Goal: Task Accomplishment & Management: Manage account settings

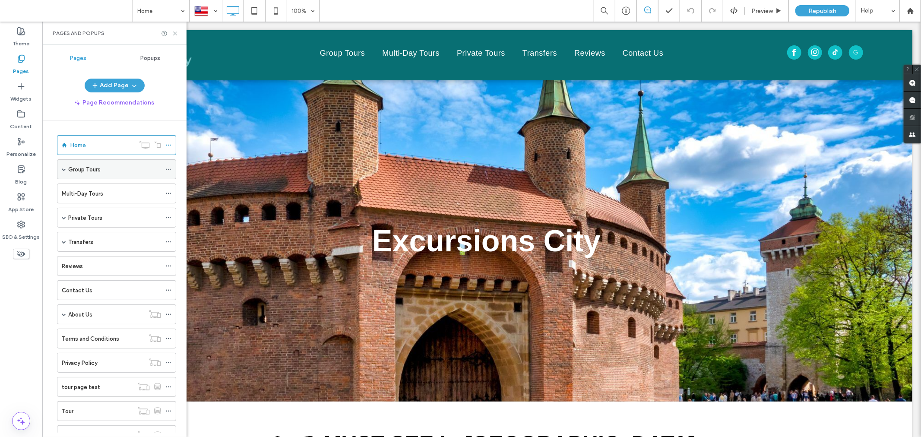
click at [62, 169] on span at bounding box center [64, 169] width 4 height 4
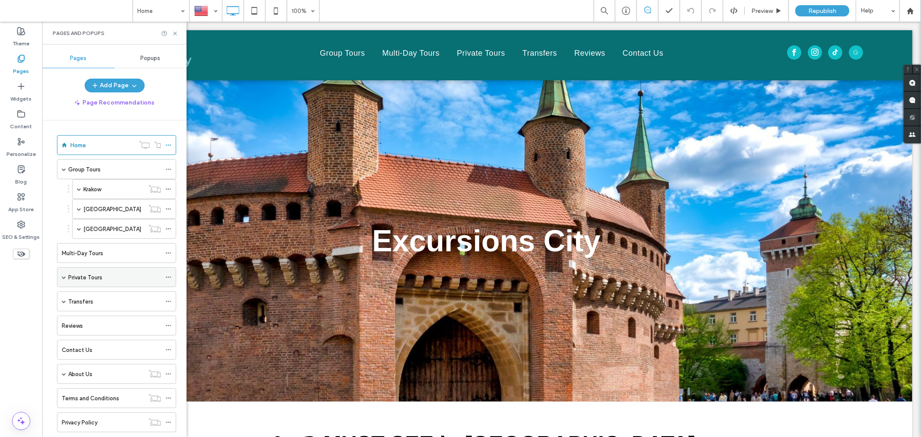
click at [59, 281] on div "Private Tours" at bounding box center [116, 277] width 119 height 20
click at [63, 278] on span at bounding box center [64, 277] width 4 height 4
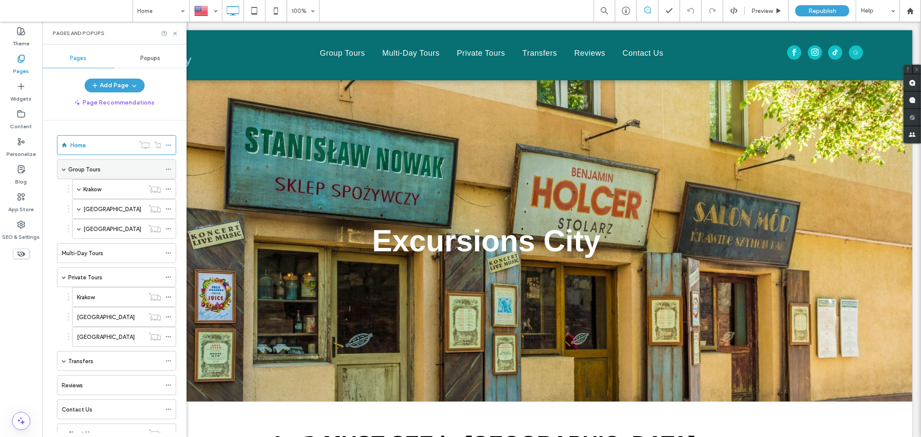
click at [100, 169] on label "Group Tours" at bounding box center [84, 169] width 32 height 15
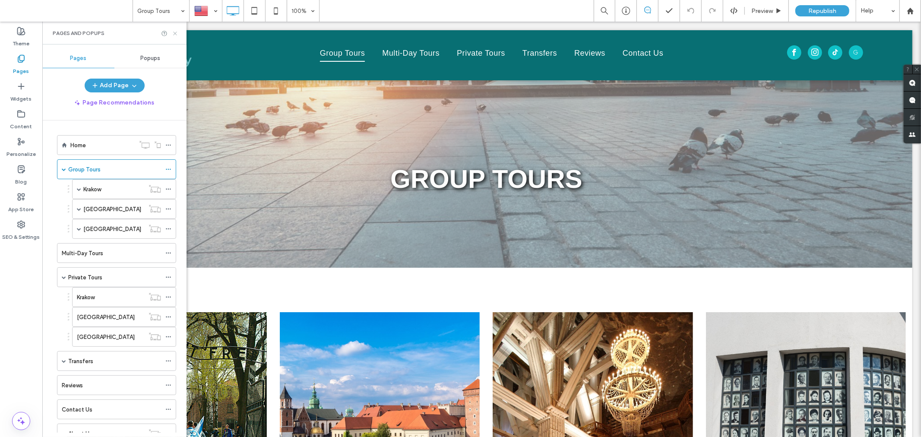
click at [174, 32] on use at bounding box center [174, 33] width 3 height 3
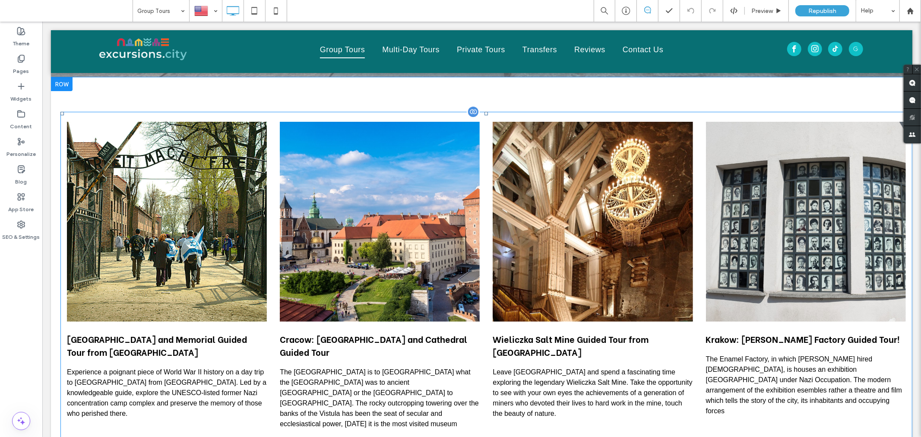
scroll to position [192, 0]
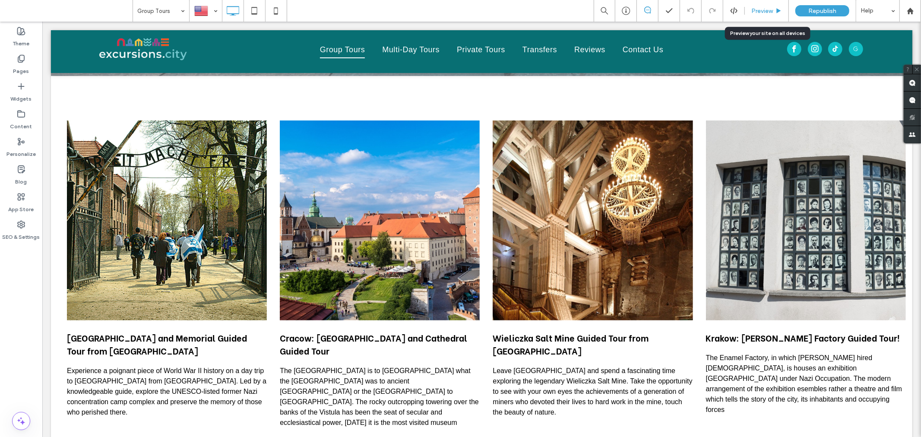
click at [765, 9] on span "Preview" at bounding box center [762, 10] width 22 height 7
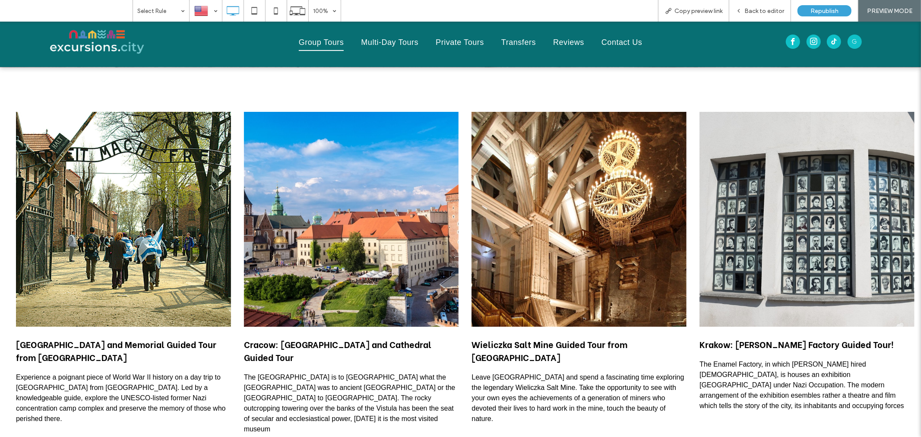
scroll to position [96, 0]
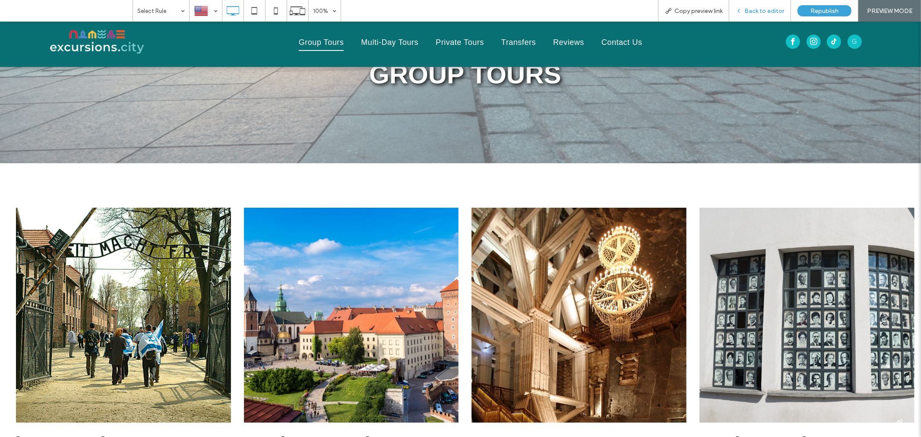
click at [751, 14] on span "Back to editor" at bounding box center [764, 10] width 40 height 7
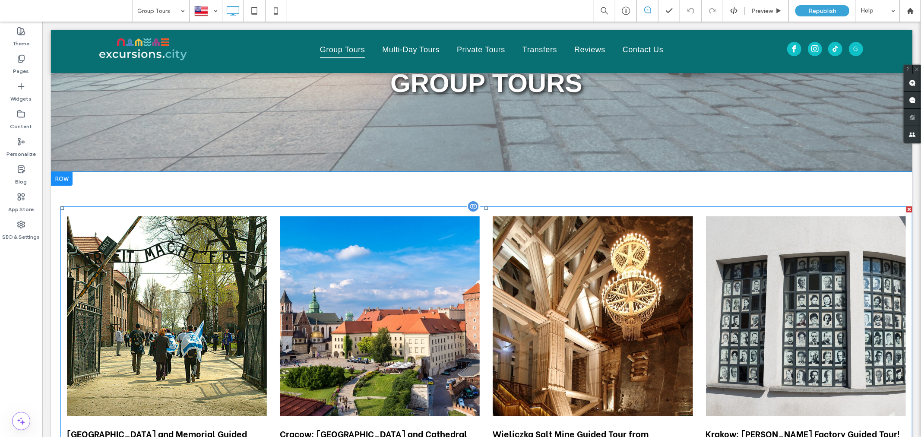
click at [467, 208] on div at bounding box center [472, 205] width 13 height 13
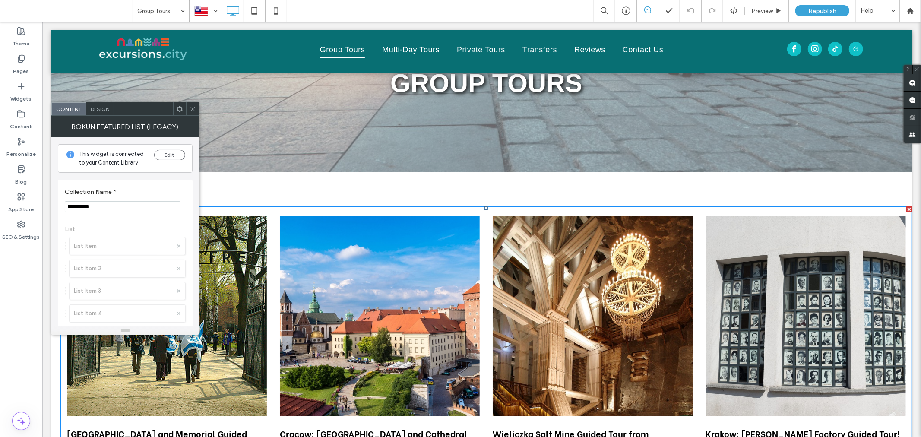
click at [190, 111] on icon at bounding box center [193, 109] width 6 height 6
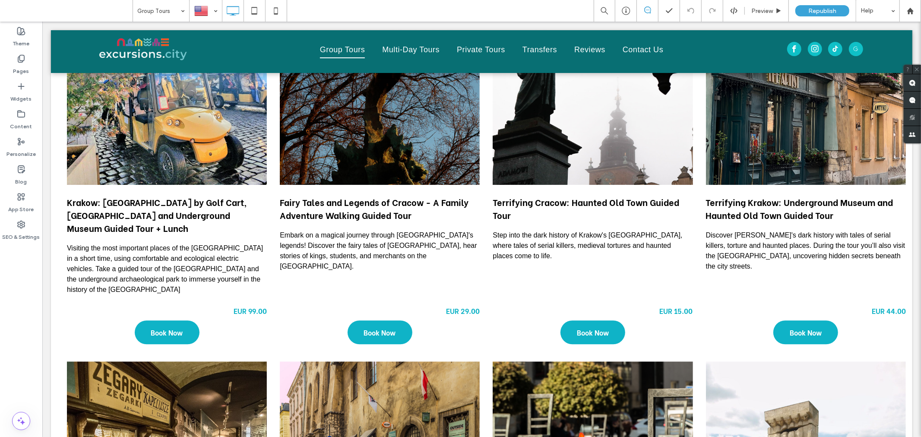
scroll to position [1775, 0]
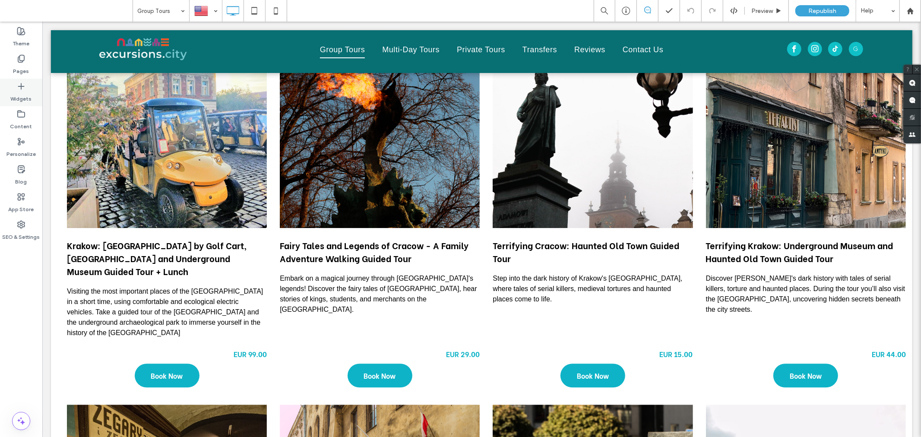
click at [16, 79] on div "Widgets" at bounding box center [21, 93] width 42 height 28
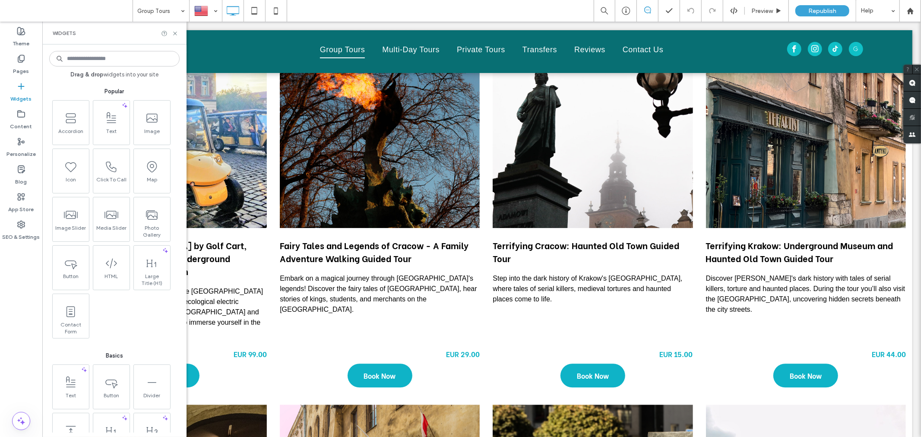
click at [107, 64] on input at bounding box center [114, 59] width 130 height 16
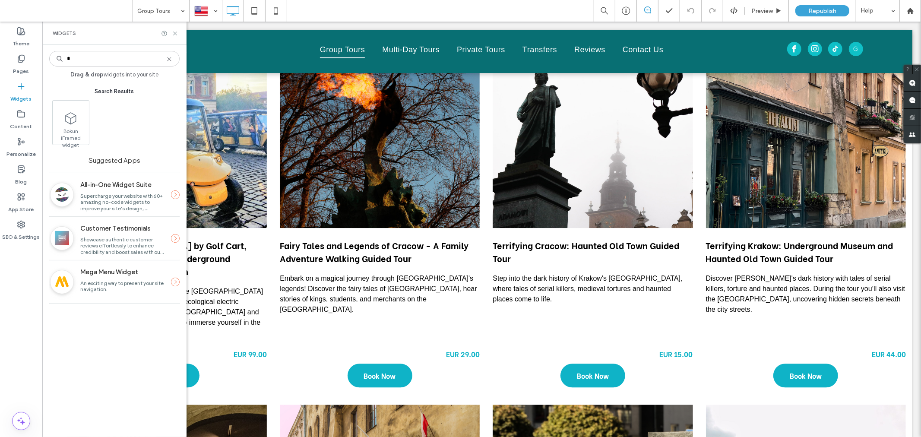
type input "*"
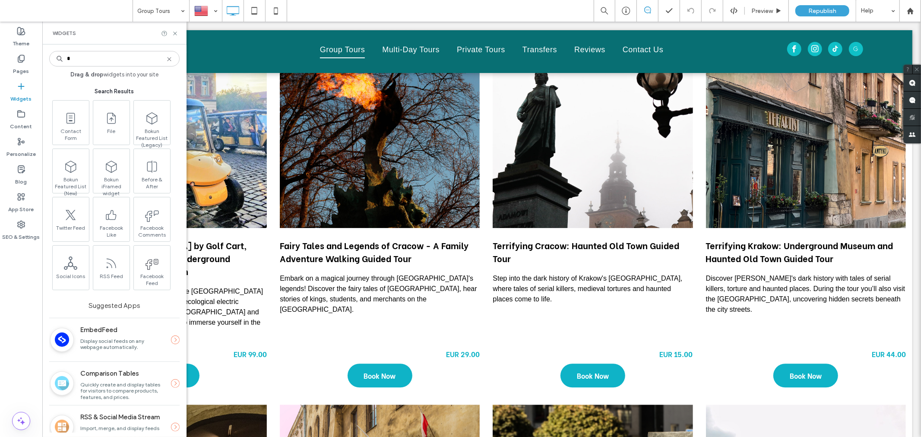
type input "*"
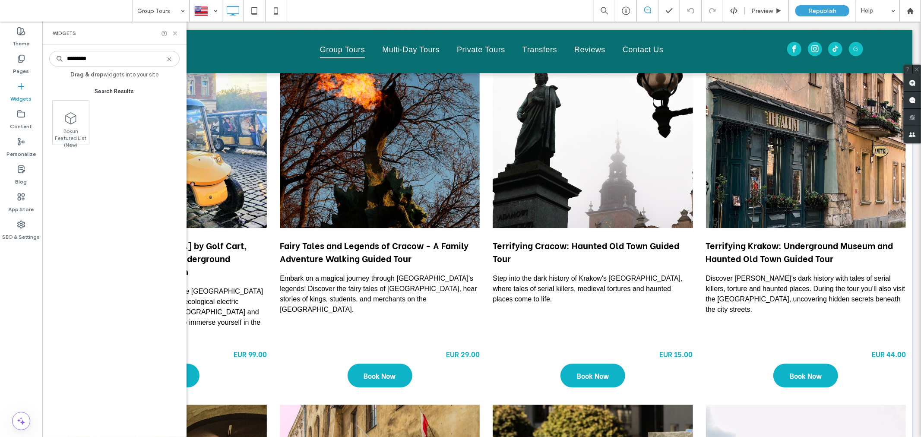
type input "*********"
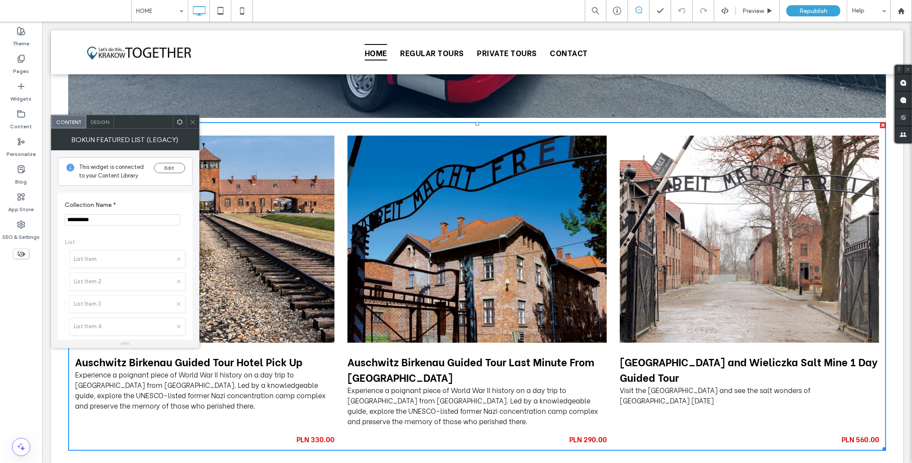
click at [192, 123] on icon at bounding box center [193, 122] width 6 height 6
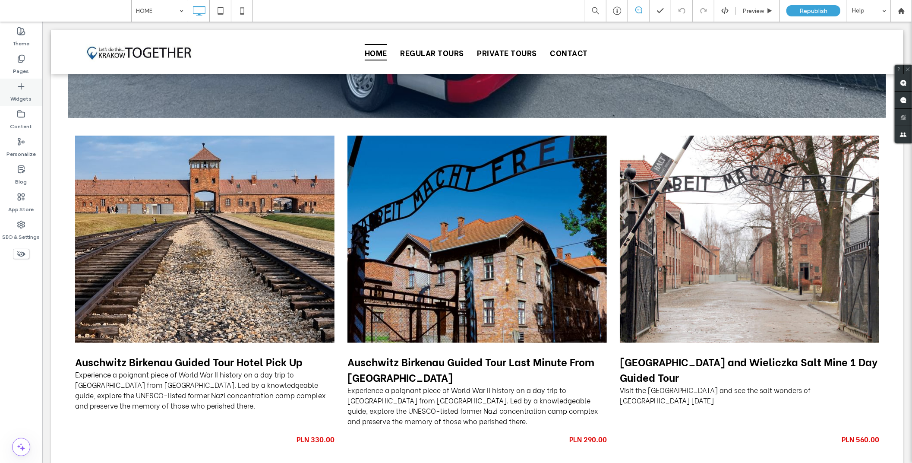
click at [27, 89] on div "Widgets" at bounding box center [21, 93] width 42 height 28
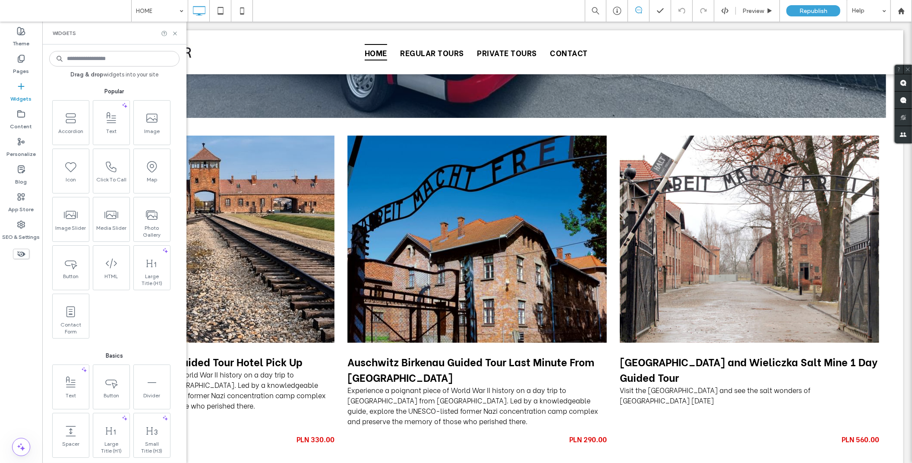
click at [123, 63] on input at bounding box center [114, 59] width 130 height 16
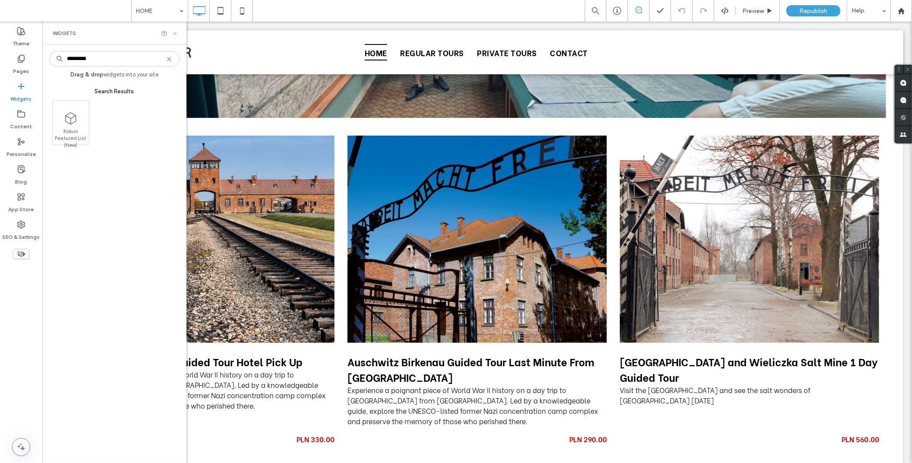
type input "*********"
click at [176, 32] on icon at bounding box center [175, 33] width 6 height 6
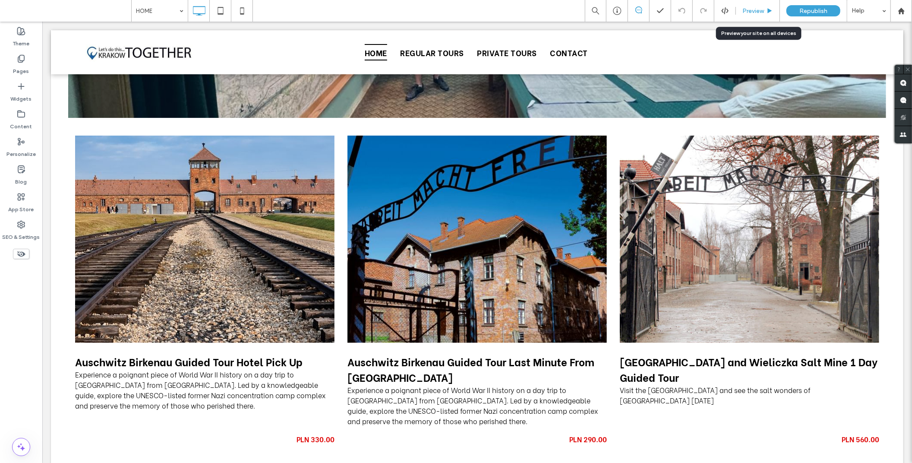
click at [741, 11] on div "Preview" at bounding box center [758, 10] width 44 height 7
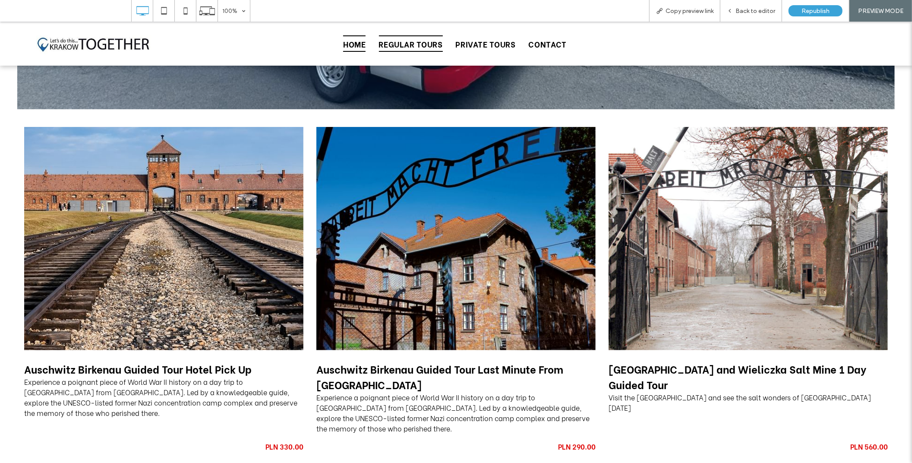
click at [408, 42] on span "REGULAR TOURS" at bounding box center [411, 43] width 64 height 16
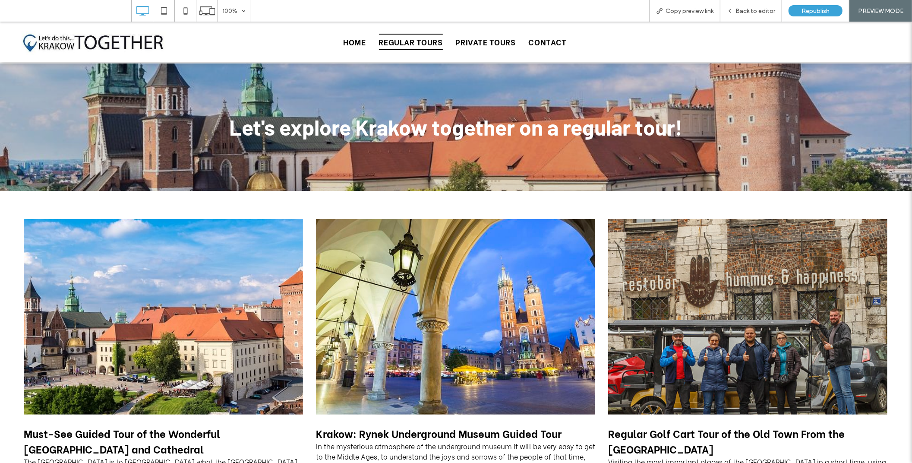
scroll to position [6, 0]
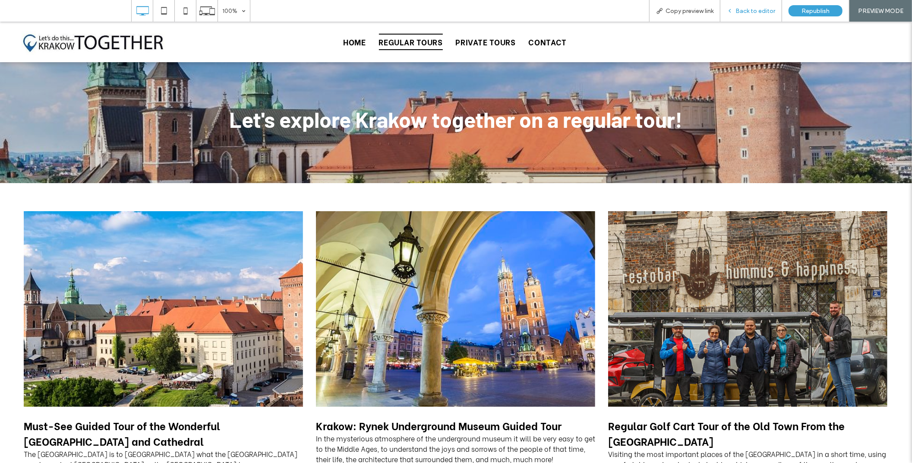
click at [747, 10] on span "Back to editor" at bounding box center [756, 10] width 40 height 7
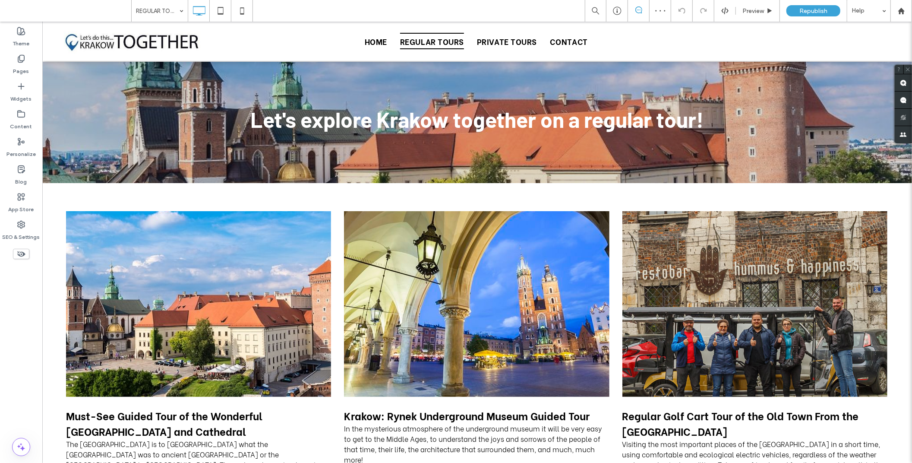
scroll to position [6, 0]
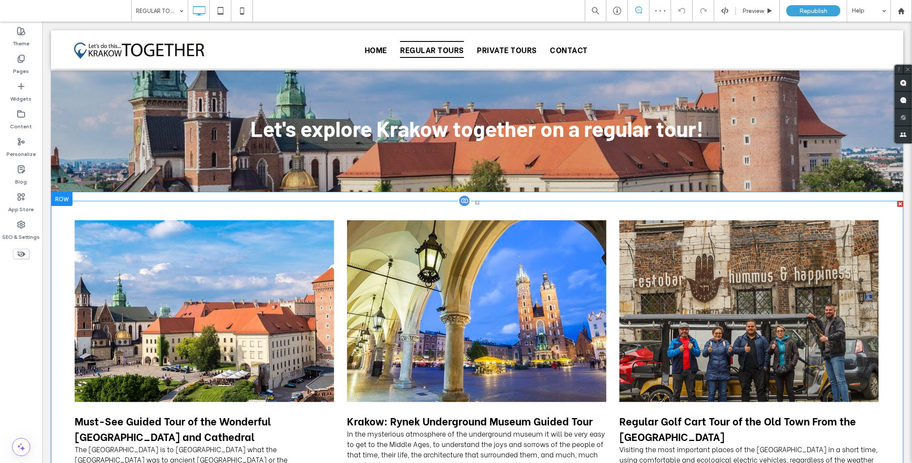
click at [458, 201] on div at bounding box center [464, 200] width 13 height 13
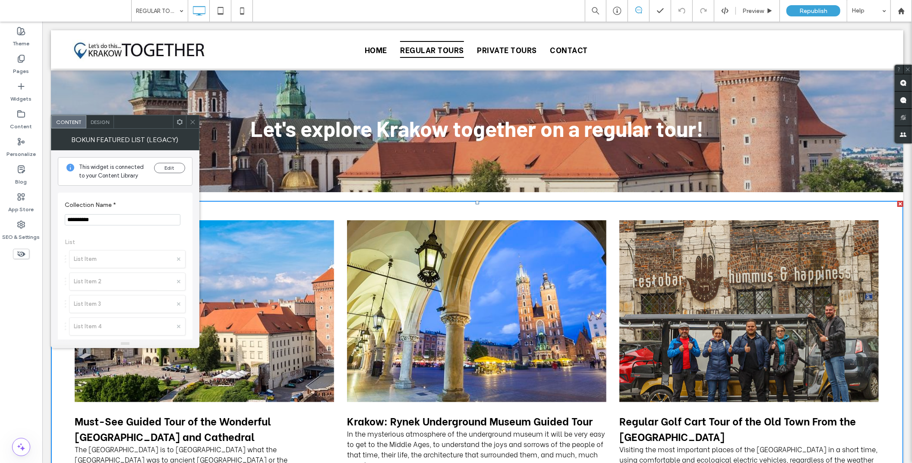
click at [192, 119] on icon at bounding box center [193, 122] width 6 height 6
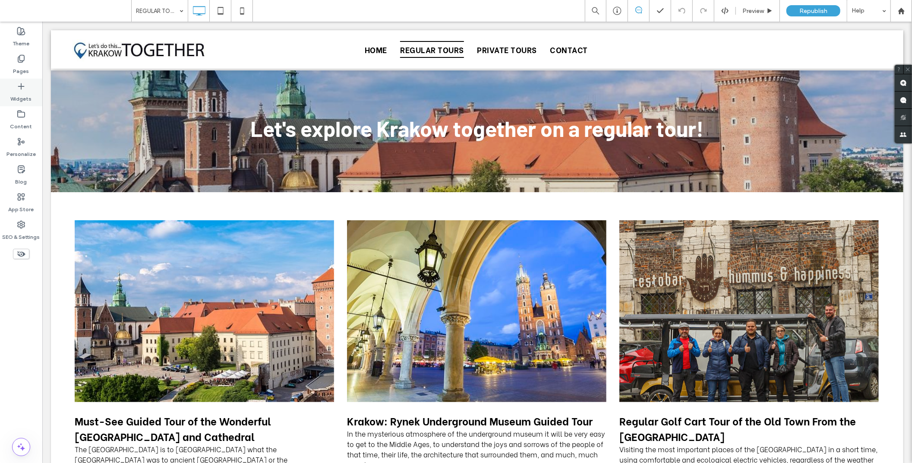
click at [22, 87] on icon at bounding box center [21, 86] width 9 height 9
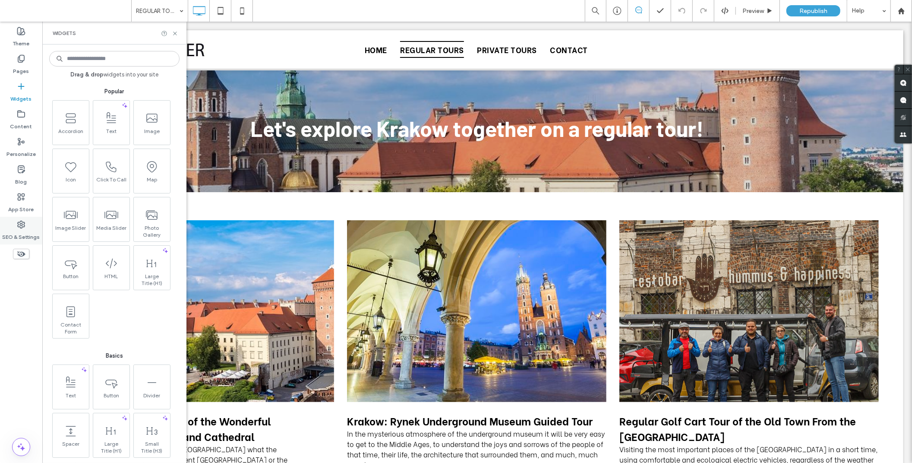
click at [19, 227] on use at bounding box center [21, 224] width 7 height 7
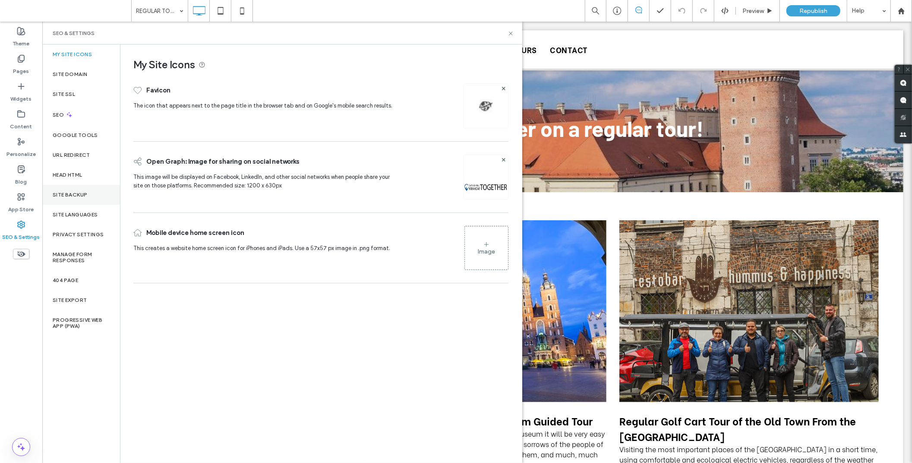
click at [80, 195] on label "Site Backup" at bounding box center [70, 195] width 35 height 6
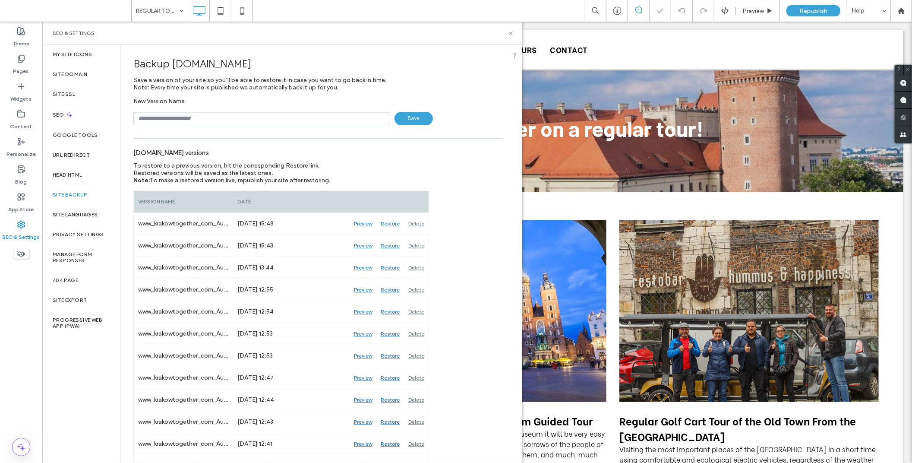
click at [202, 121] on input "text" at bounding box center [261, 118] width 257 height 13
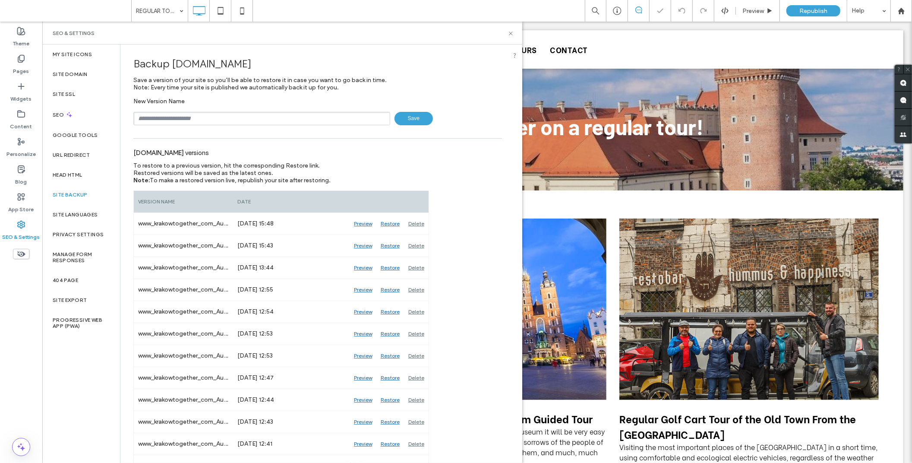
type input "**********"
click at [408, 119] on span "Save" at bounding box center [414, 118] width 38 height 13
drag, startPoint x: 509, startPoint y: 32, endPoint x: 231, endPoint y: 25, distance: 277.3
click at [509, 32] on icon at bounding box center [511, 33] width 6 height 6
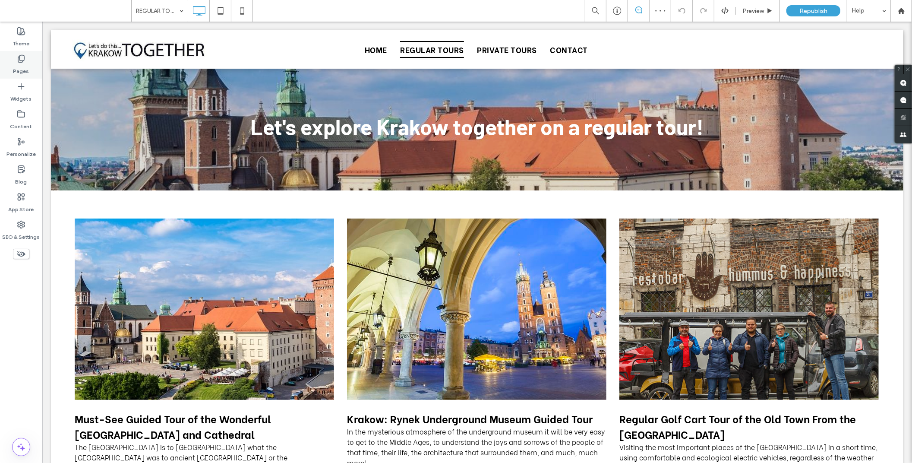
click at [22, 67] on label "Pages" at bounding box center [21, 69] width 16 height 12
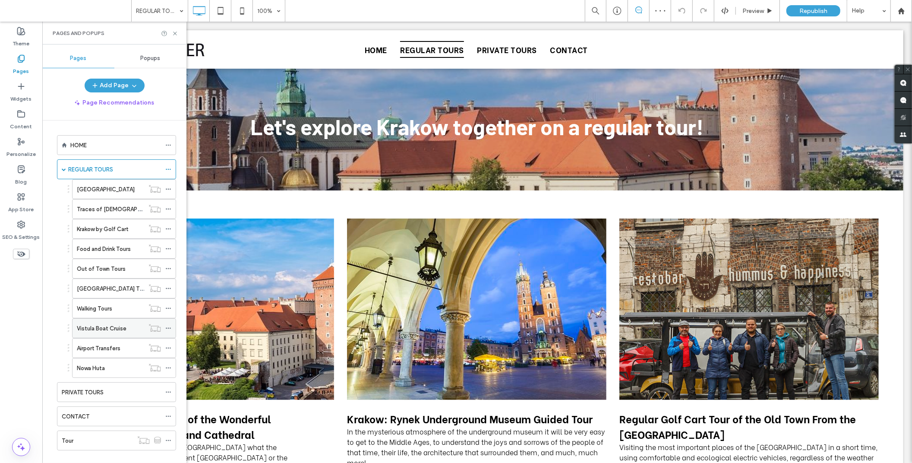
scroll to position [14, 0]
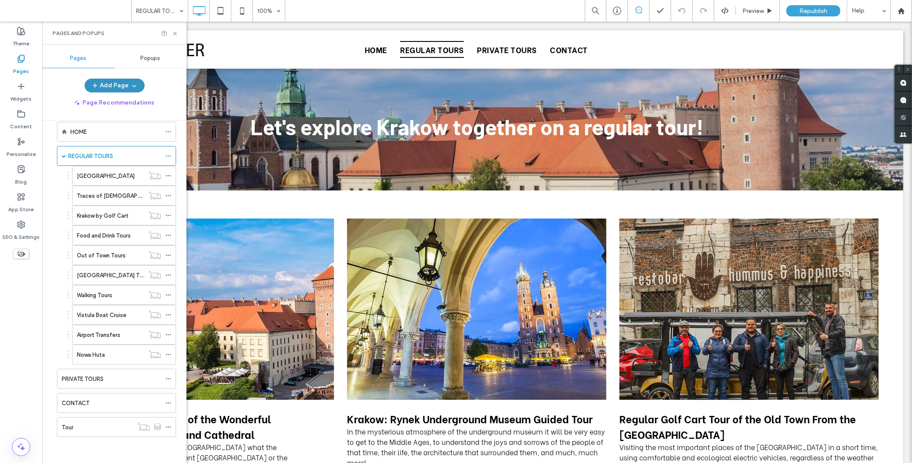
click at [115, 82] on button "Add Page" at bounding box center [115, 86] width 60 height 14
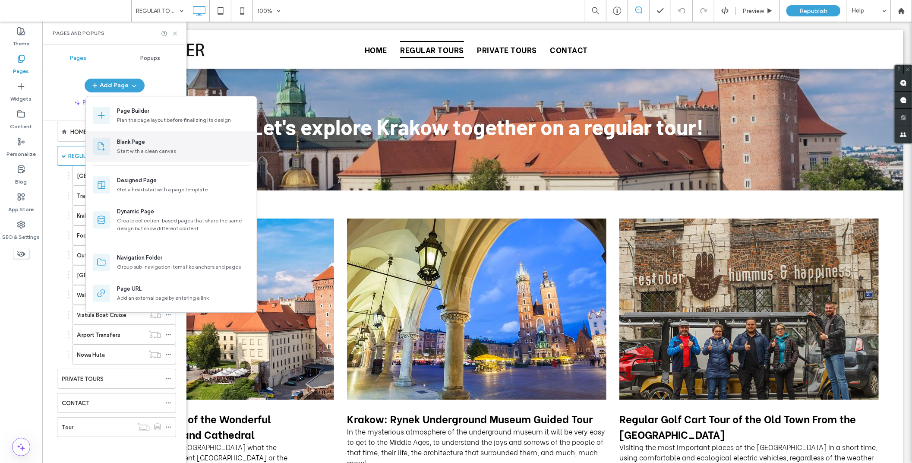
click at [124, 145] on div "Blank Page" at bounding box center [131, 142] width 28 height 9
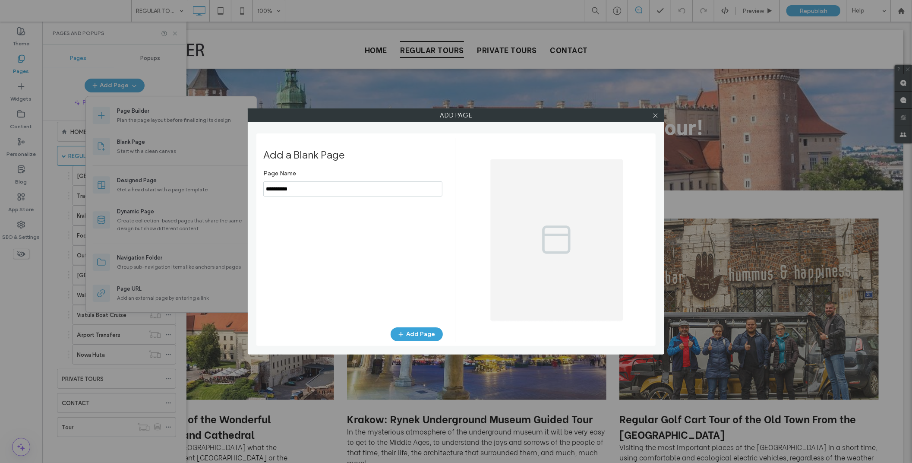
drag, startPoint x: 278, startPoint y: 188, endPoint x: 268, endPoint y: 186, distance: 10.1
click at [268, 186] on input "notEmpty" at bounding box center [352, 188] width 179 height 15
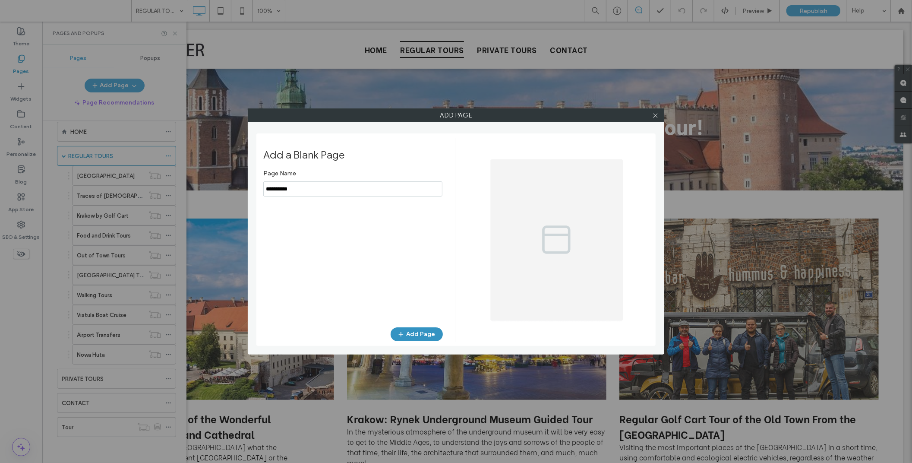
type input "**********"
click at [408, 335] on button "Add Page" at bounding box center [417, 334] width 52 height 14
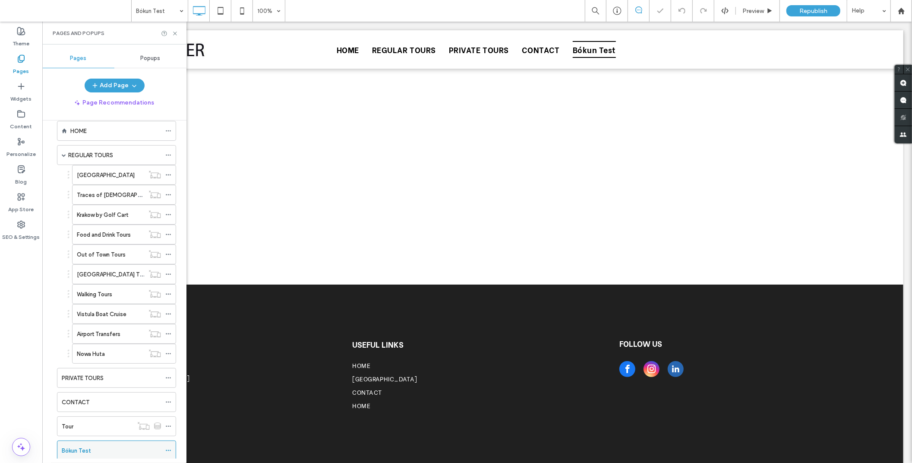
click at [166, 455] on span at bounding box center [168, 450] width 6 height 13
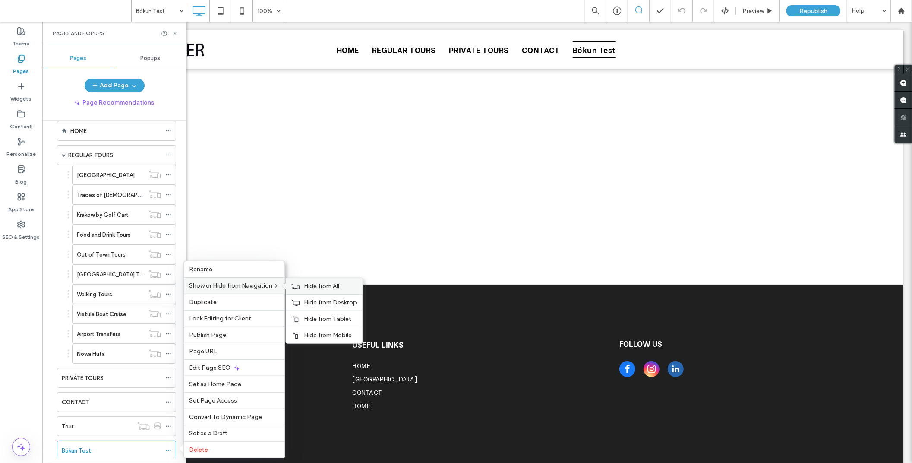
click at [316, 287] on span "Hide from All" at bounding box center [321, 285] width 35 height 7
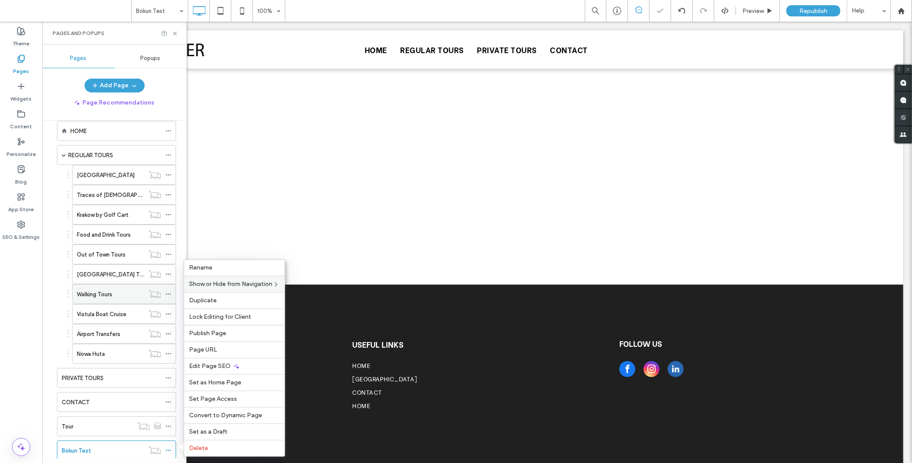
scroll to position [39, 0]
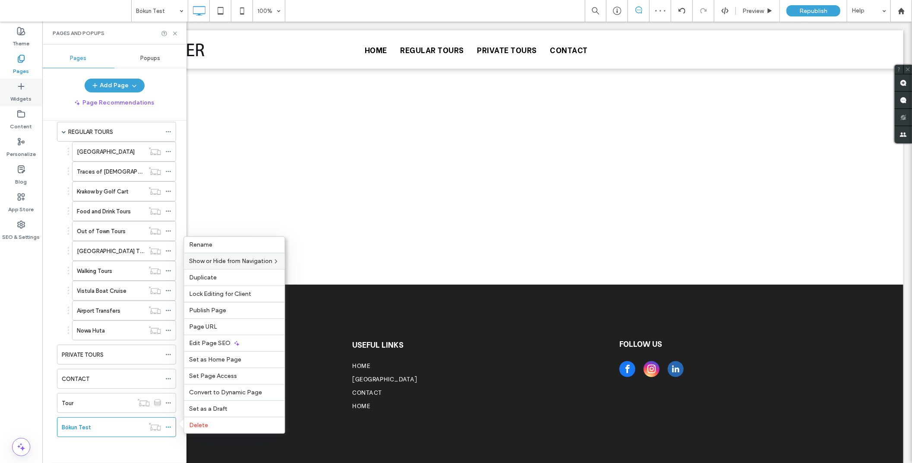
click at [20, 84] on icon at bounding box center [21, 86] width 9 height 9
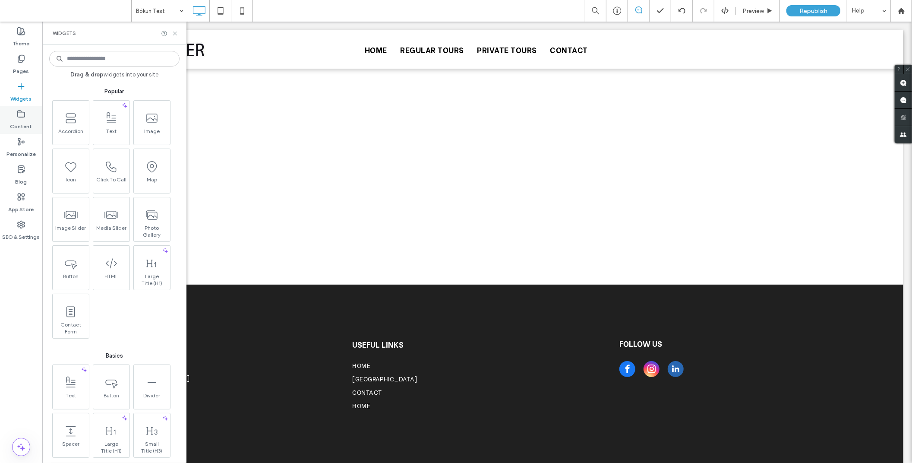
click at [20, 117] on icon at bounding box center [21, 114] width 9 height 9
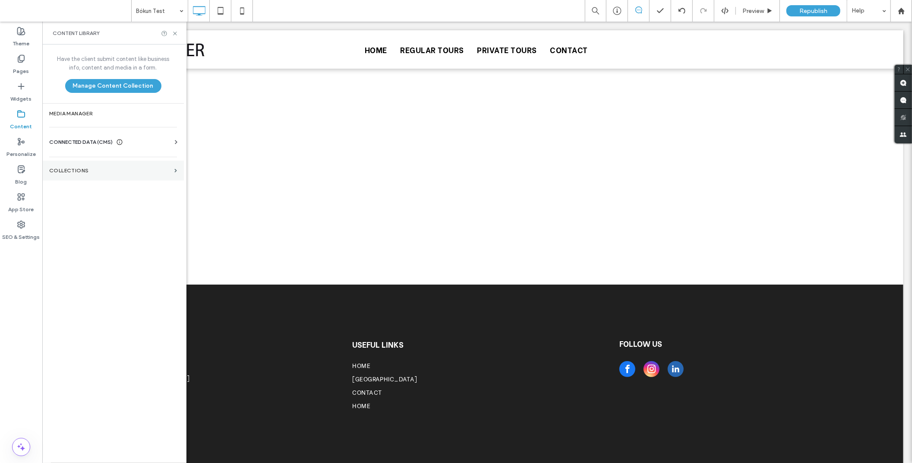
click at [76, 167] on section "Collections" at bounding box center [113, 171] width 142 height 20
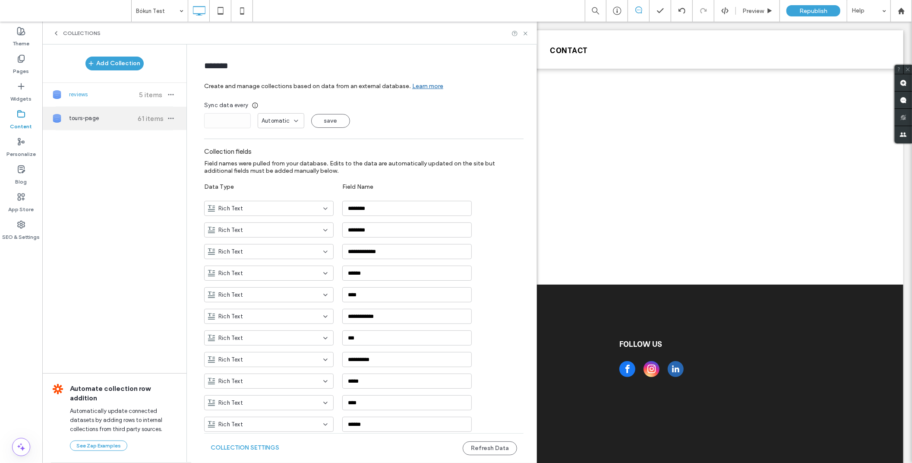
click at [142, 120] on span "61 items" at bounding box center [151, 118] width 30 height 8
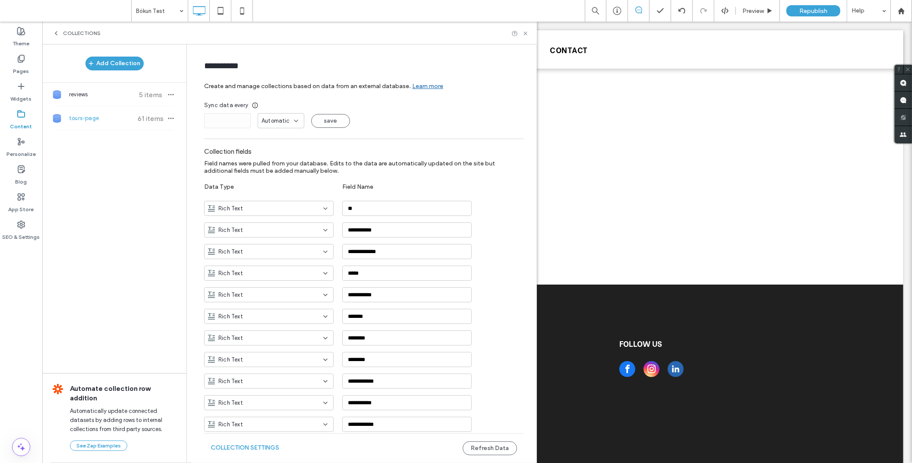
type input "**********"
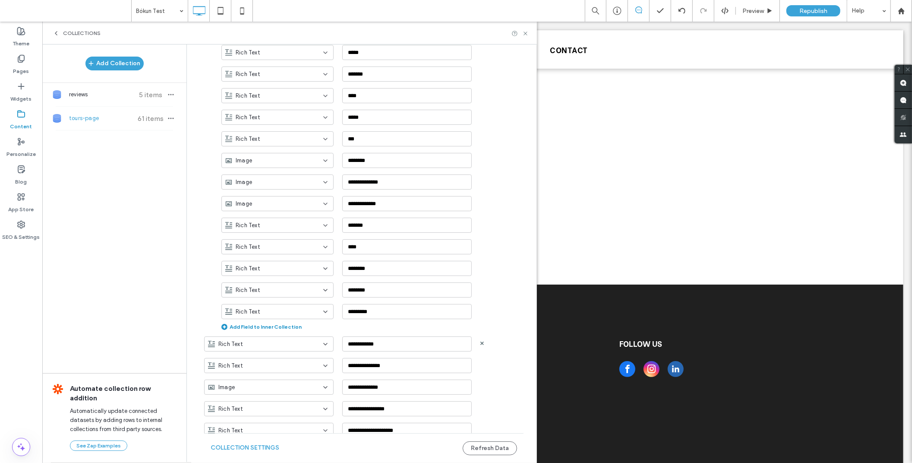
scroll to position [1543, 0]
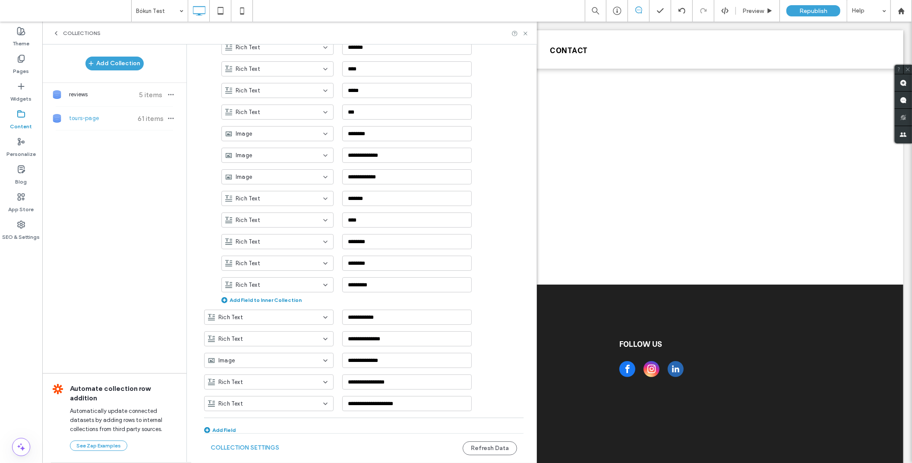
click at [219, 427] on div "Add Field" at bounding box center [220, 430] width 32 height 6
drag, startPoint x: 385, startPoint y: 420, endPoint x: 330, endPoint y: 412, distance: 54.9
click at [330, 412] on div "**********" at bounding box center [370, 422] width 332 height 22
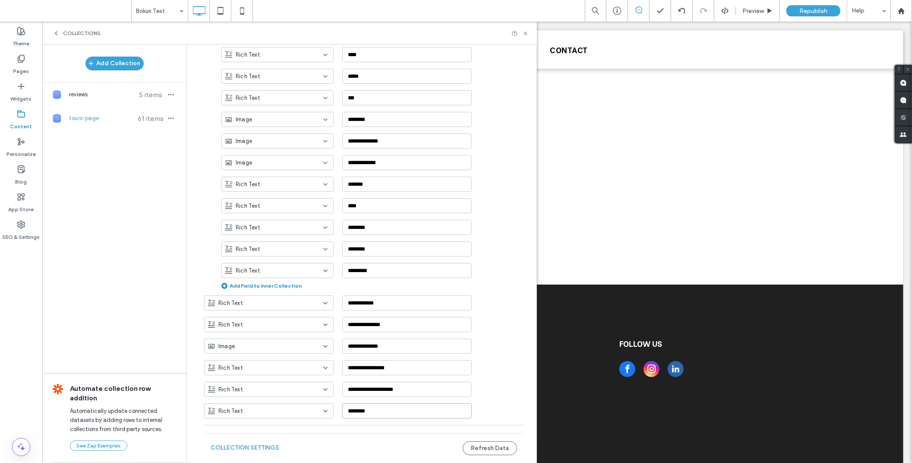
scroll to position [1564, 0]
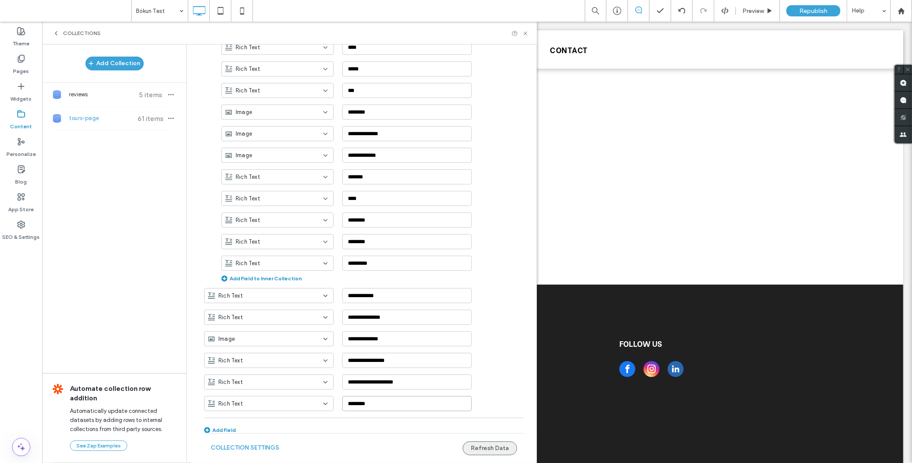
type input "********"
click at [476, 447] on button "Refresh Data" at bounding box center [490, 448] width 54 height 14
click at [24, 98] on label "Widgets" at bounding box center [21, 97] width 21 height 12
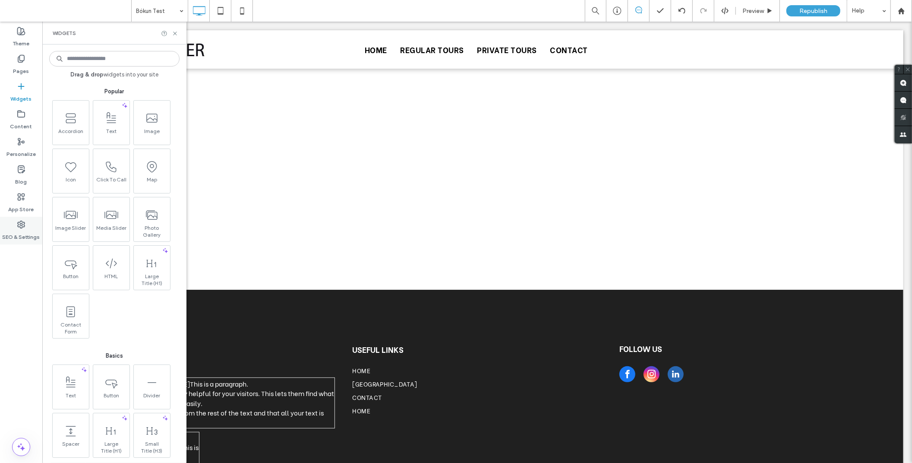
scroll to position [0, 0]
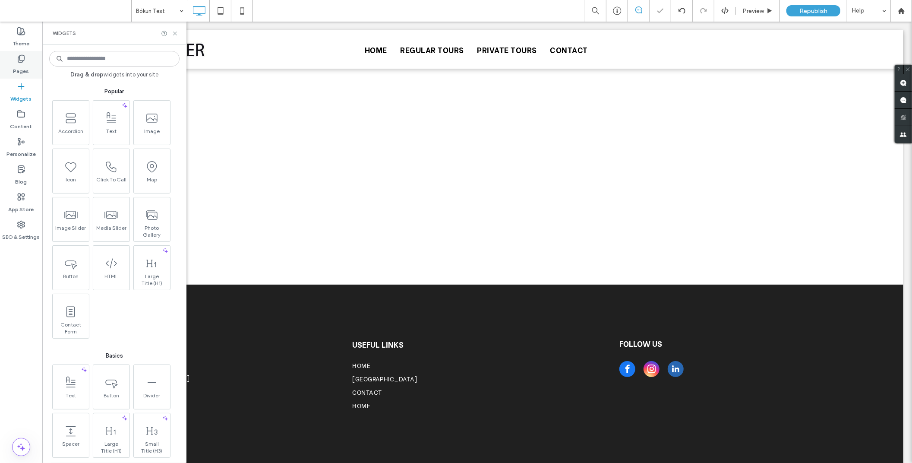
click at [22, 66] on label "Pages" at bounding box center [21, 69] width 16 height 12
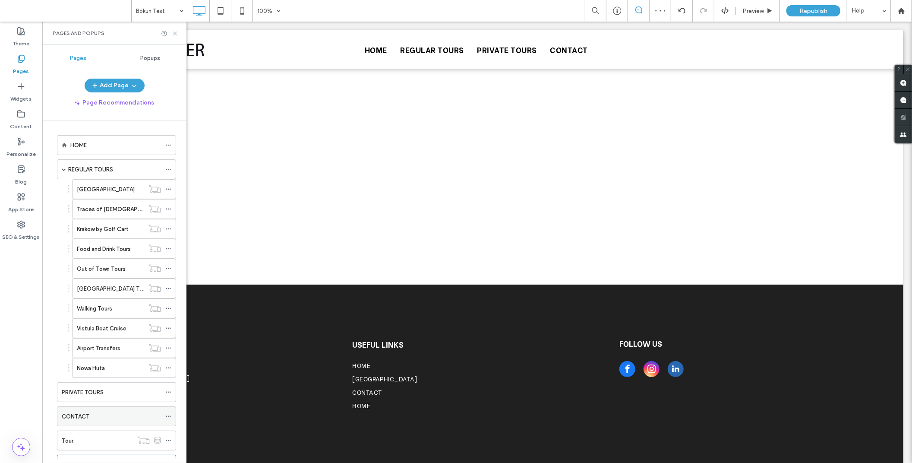
scroll to position [39, 0]
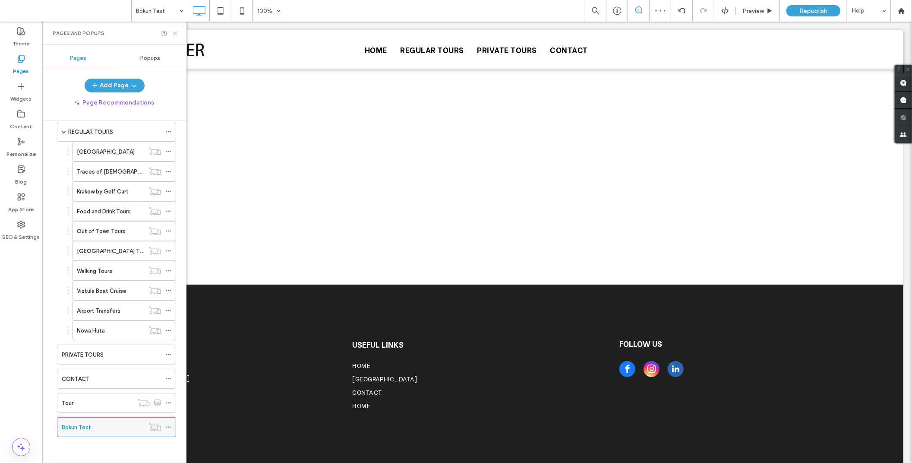
click at [94, 424] on div "Bókun Test" at bounding box center [103, 427] width 82 height 9
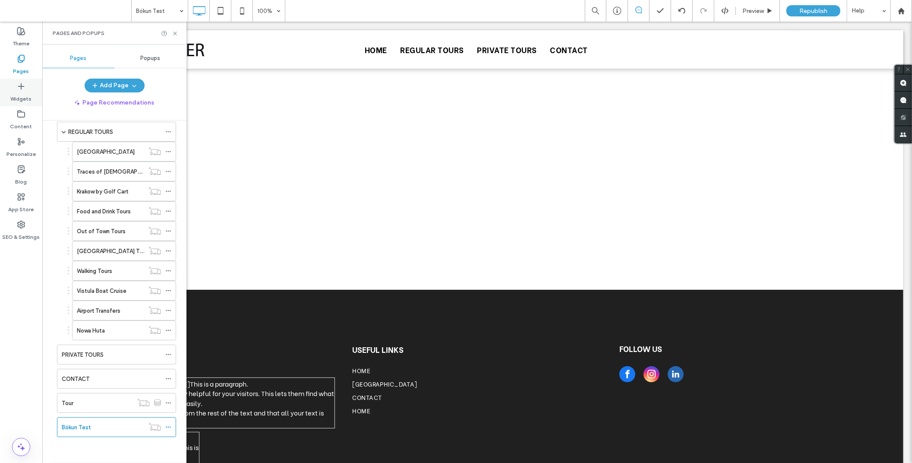
scroll to position [0, 0]
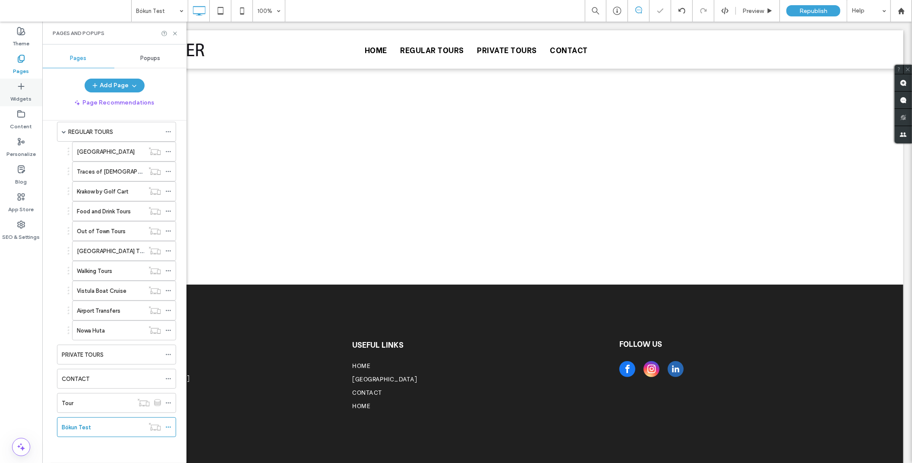
click at [22, 88] on icon at bounding box center [21, 86] width 9 height 9
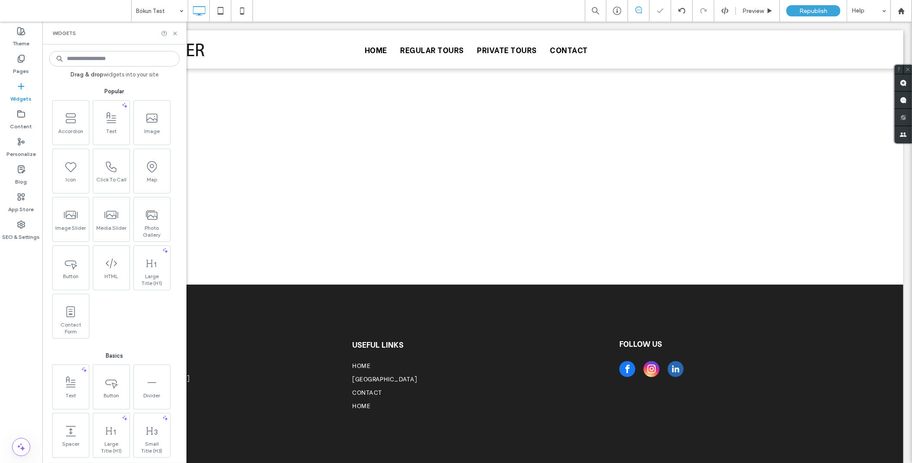
click at [93, 68] on div "Drag & drop widgets into your site Popular Accordion Text Image Icon Click To C…" at bounding box center [114, 254] width 130 height 410
click at [93, 60] on input at bounding box center [114, 59] width 130 height 16
type input "*****"
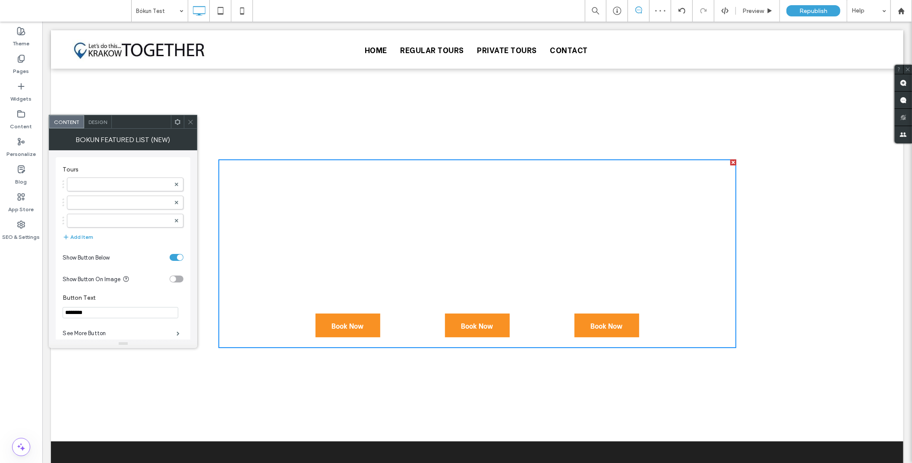
click at [177, 123] on use at bounding box center [178, 122] width 6 height 6
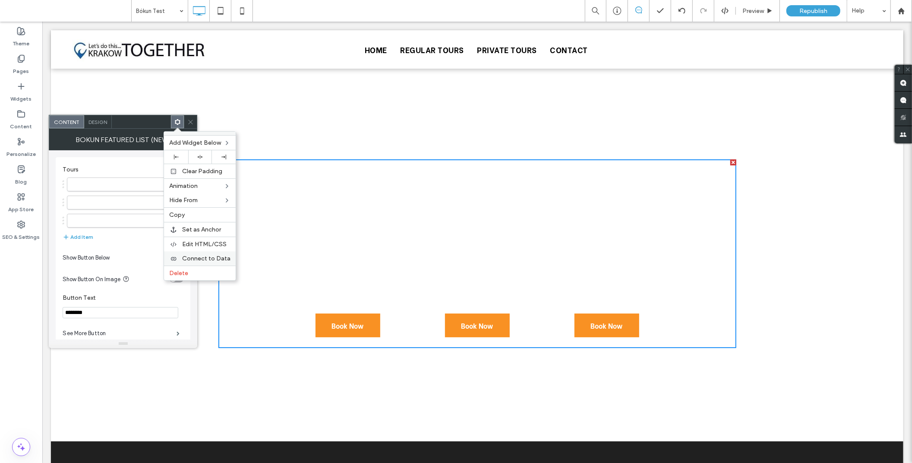
click at [216, 255] on span "Connect to Data" at bounding box center [206, 258] width 48 height 7
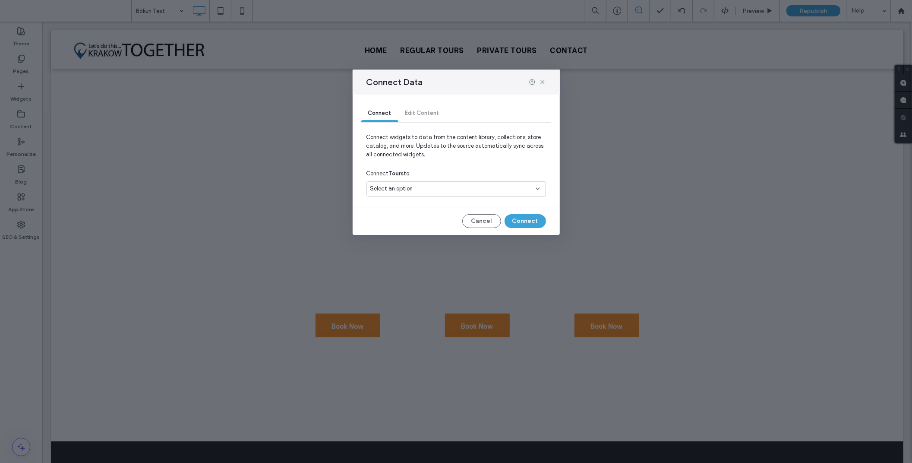
click at [448, 194] on div "Select an option" at bounding box center [457, 188] width 180 height 15
click at [414, 229] on div "tours-page" at bounding box center [456, 234] width 179 height 15
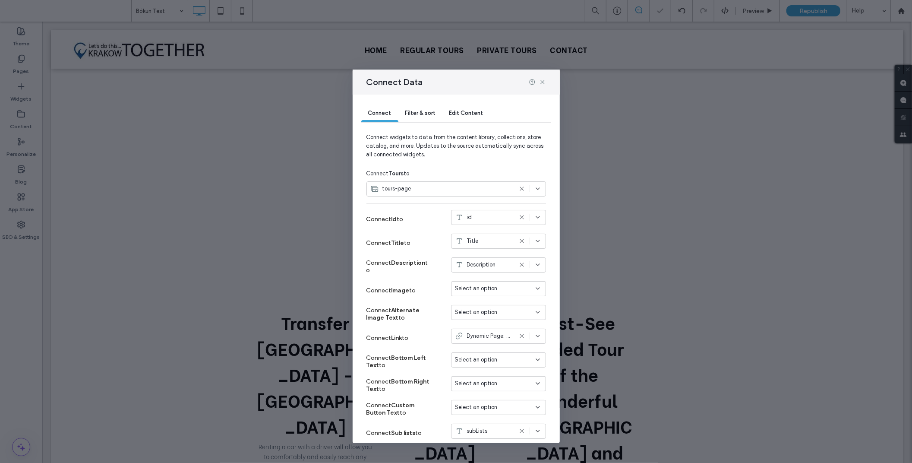
click at [415, 105] on div "Filter & sort" at bounding box center [420, 113] width 44 height 17
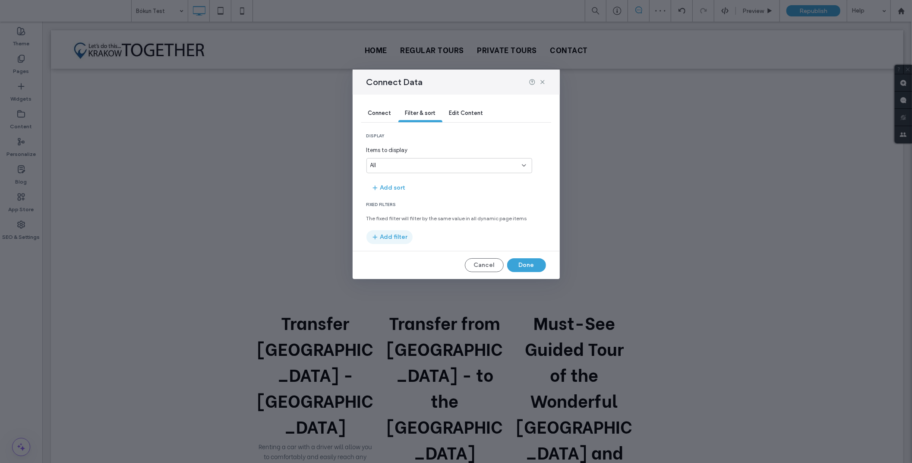
click at [398, 238] on button "Add filter" at bounding box center [390, 237] width 46 height 14
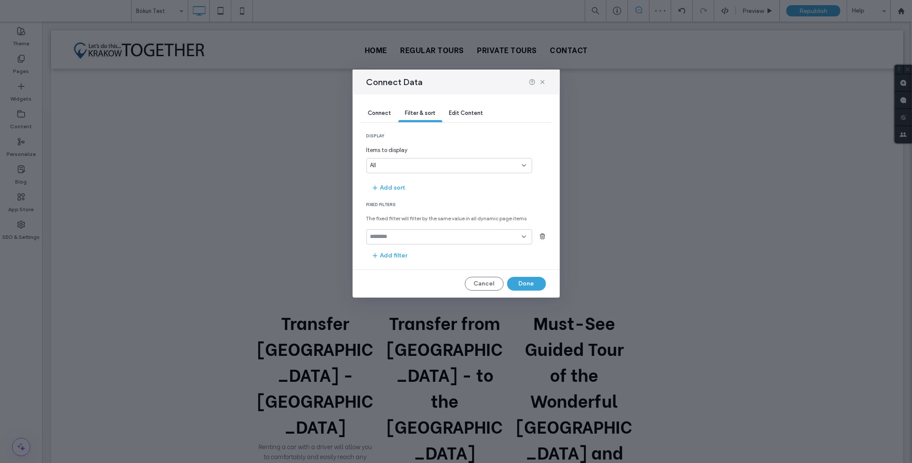
click at [407, 239] on input "fields-dropdown" at bounding box center [446, 236] width 152 height 7
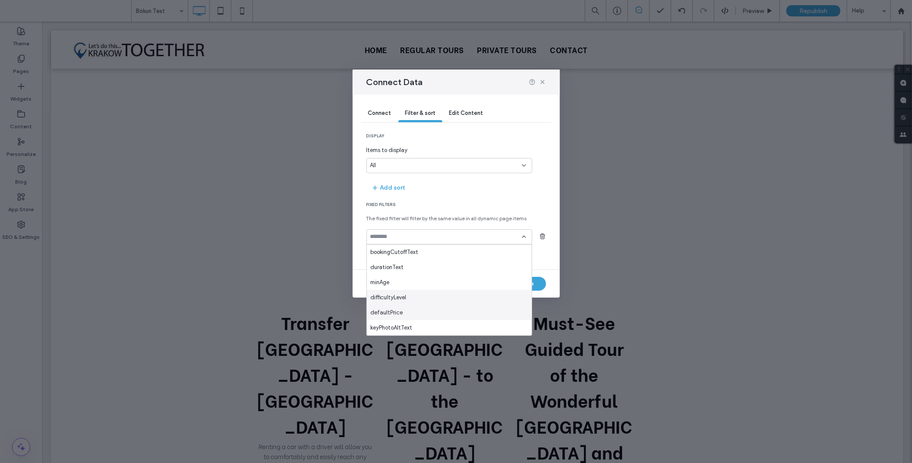
scroll to position [332, 0]
drag, startPoint x: 390, startPoint y: 327, endPoint x: 414, endPoint y: 309, distance: 30.6
click at [390, 328] on span "subLists" at bounding box center [380, 327] width 21 height 9
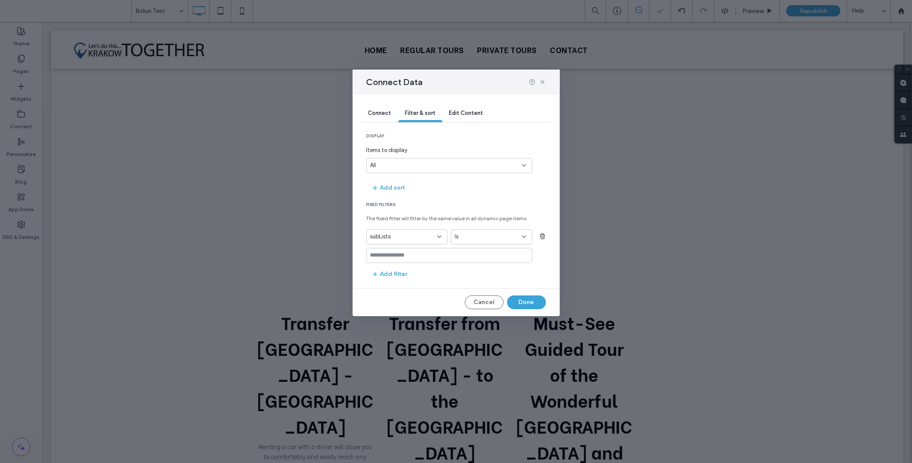
click at [509, 237] on div "Is" at bounding box center [486, 236] width 63 height 9
click at [480, 281] on div "Contains" at bounding box center [491, 282] width 80 height 15
click at [405, 258] on input at bounding box center [450, 255] width 166 height 15
paste input "**********"
type input "**********"
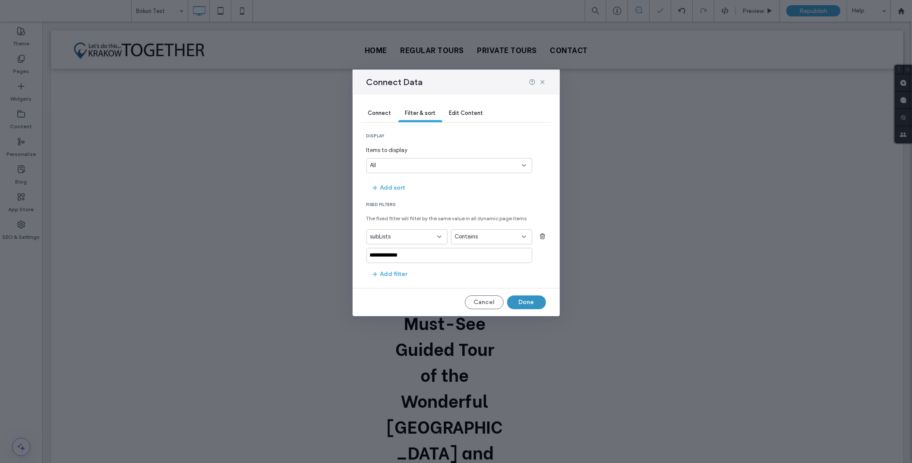
click at [529, 303] on button "Done" at bounding box center [526, 302] width 39 height 14
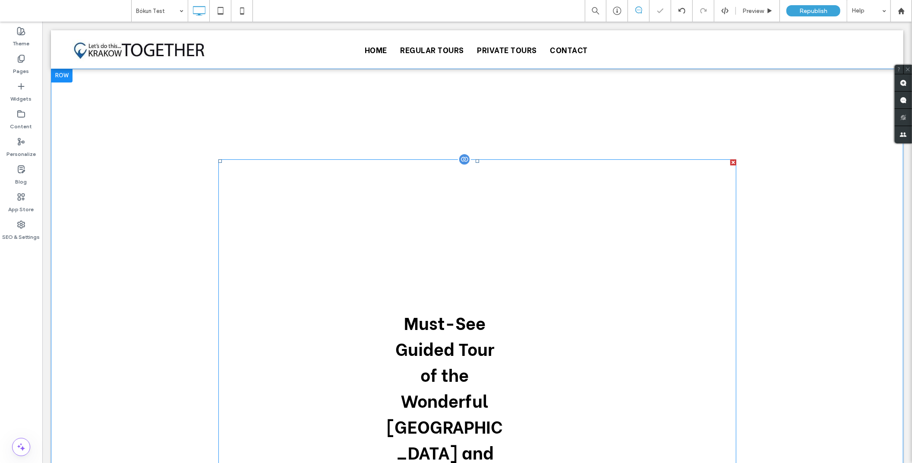
click at [461, 164] on div at bounding box center [464, 158] width 13 height 13
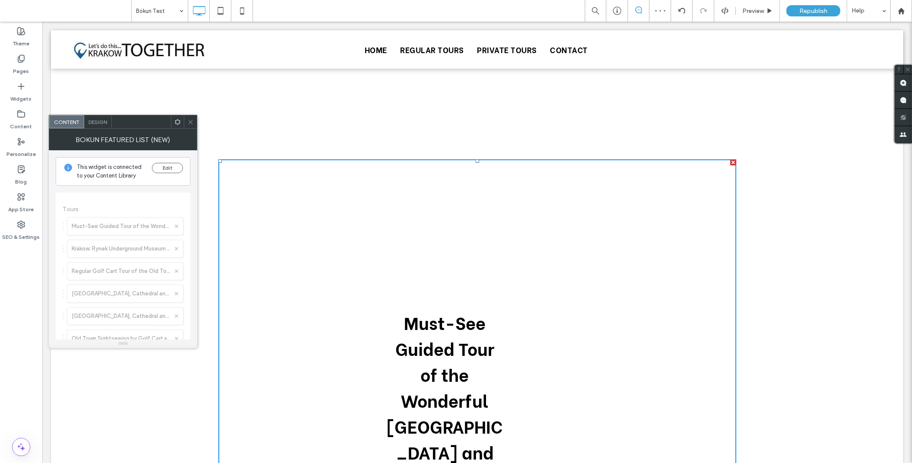
click at [182, 122] on div at bounding box center [177, 121] width 13 height 13
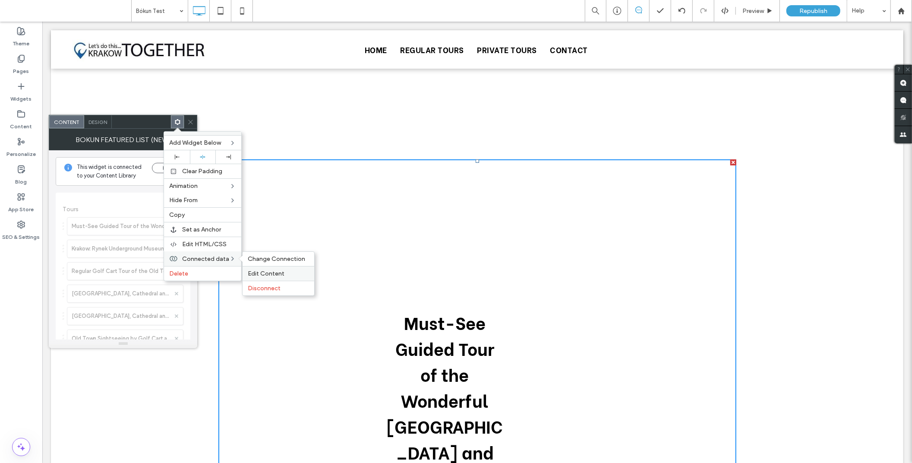
click at [278, 270] on span "Edit Content" at bounding box center [266, 273] width 37 height 7
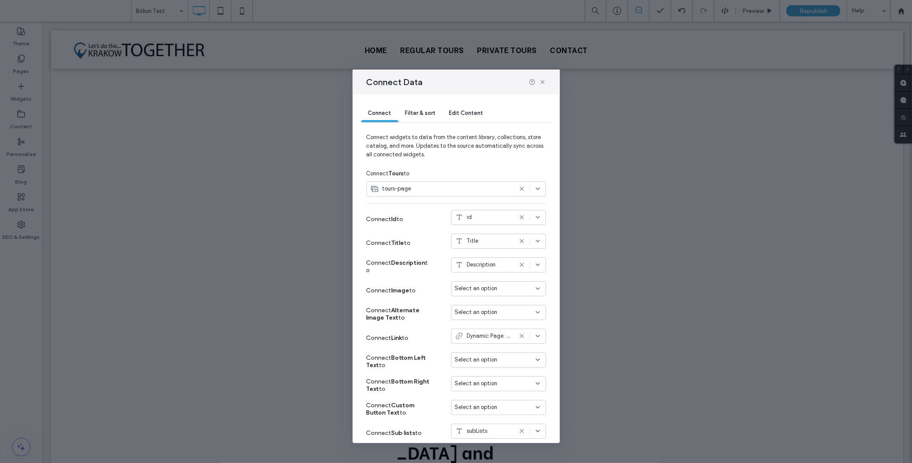
click at [520, 264] on use at bounding box center [522, 265] width 4 height 4
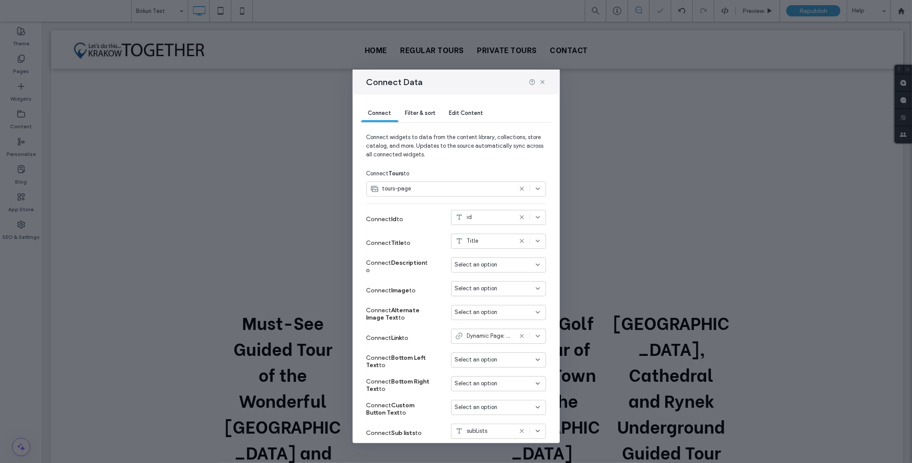
click at [534, 266] on icon at bounding box center [537, 264] width 7 height 7
click at [478, 354] on span "excerpt" at bounding box center [473, 356] width 20 height 9
click at [501, 294] on div "Select an option" at bounding box center [498, 288] width 95 height 15
click at [493, 303] on div "keyPhoto" at bounding box center [491, 304] width 94 height 15
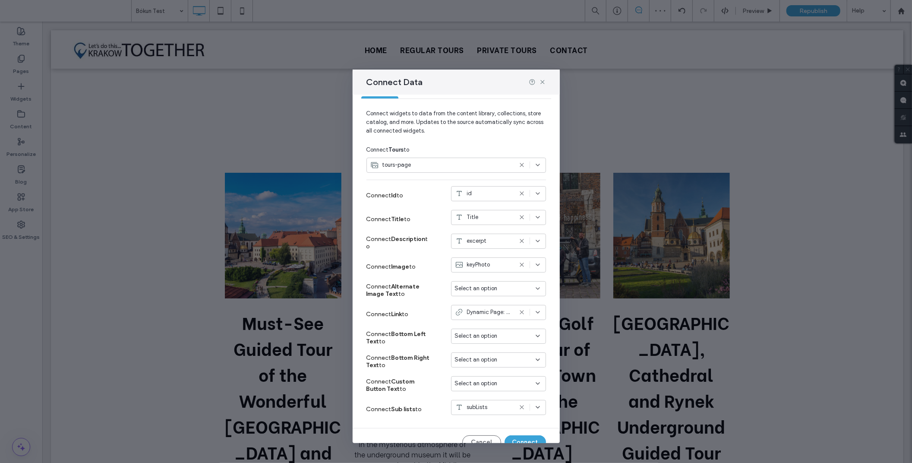
scroll to position [37, 0]
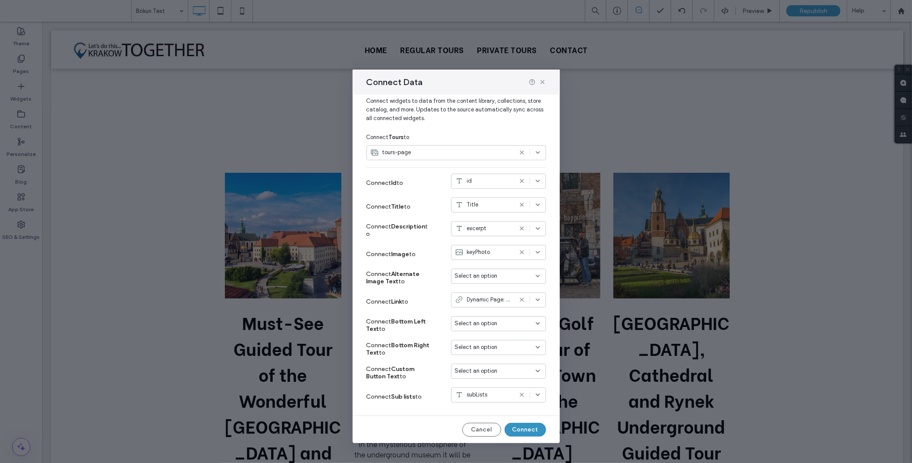
click at [524, 432] on button "Connect" at bounding box center [525, 430] width 41 height 14
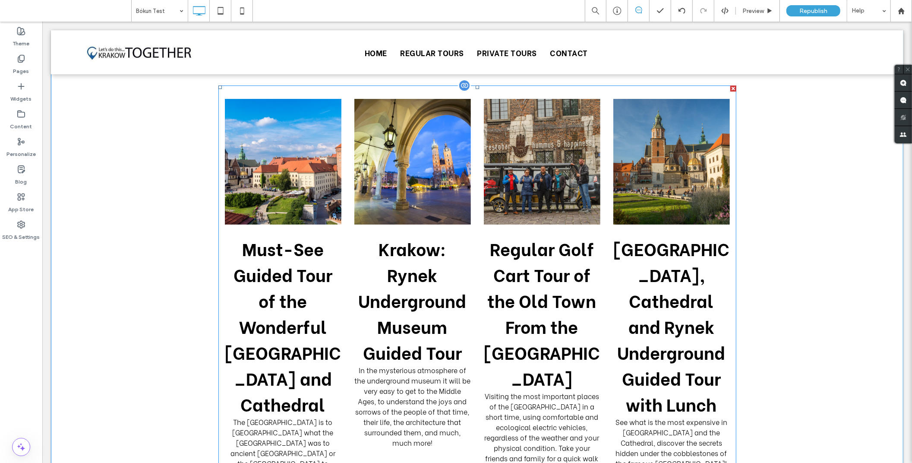
scroll to position [0, 0]
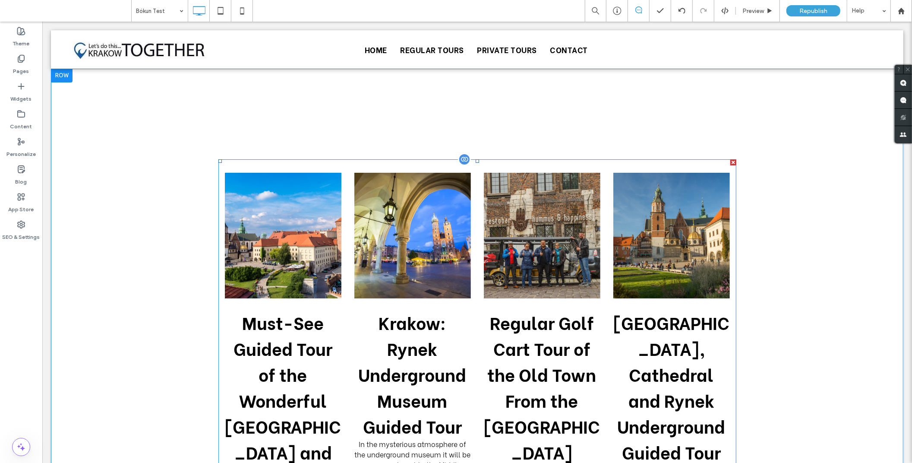
click at [463, 162] on div at bounding box center [464, 158] width 13 height 13
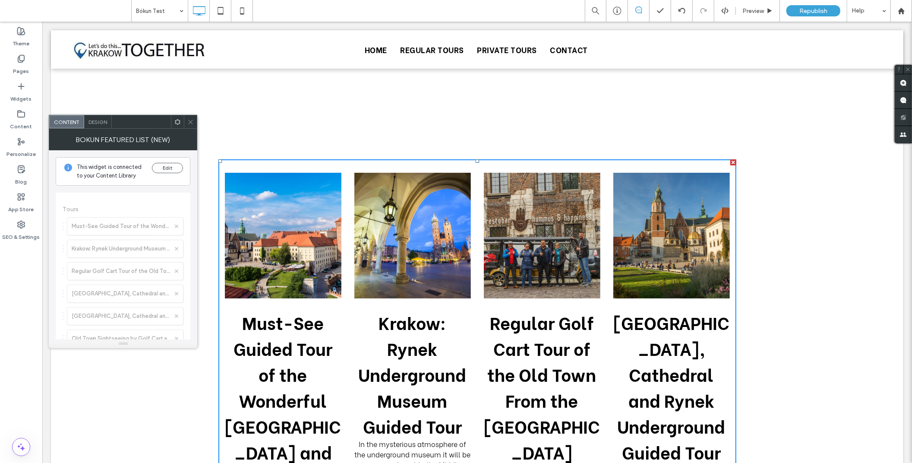
click at [180, 123] on icon at bounding box center [177, 122] width 6 height 6
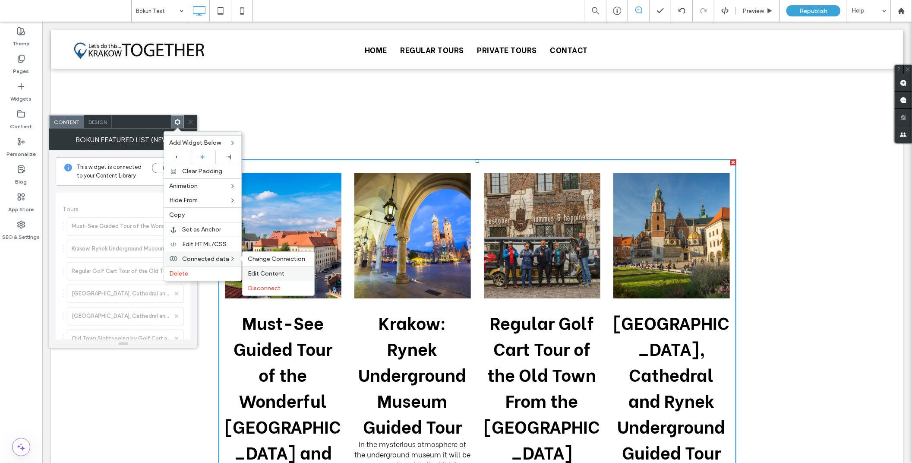
click at [259, 270] on span "Edit Content" at bounding box center [266, 273] width 37 height 7
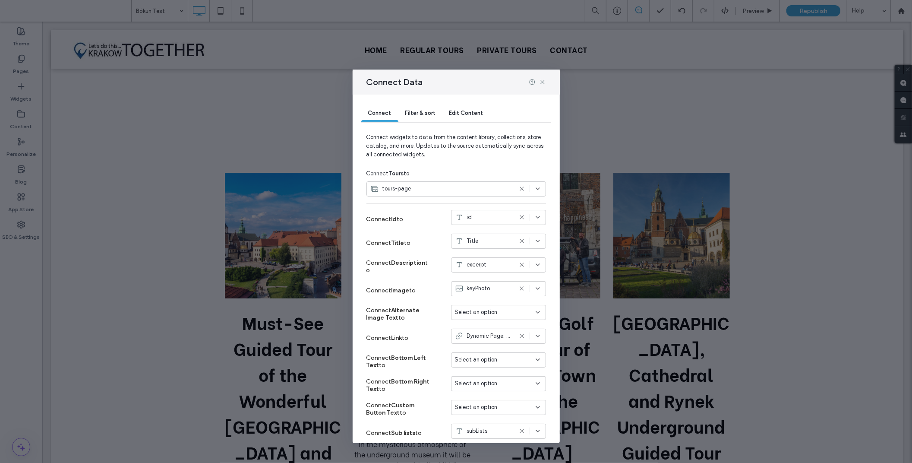
click at [421, 117] on div "Filter & sort" at bounding box center [420, 113] width 44 height 17
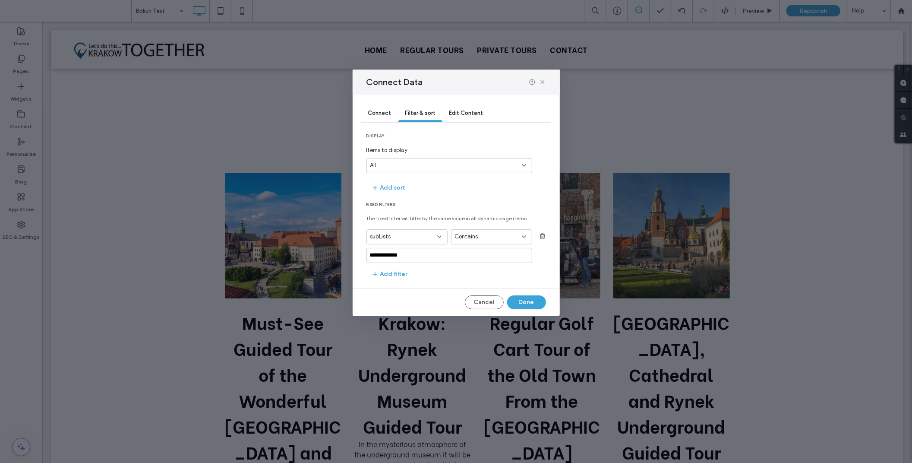
click at [381, 117] on div "Connect" at bounding box center [379, 113] width 37 height 17
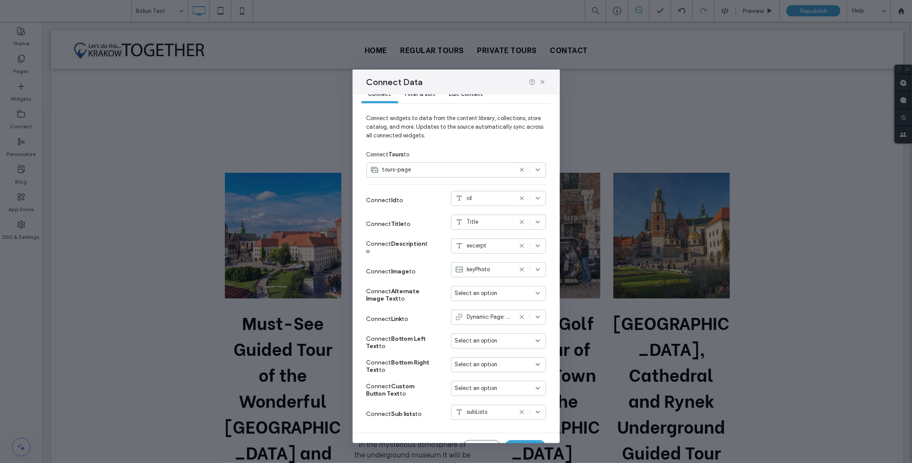
scroll to position [37, 0]
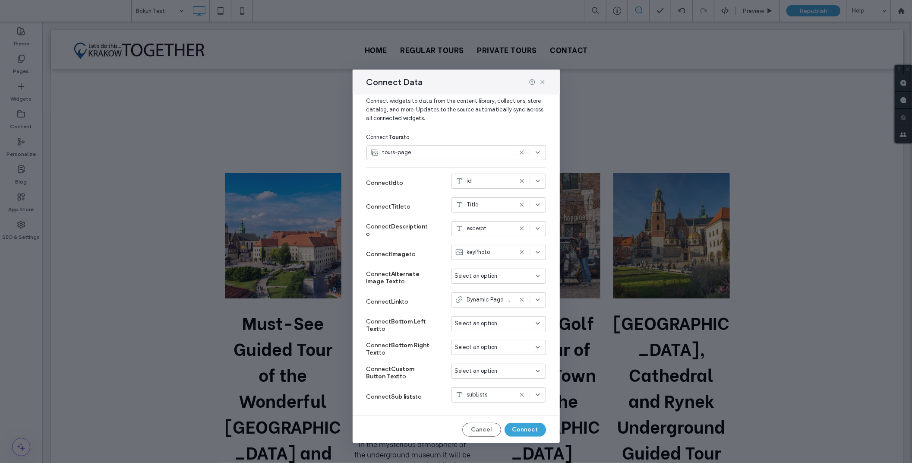
click at [518, 229] on icon at bounding box center [521, 228] width 7 height 7
click at [516, 425] on button "Connect" at bounding box center [525, 430] width 41 height 14
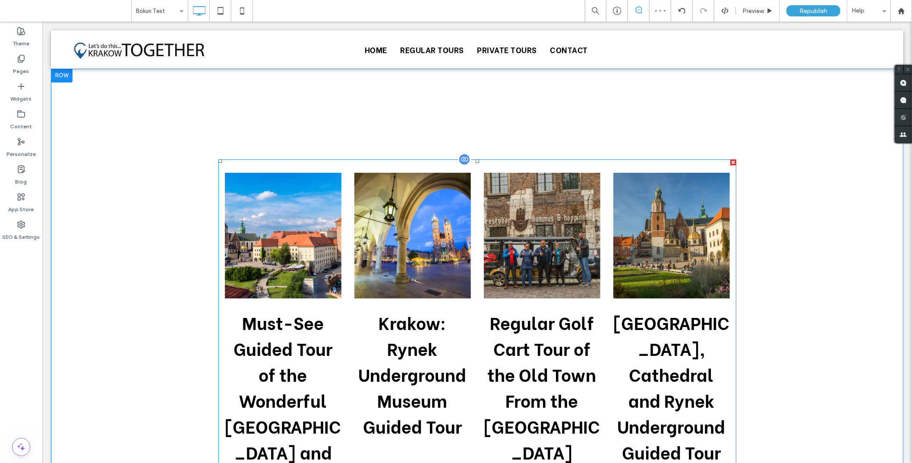
click at [462, 161] on div at bounding box center [464, 158] width 13 height 13
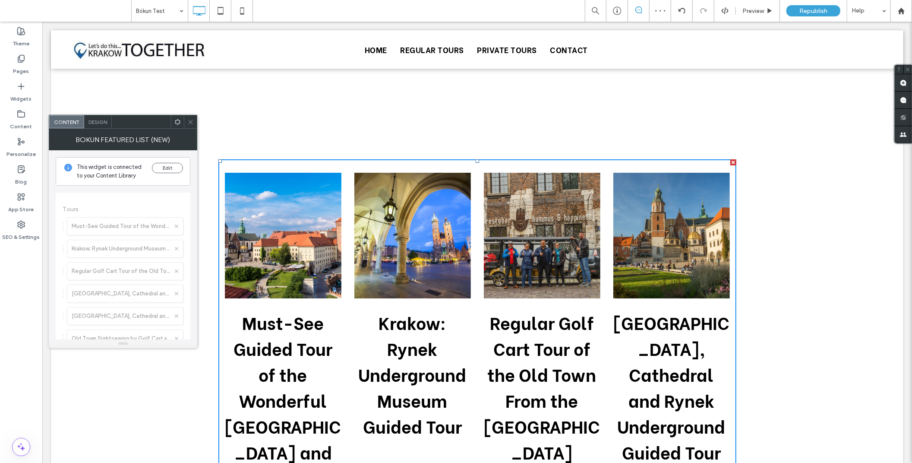
click at [178, 123] on icon at bounding box center [177, 122] width 6 height 6
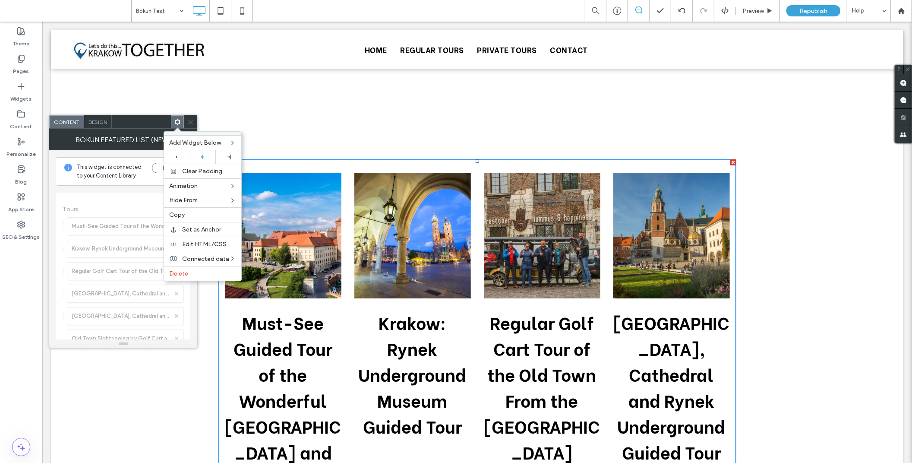
click at [94, 122] on span "Design" at bounding box center [98, 122] width 19 height 6
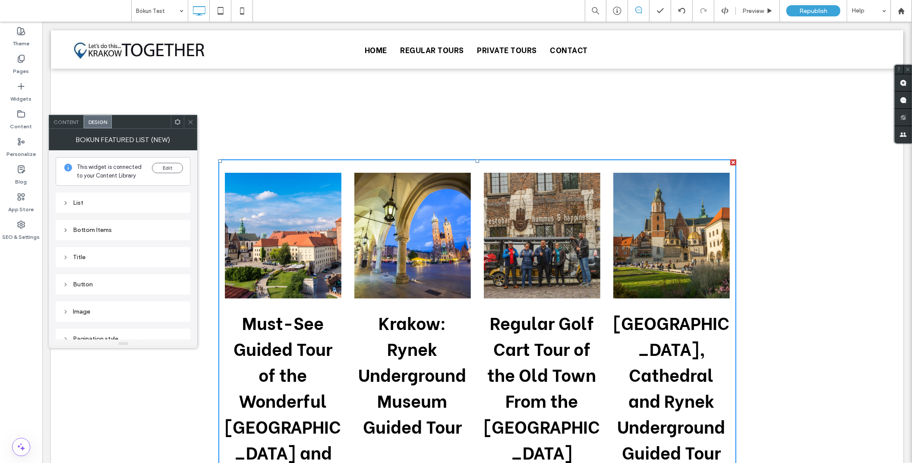
click at [63, 254] on icon at bounding box center [66, 257] width 6 height 6
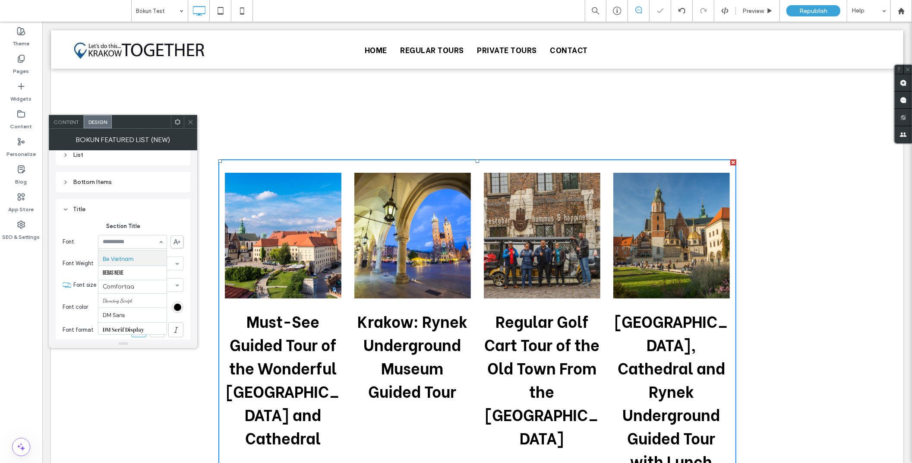
scroll to position [116, 0]
click at [160, 215] on div "Section Title Font Aboreto Abril Fatface Albert Sans Alegreya Amiri Arapey Aria…" at bounding box center [123, 302] width 121 height 174
drag, startPoint x: 178, startPoint y: 281, endPoint x: 175, endPoint y: 294, distance: 13.3
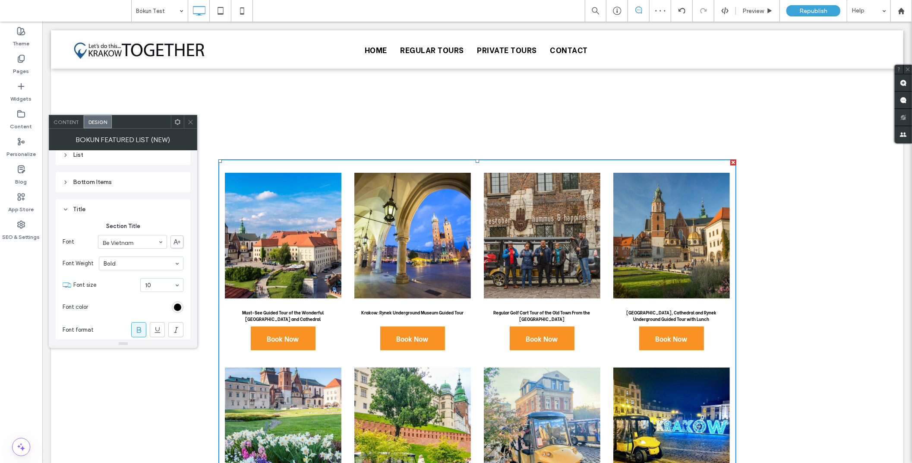
click at [164, 284] on input at bounding box center [159, 285] width 29 height 6
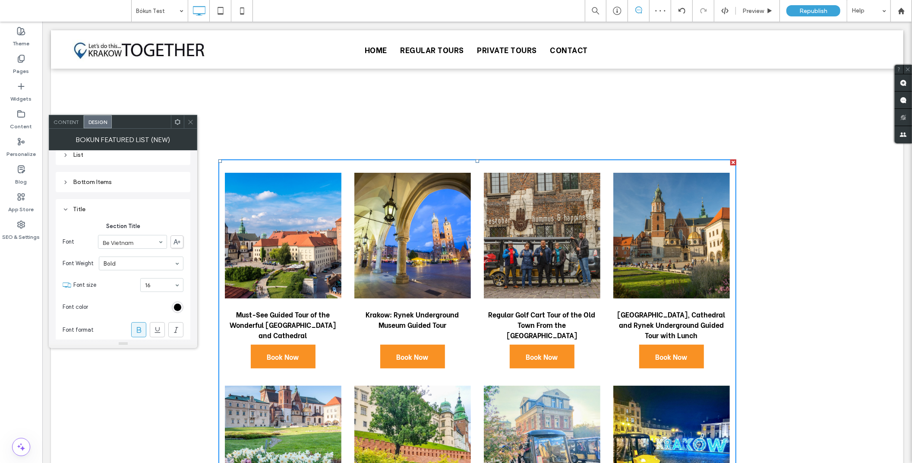
click at [188, 124] on icon at bounding box center [190, 122] width 6 height 6
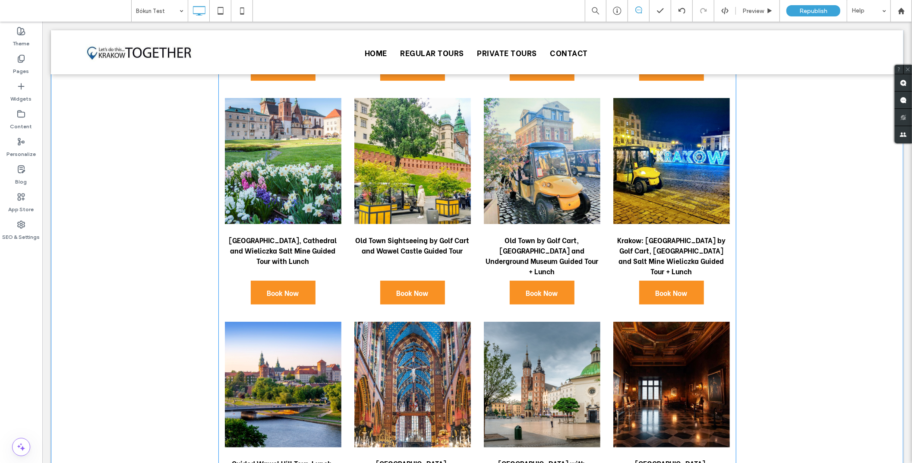
scroll to position [0, 0]
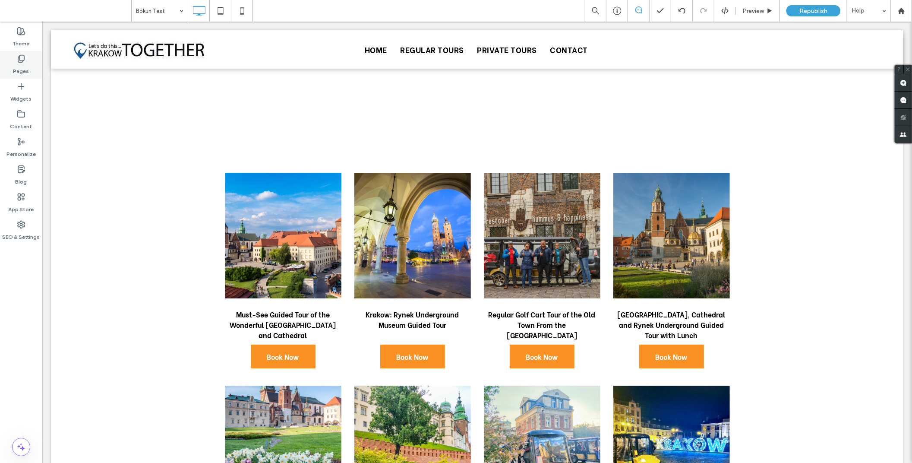
click at [22, 70] on label "Pages" at bounding box center [21, 69] width 16 height 12
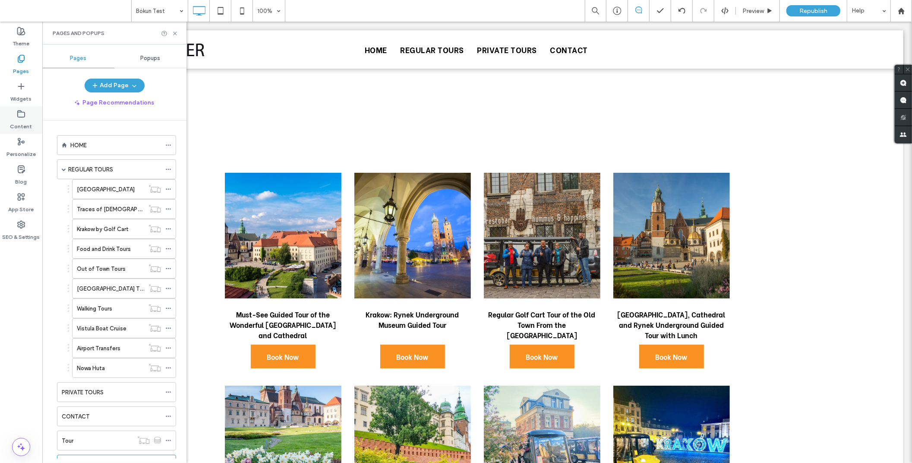
click at [24, 124] on label "Content" at bounding box center [21, 124] width 22 height 12
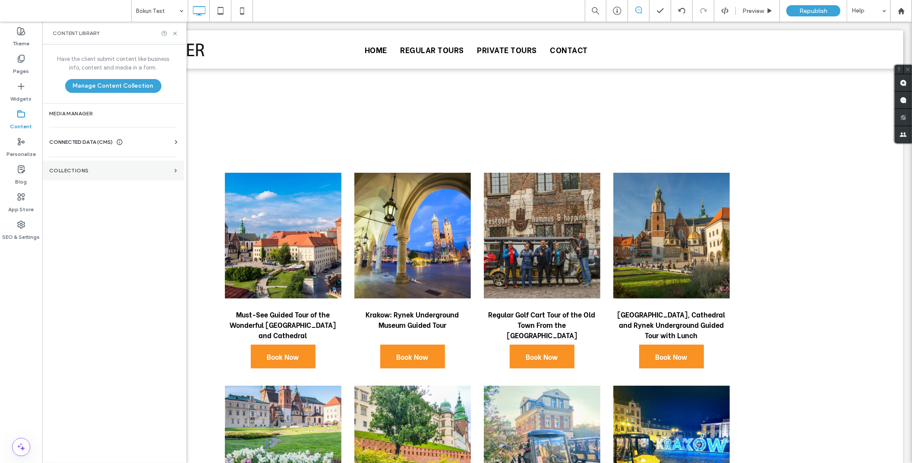
click at [167, 167] on section "Collections" at bounding box center [113, 171] width 142 height 20
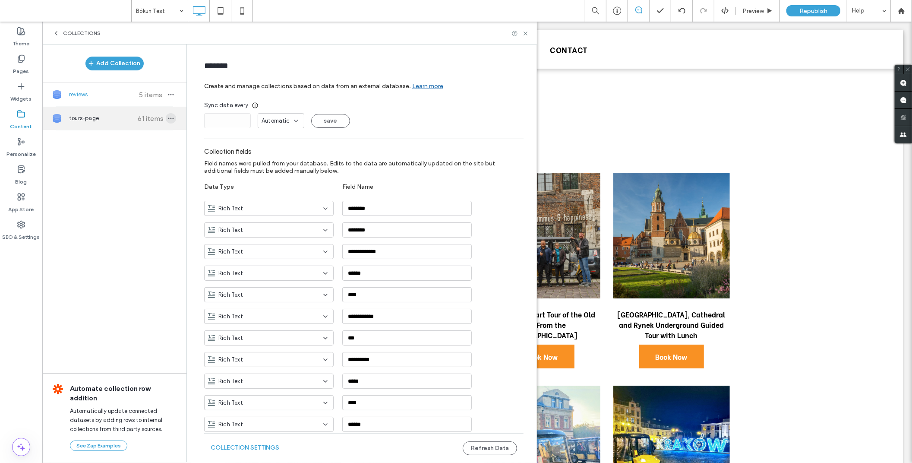
click at [168, 118] on icon "button" at bounding box center [171, 118] width 7 height 7
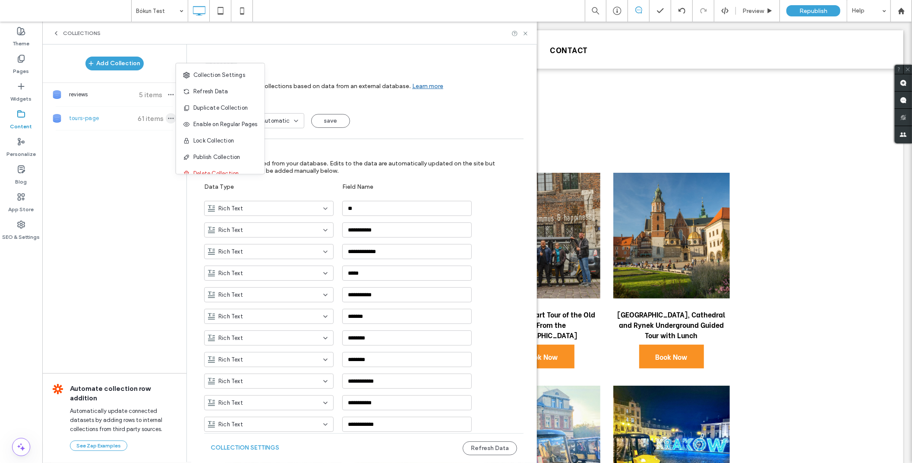
type input "**********"
click at [208, 95] on span "Refresh Data" at bounding box center [210, 91] width 35 height 9
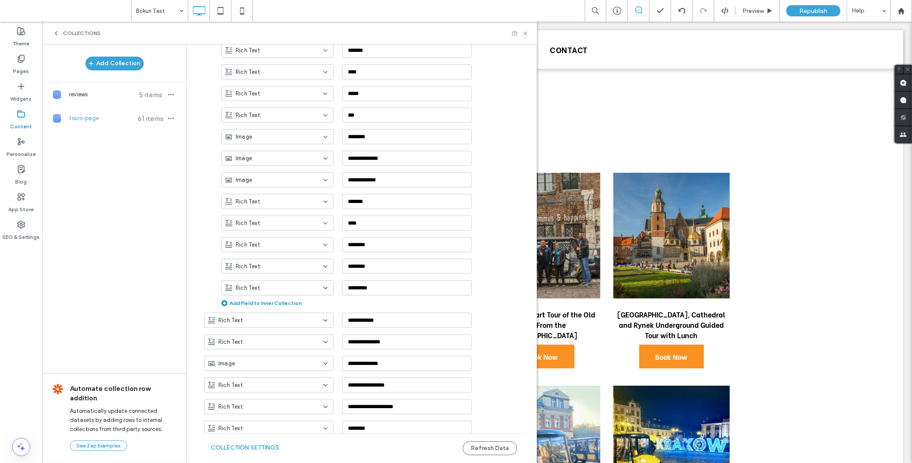
scroll to position [1564, 0]
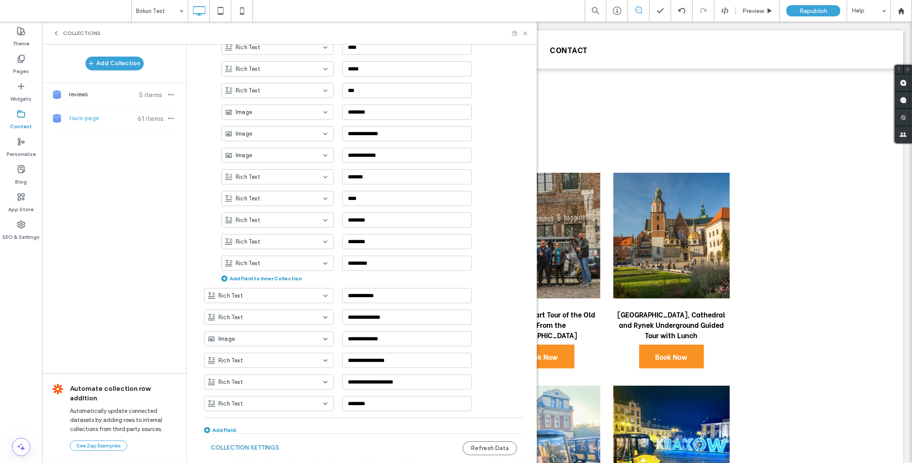
click at [245, 446] on button "Collection Settings" at bounding box center [245, 448] width 69 height 14
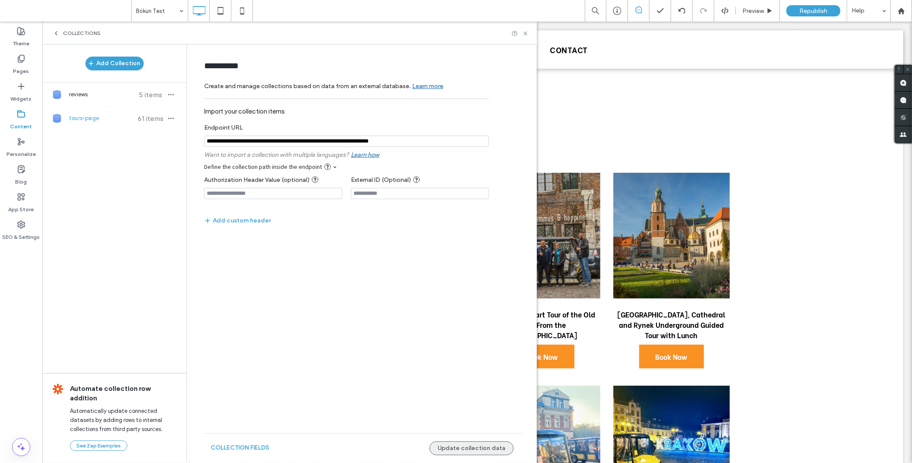
click at [475, 446] on button "Update collection data" at bounding box center [472, 448] width 84 height 14
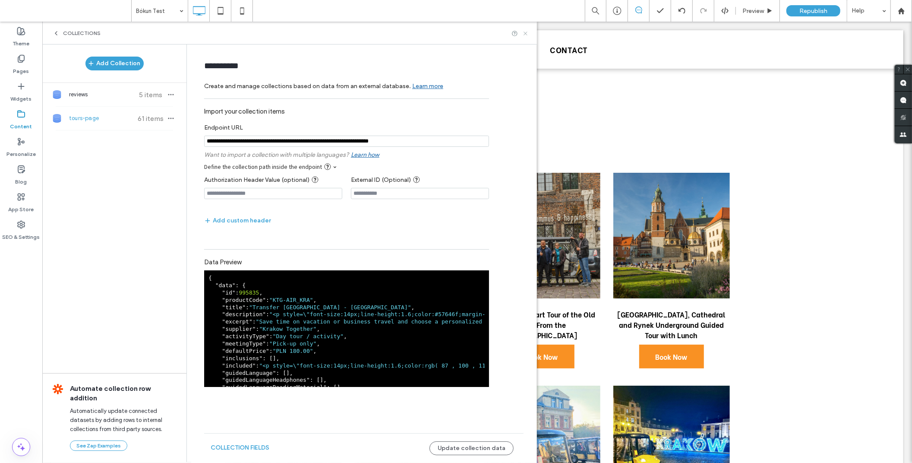
click at [525, 35] on icon at bounding box center [525, 33] width 6 height 6
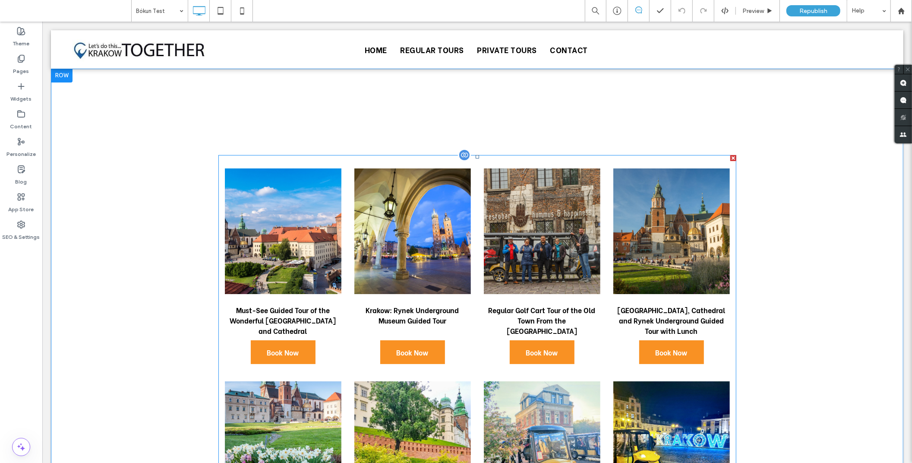
click at [462, 156] on div at bounding box center [464, 154] width 13 height 13
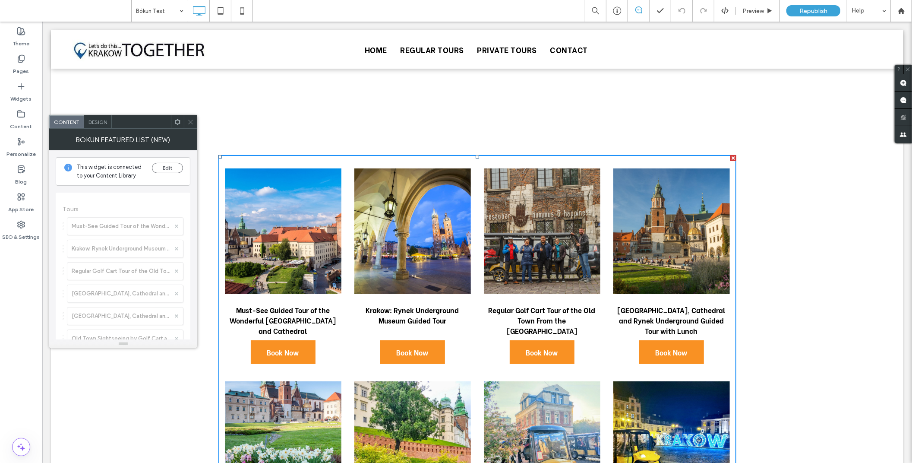
click at [97, 121] on span "Design" at bounding box center [98, 122] width 19 height 6
click at [67, 207] on div "List" at bounding box center [123, 203] width 121 height 12
click at [72, 127] on div "Content" at bounding box center [66, 121] width 35 height 13
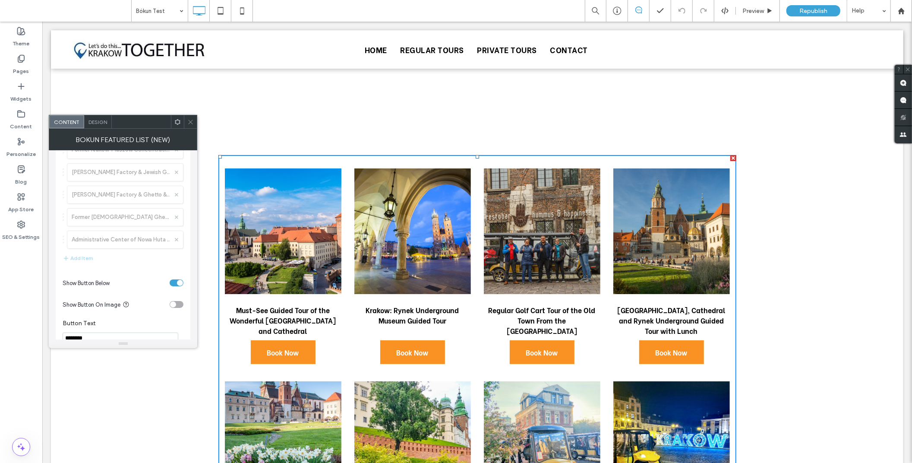
scroll to position [1112, 0]
click at [79, 316] on label "Advanced" at bounding box center [120, 315] width 114 height 17
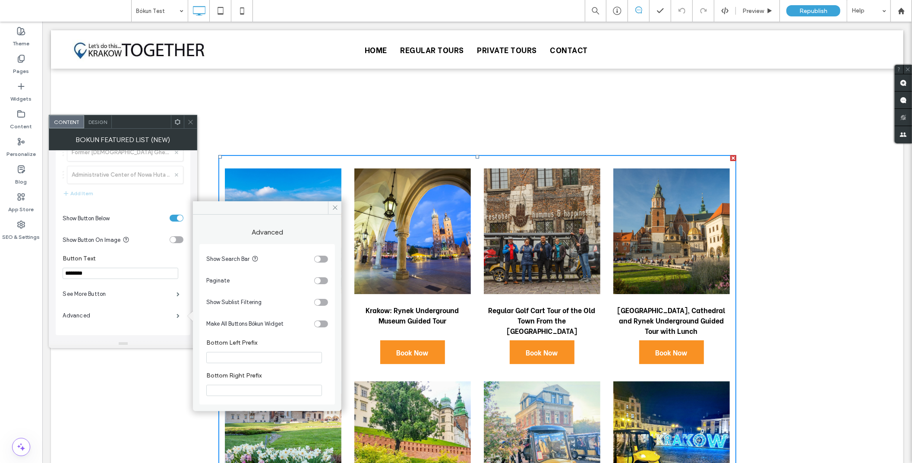
click at [318, 300] on div "toggle" at bounding box center [318, 302] width 6 height 6
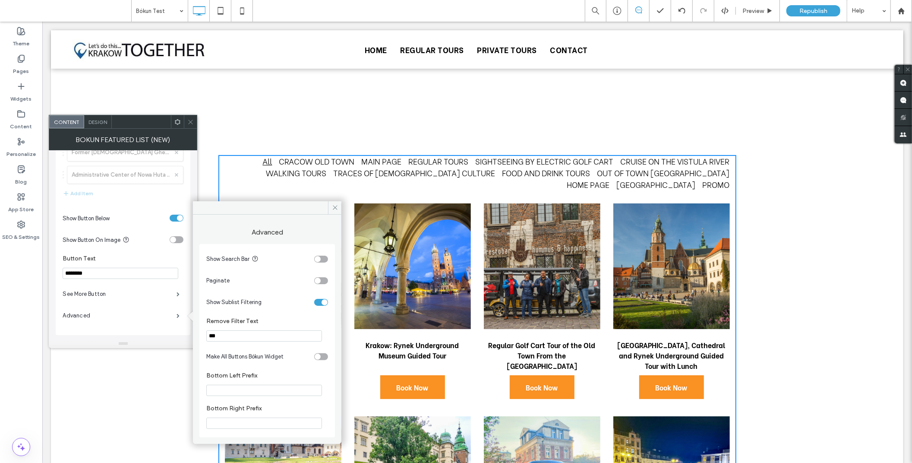
click at [318, 300] on div "toggle" at bounding box center [321, 302] width 14 height 7
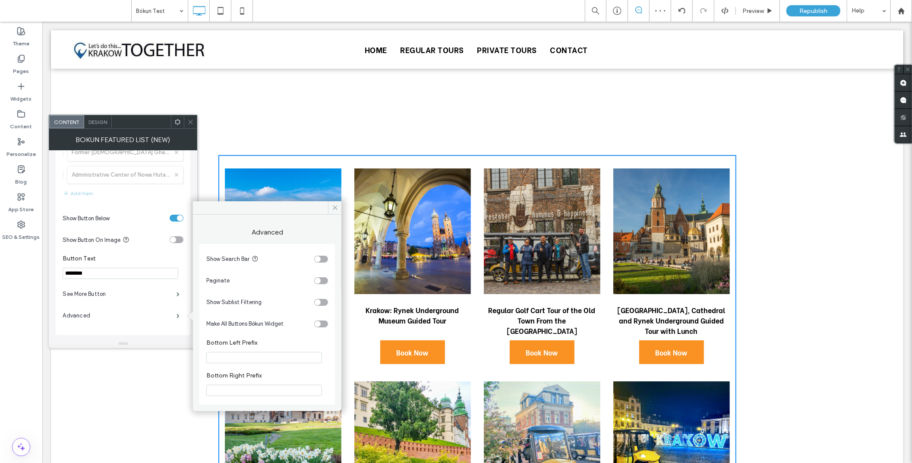
click at [190, 124] on icon at bounding box center [190, 122] width 6 height 6
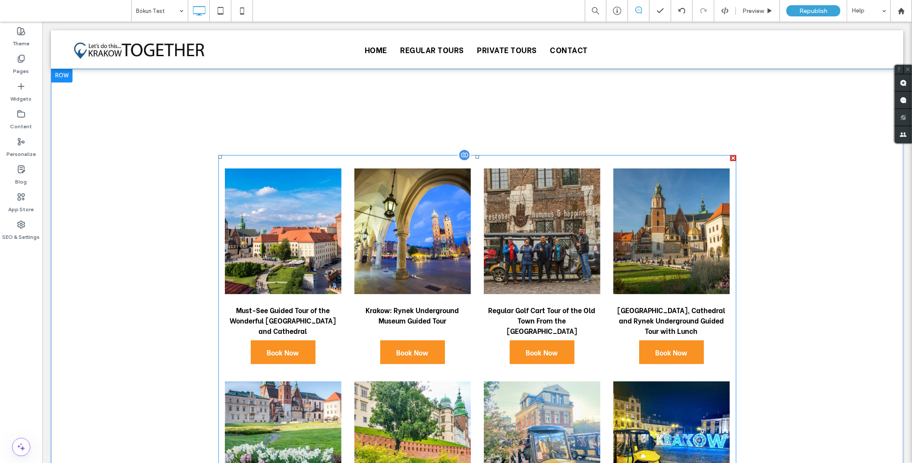
click at [458, 155] on div at bounding box center [464, 154] width 13 height 13
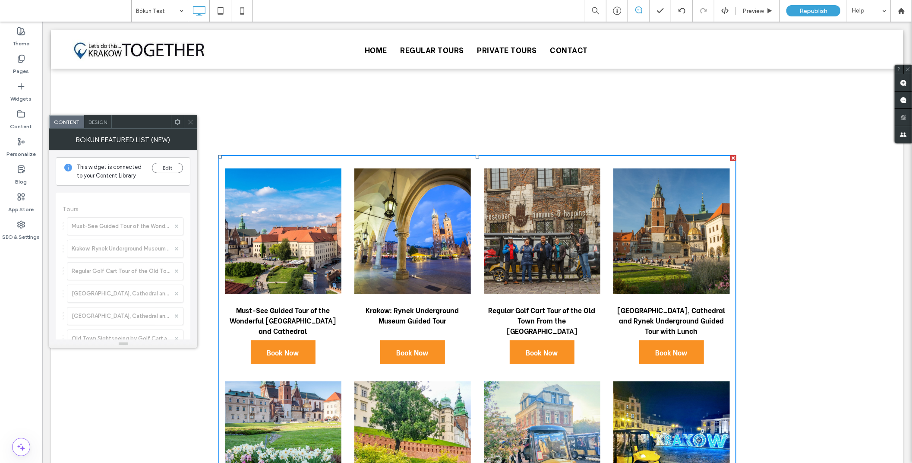
click at [189, 122] on icon at bounding box center [190, 122] width 6 height 6
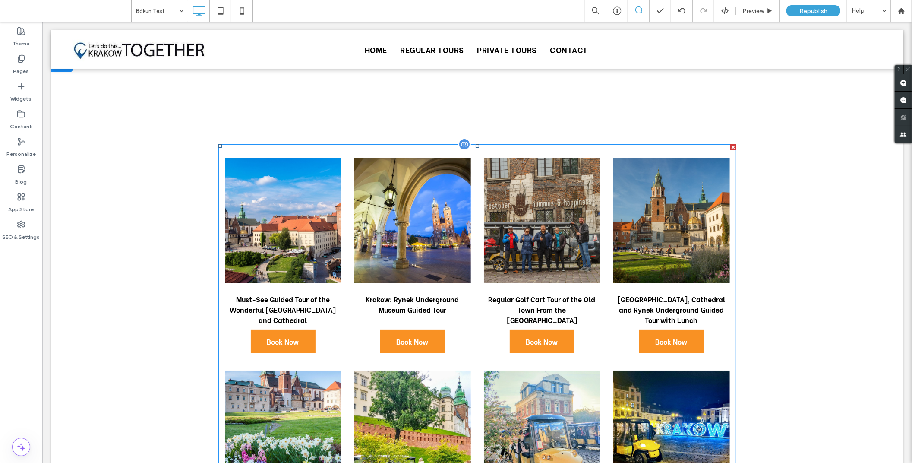
scroll to position [0, 0]
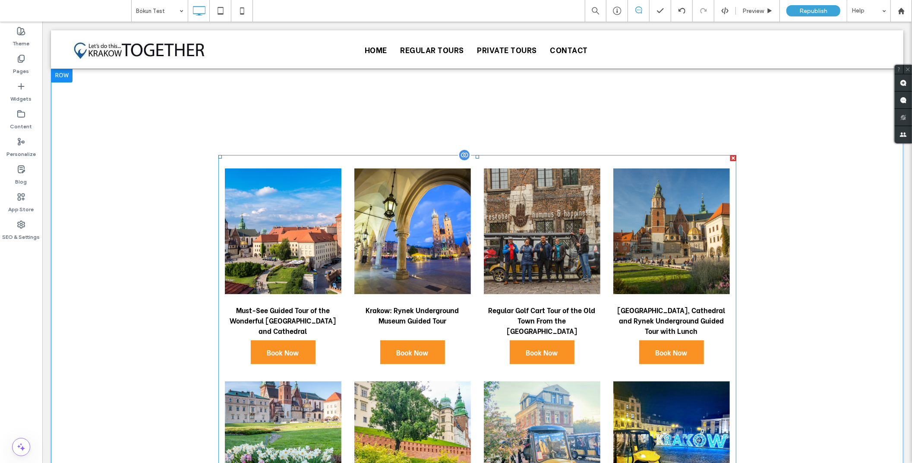
click at [462, 154] on div at bounding box center [464, 154] width 13 height 13
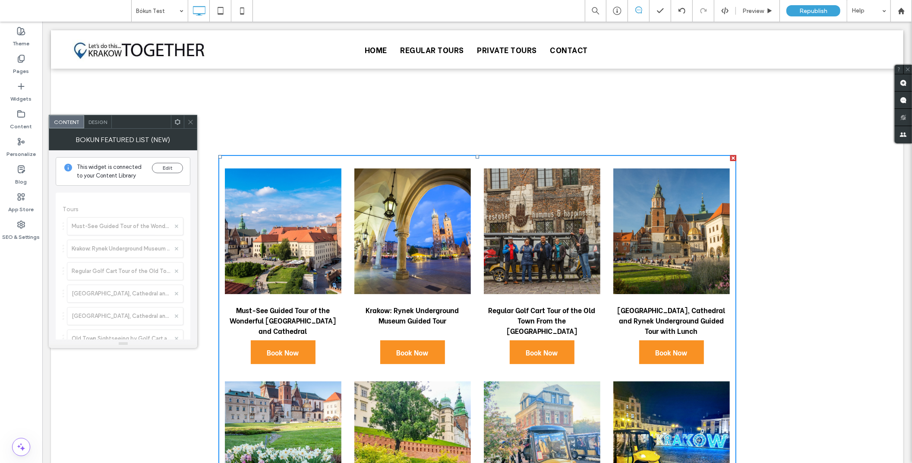
click at [177, 120] on use at bounding box center [178, 122] width 6 height 6
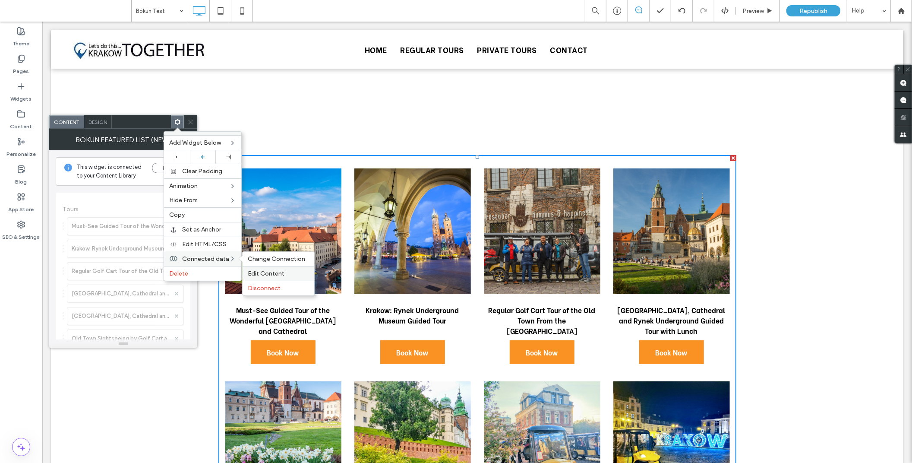
click at [258, 274] on span "Edit Content" at bounding box center [266, 273] width 37 height 7
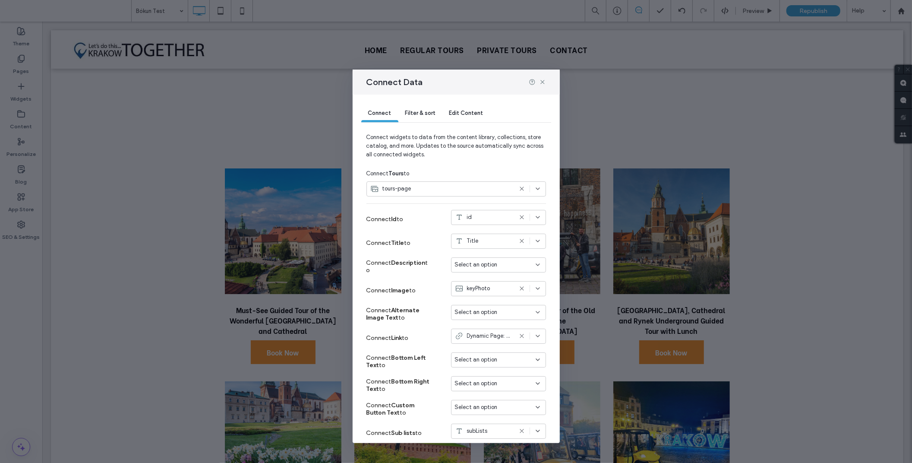
click at [465, 117] on div "Edit Content" at bounding box center [467, 113] width 48 height 17
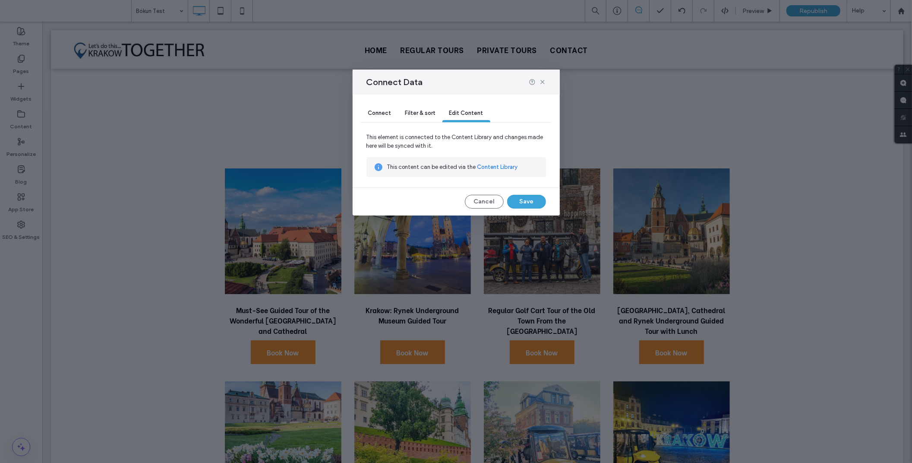
click at [401, 115] on div "Filter & sort" at bounding box center [420, 113] width 44 height 17
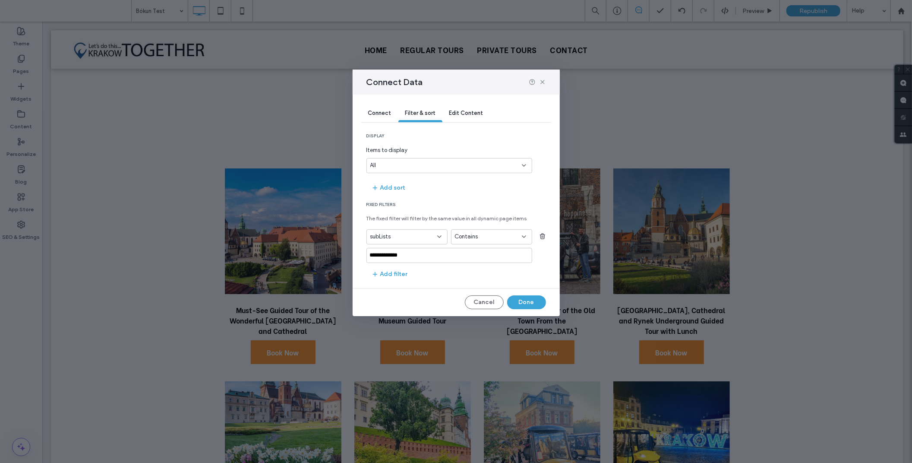
click at [467, 236] on span "Contains" at bounding box center [466, 236] width 23 height 9
click at [468, 255] on div "Is" at bounding box center [491, 252] width 80 height 15
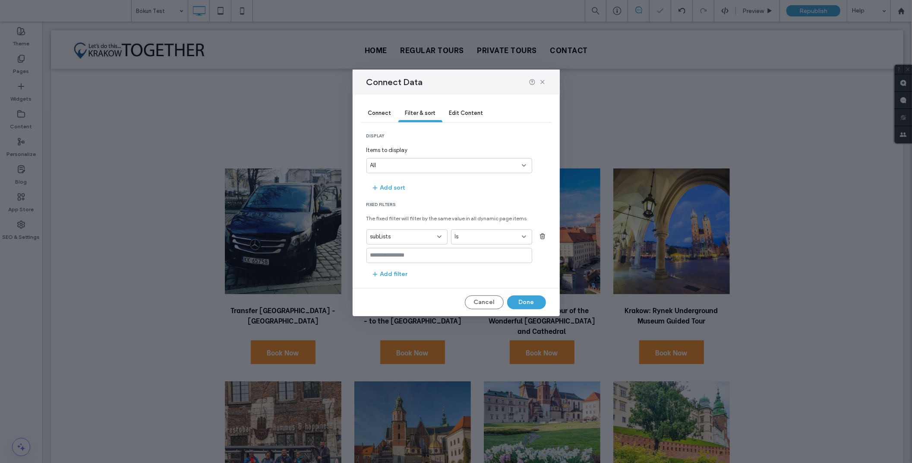
click at [442, 256] on input "values-textbox" at bounding box center [446, 255] width 152 height 7
type input "**********"
click at [429, 268] on div "Regular tours (Click enter to add)" at bounding box center [449, 269] width 157 height 6
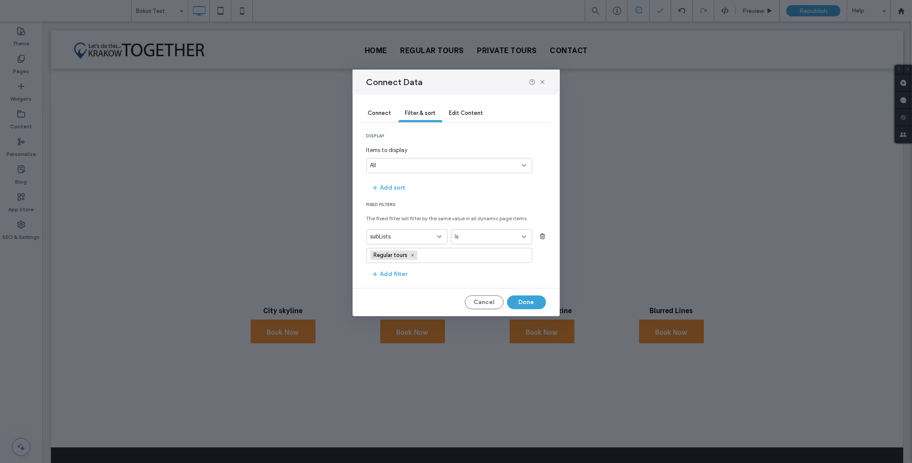
click at [469, 237] on div "Is" at bounding box center [486, 236] width 63 height 9
click at [474, 281] on span "Contains" at bounding box center [466, 282] width 23 height 9
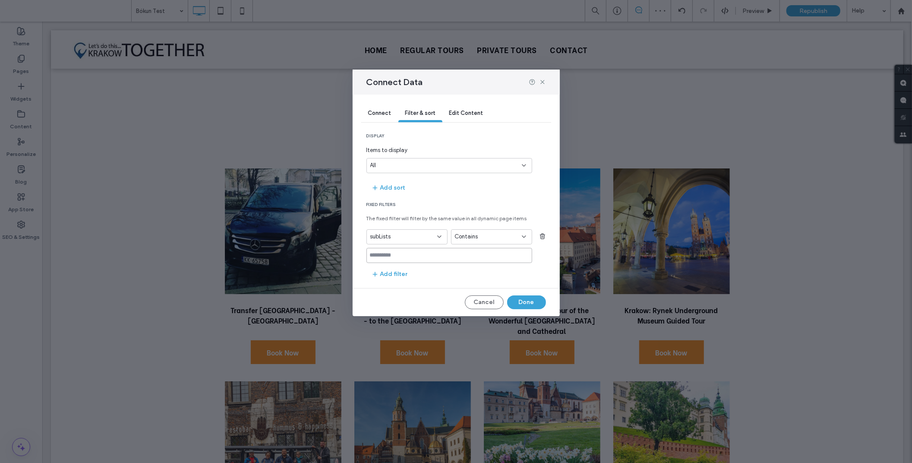
click at [428, 252] on input at bounding box center [450, 255] width 166 height 15
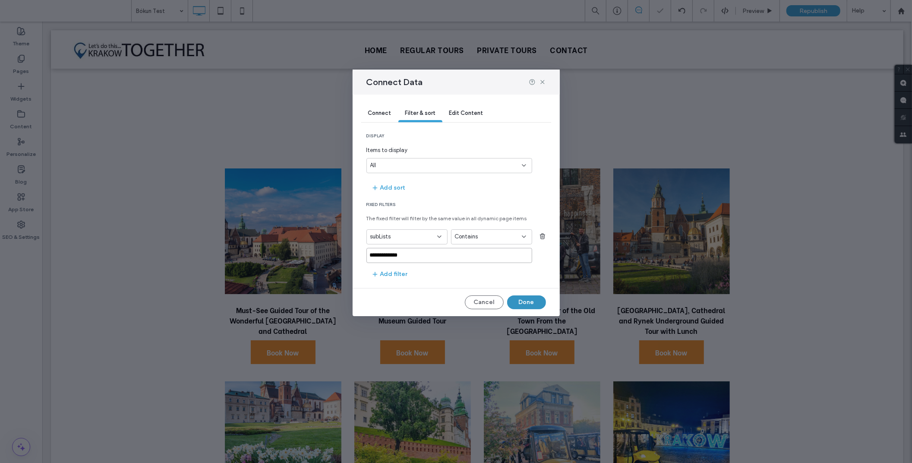
type input "**********"
click at [523, 303] on button "Done" at bounding box center [526, 302] width 39 height 14
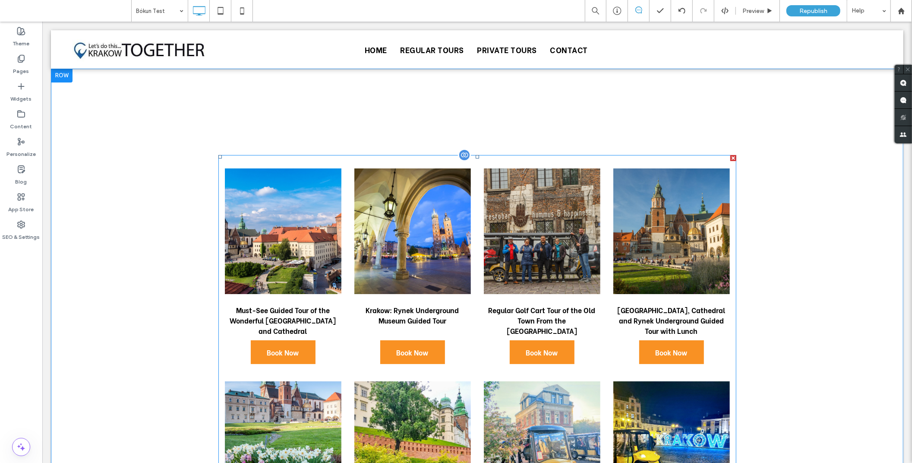
click at [458, 155] on div at bounding box center [464, 154] width 13 height 13
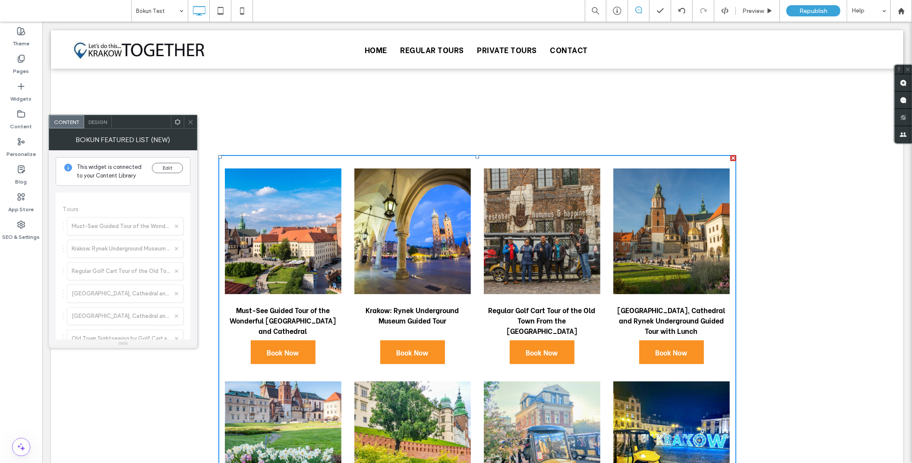
click at [192, 119] on icon at bounding box center [190, 122] width 6 height 6
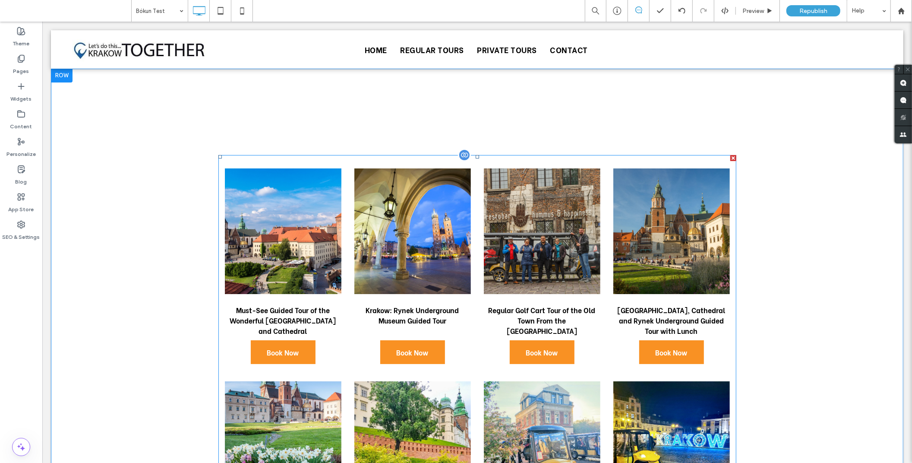
click at [730, 158] on div at bounding box center [733, 158] width 6 height 6
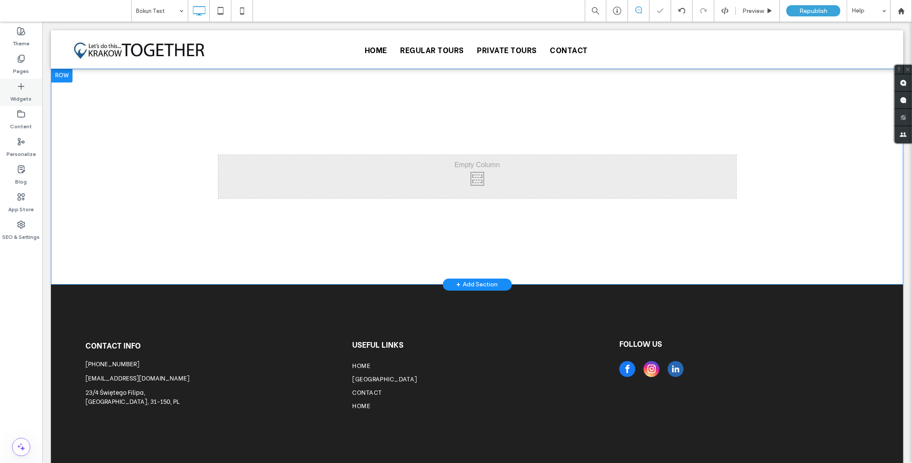
click at [19, 85] on icon at bounding box center [21, 86] width 9 height 9
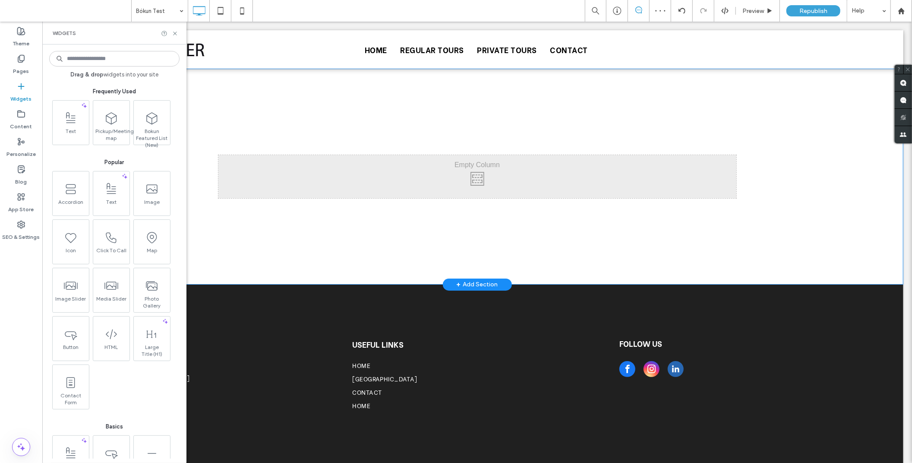
click at [96, 60] on input at bounding box center [114, 59] width 130 height 16
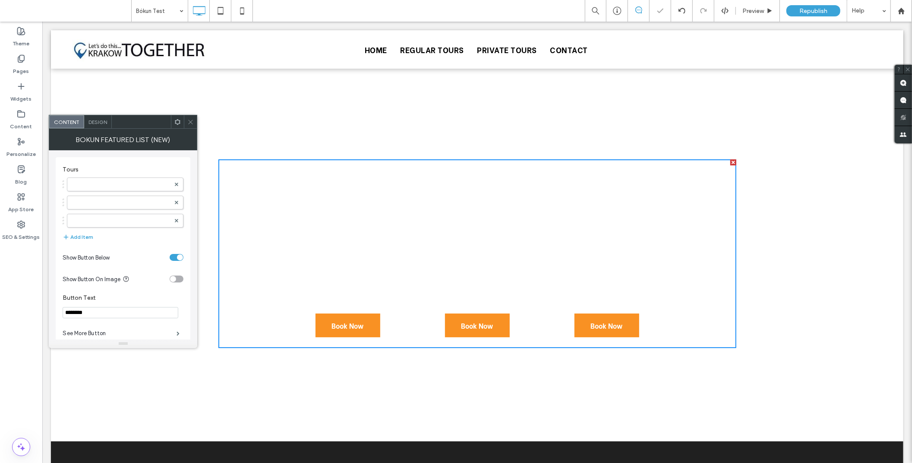
click at [177, 121] on icon at bounding box center [177, 122] width 6 height 6
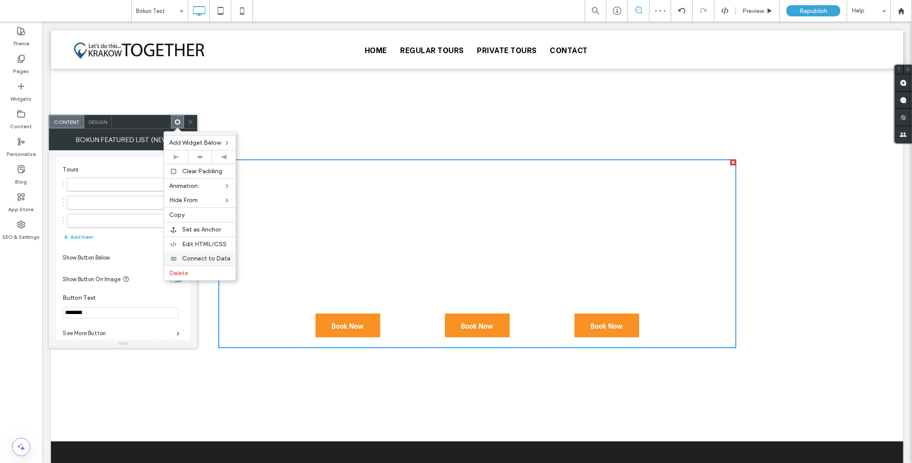
click at [210, 256] on span "Connect to Data" at bounding box center [206, 258] width 48 height 7
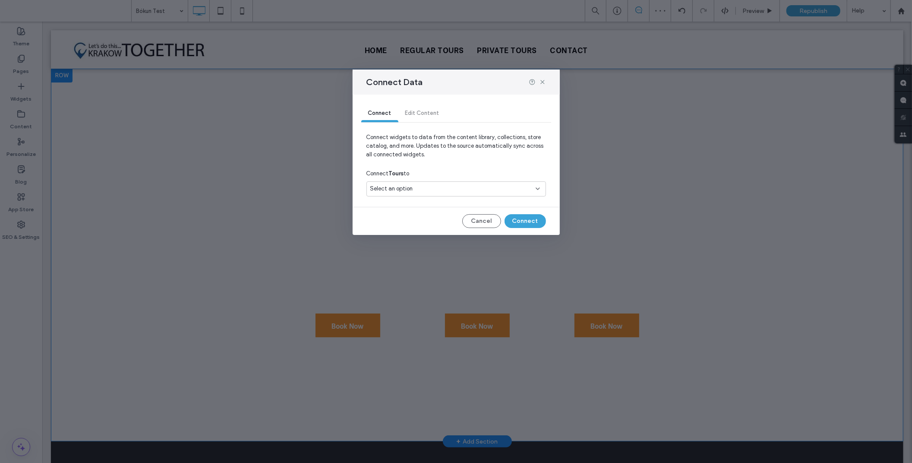
click at [424, 188] on div "Select an option" at bounding box center [450, 188] width 161 height 9
click at [413, 232] on span "tours-page" at bounding box center [400, 234] width 29 height 9
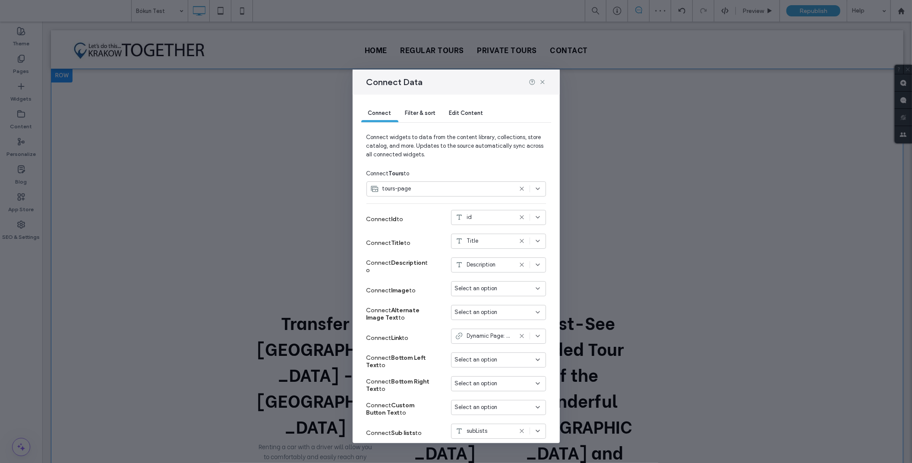
click at [518, 265] on icon at bounding box center [521, 264] width 7 height 7
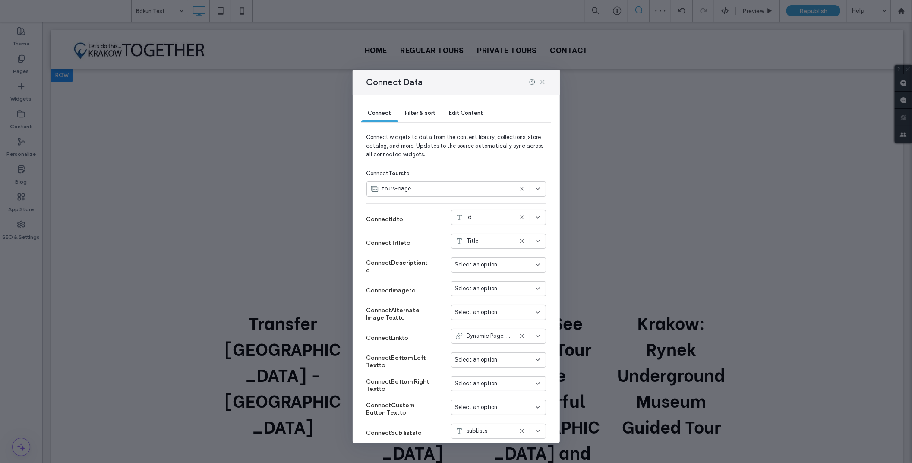
click at [428, 111] on span "Filter & sort" at bounding box center [420, 113] width 30 height 6
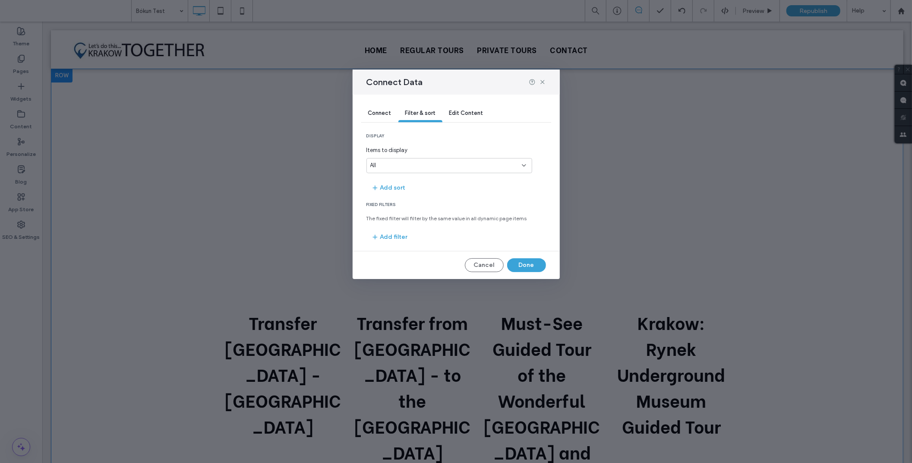
click at [484, 117] on div "Edit Content" at bounding box center [467, 113] width 48 height 17
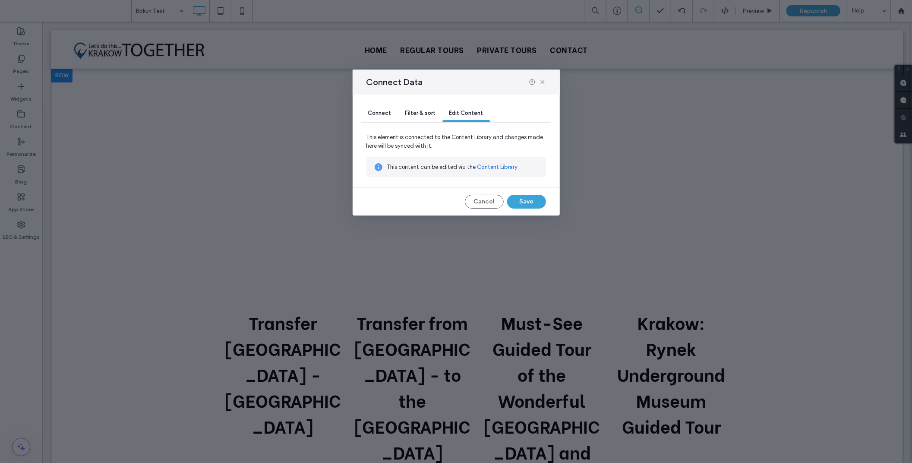
click at [427, 115] on span "Filter & sort" at bounding box center [420, 113] width 30 height 6
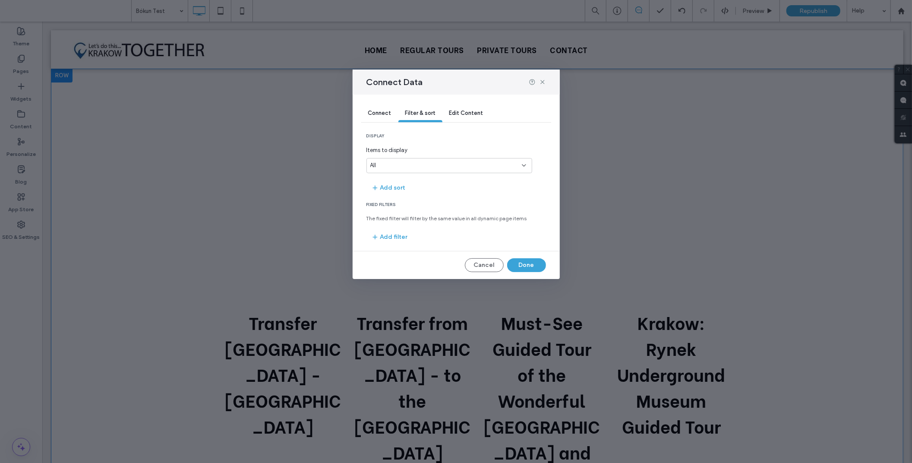
click at [431, 163] on div "All" at bounding box center [444, 165] width 148 height 9
click at [450, 150] on span "Items to display" at bounding box center [450, 150] width 166 height 9
click at [392, 231] on button "Add filter" at bounding box center [390, 237] width 46 height 14
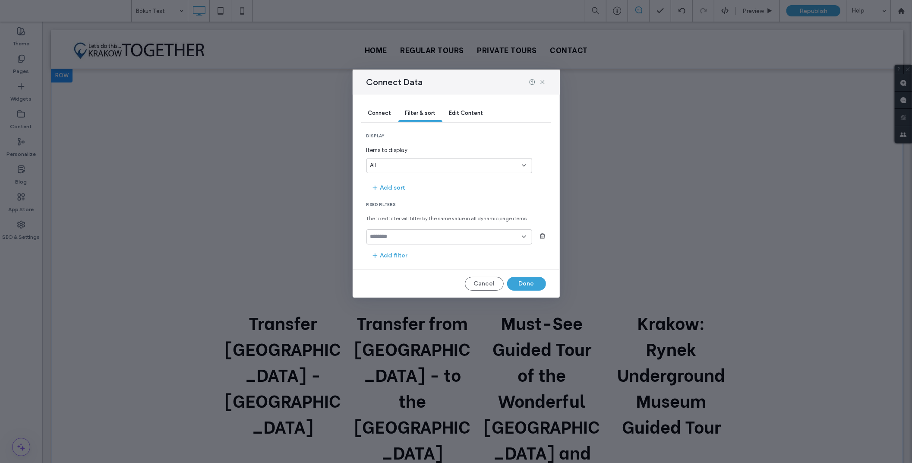
click at [393, 237] on input "fields-dropdown" at bounding box center [446, 236] width 152 height 7
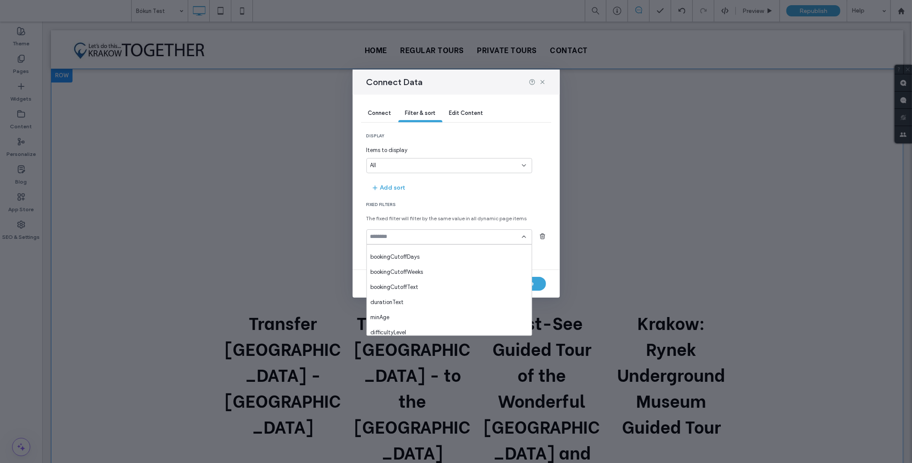
scroll to position [332, 0]
click at [382, 329] on span "subLists" at bounding box center [380, 327] width 21 height 9
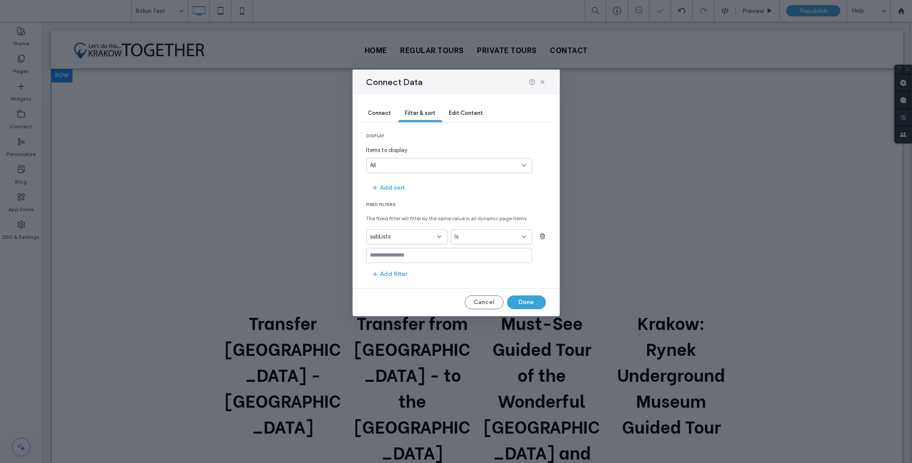
click at [465, 236] on div "Is" at bounding box center [486, 236] width 63 height 9
drag, startPoint x: 473, startPoint y: 281, endPoint x: 452, endPoint y: 274, distance: 22.5
click at [473, 282] on span "Contains" at bounding box center [466, 282] width 23 height 9
click at [416, 258] on input at bounding box center [450, 255] width 166 height 15
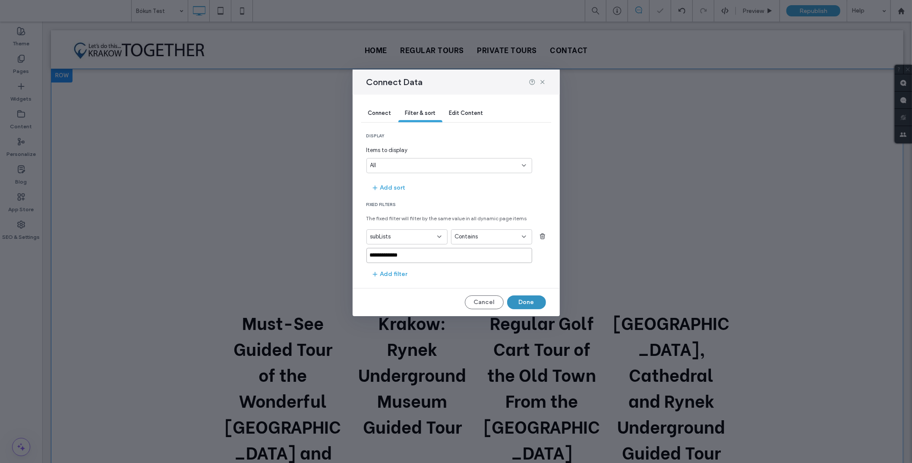
type input "**********"
click at [531, 300] on button "Done" at bounding box center [526, 302] width 39 height 14
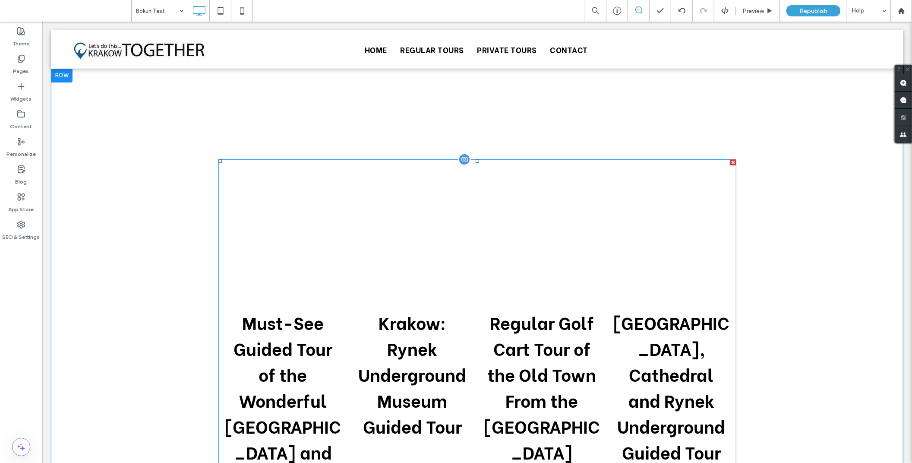
scroll to position [48, 0]
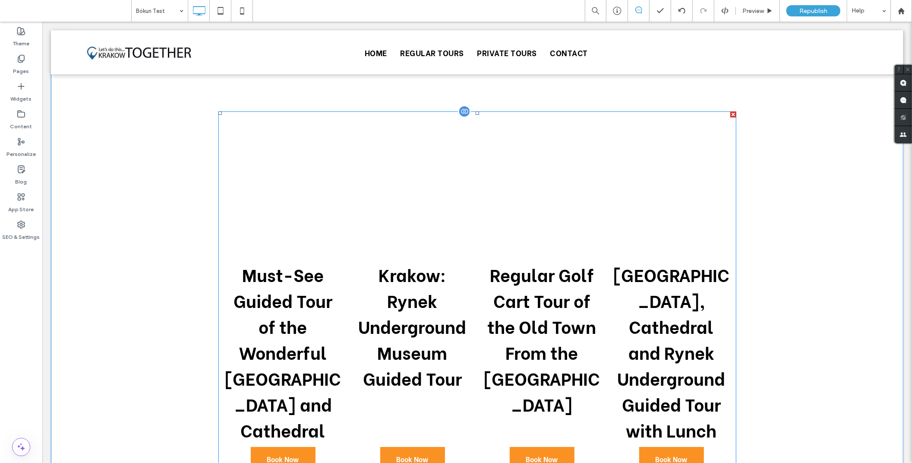
click at [461, 112] on div at bounding box center [464, 110] width 13 height 13
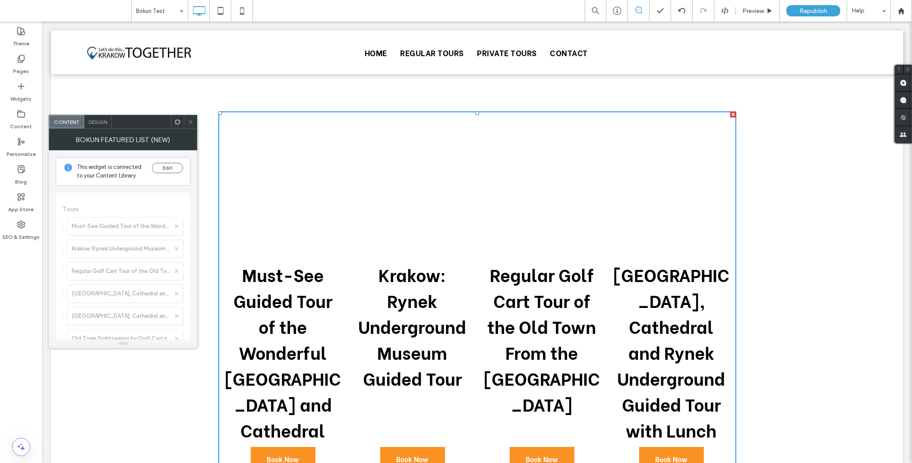
click at [181, 120] on div at bounding box center [177, 121] width 13 height 13
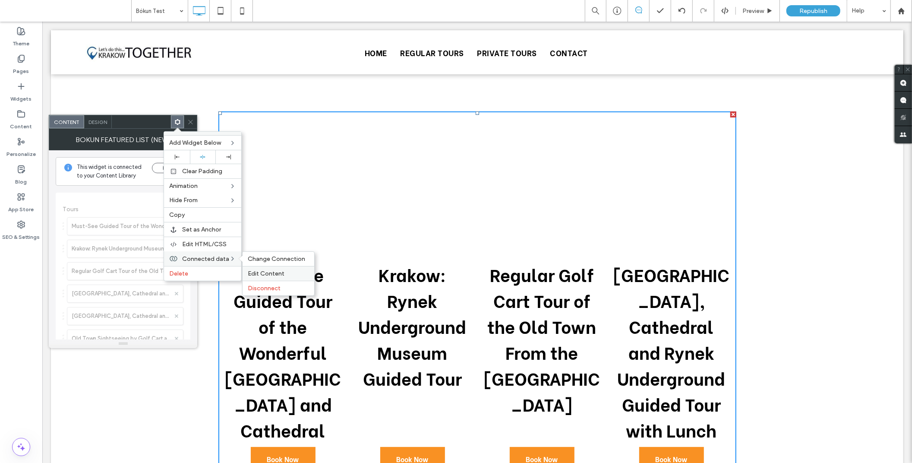
click at [278, 272] on span "Edit Content" at bounding box center [266, 273] width 37 height 7
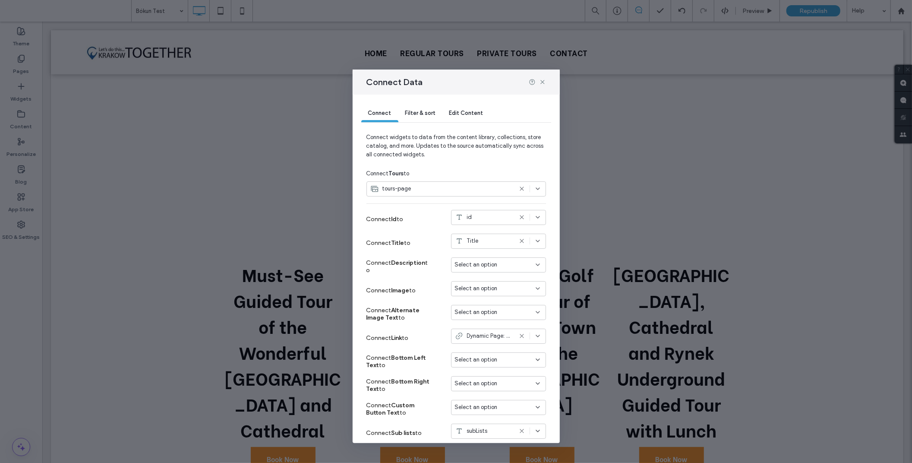
click at [472, 113] on span "Edit Content" at bounding box center [466, 113] width 34 height 6
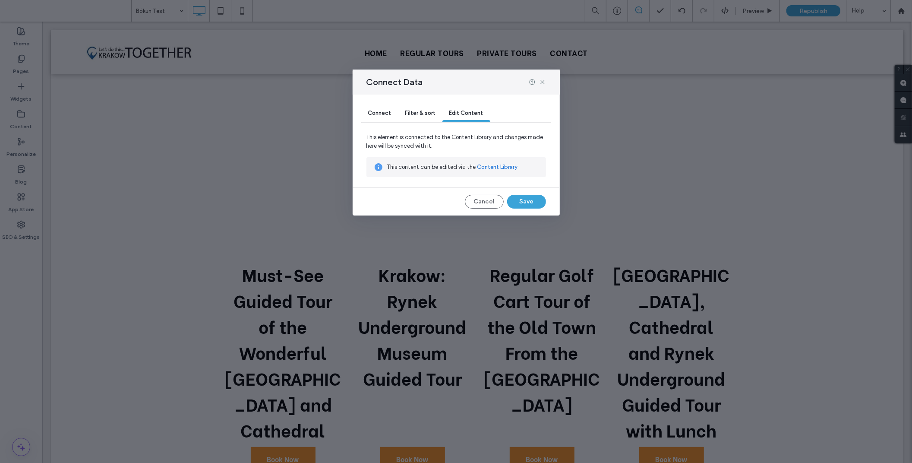
click at [428, 113] on span "Filter & sort" at bounding box center [420, 113] width 30 height 6
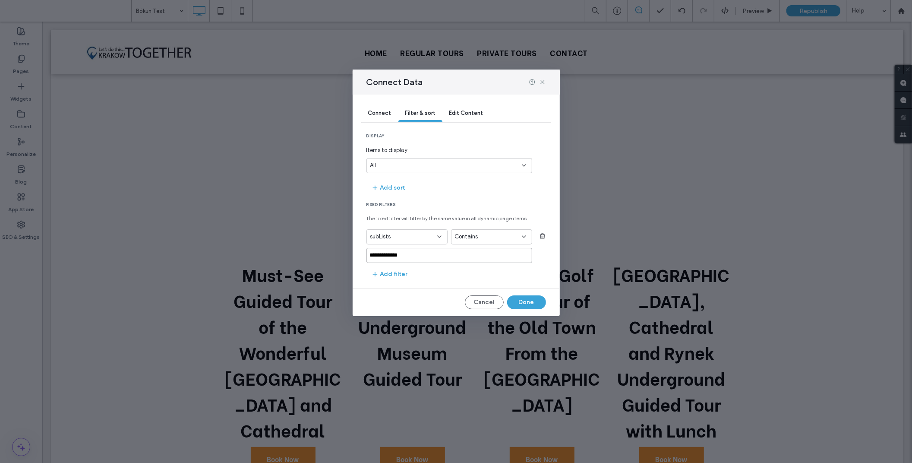
drag, startPoint x: 424, startPoint y: 253, endPoint x: 354, endPoint y: 253, distance: 69.9
click at [354, 253] on div "**********" at bounding box center [456, 205] width 207 height 221
paste input "**"
type input "**********"
click at [532, 304] on button "Done" at bounding box center [526, 302] width 39 height 14
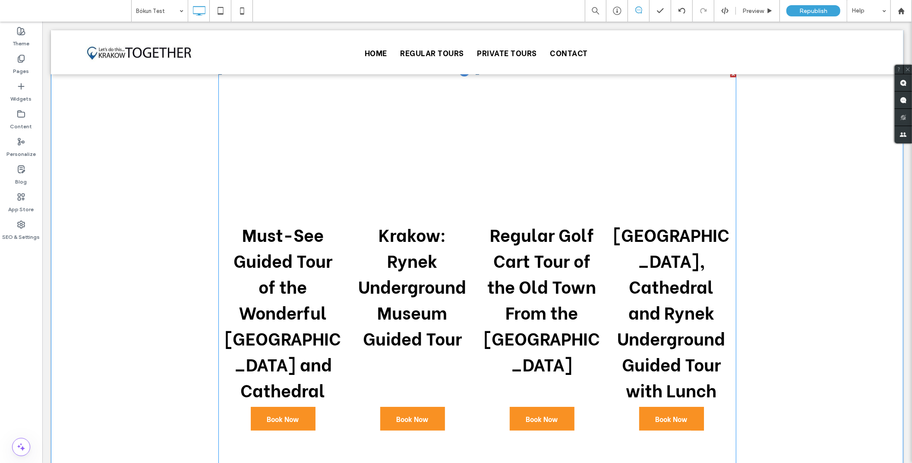
scroll to position [74, 0]
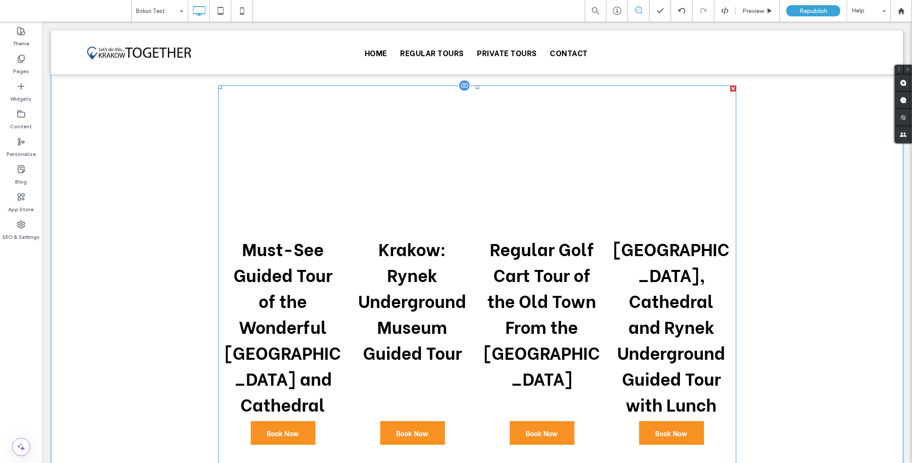
click at [458, 86] on div at bounding box center [464, 85] width 13 height 13
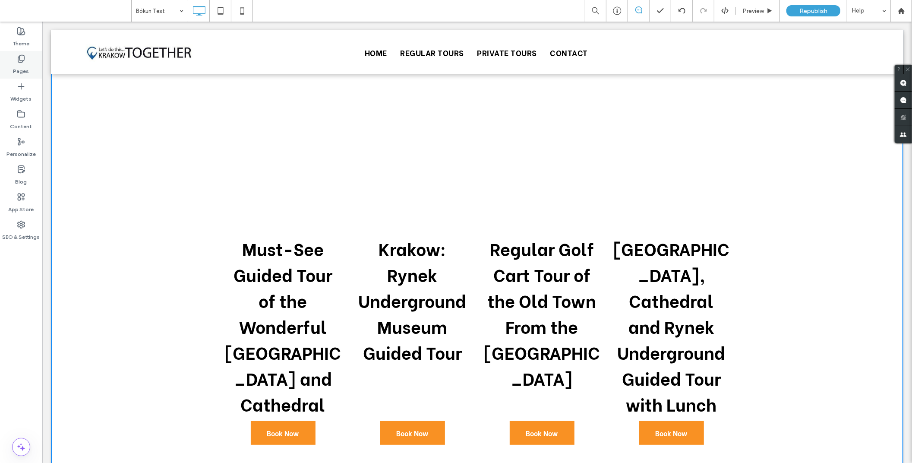
click at [20, 65] on label "Pages" at bounding box center [21, 69] width 16 height 12
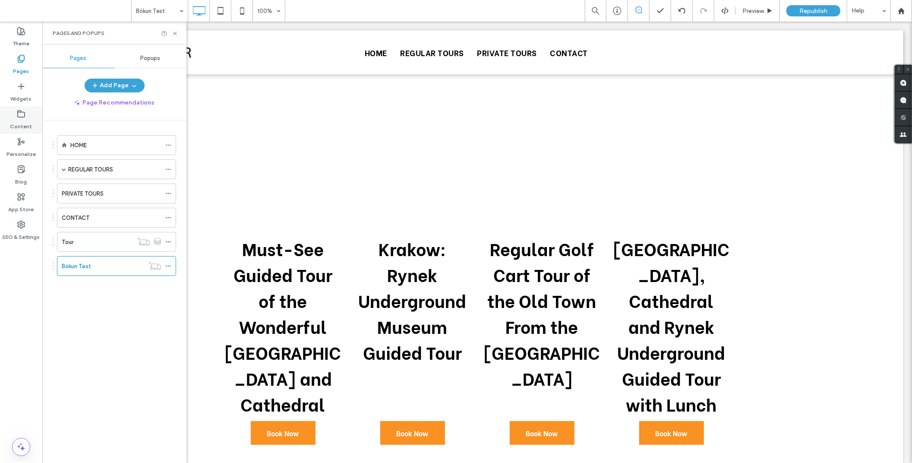
click at [22, 119] on label "Content" at bounding box center [21, 124] width 22 height 12
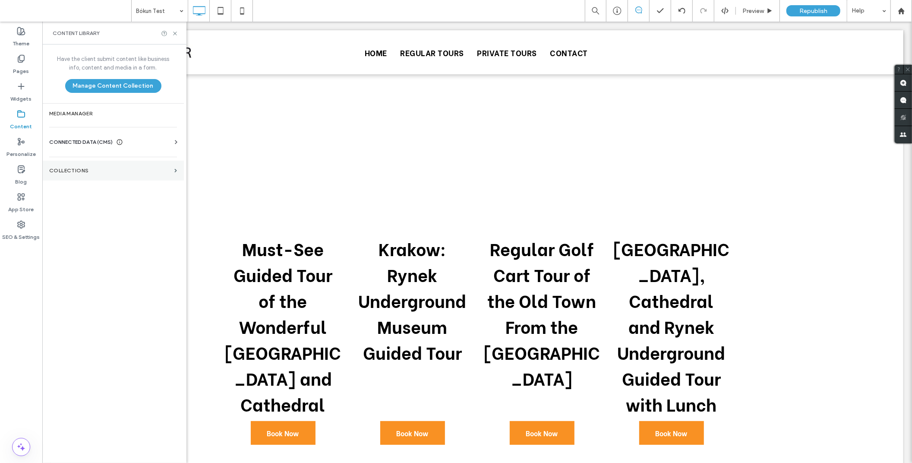
click at [82, 174] on section "Collections" at bounding box center [113, 171] width 142 height 20
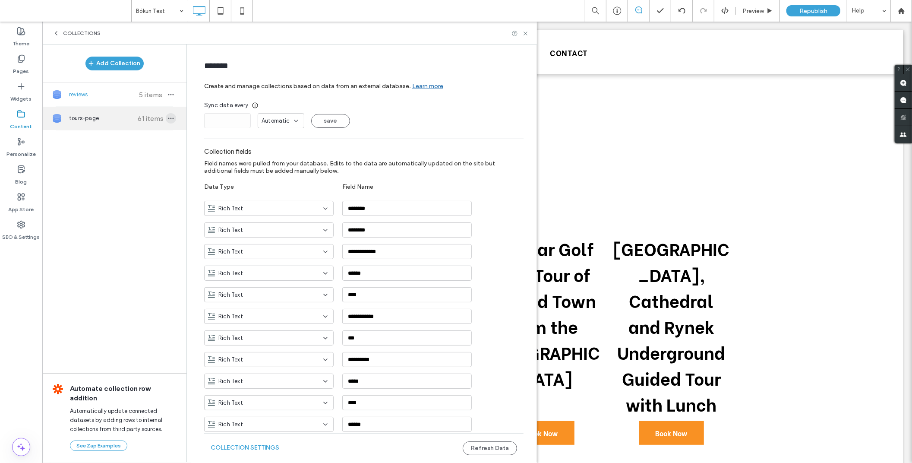
click at [169, 119] on use "button" at bounding box center [171, 118] width 6 height 1
type input "**********"
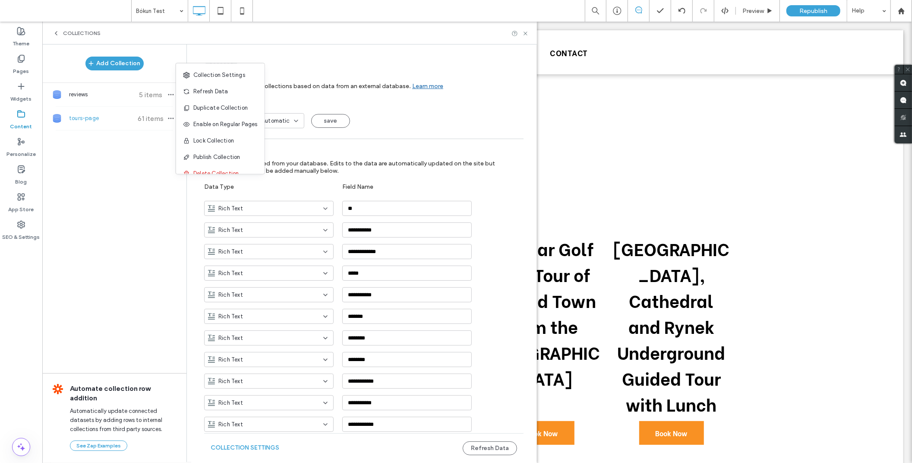
click at [133, 167] on div "Add Collection reviews 5 items tours-page 61 items Automate collection row addi…" at bounding box center [114, 252] width 144 height 417
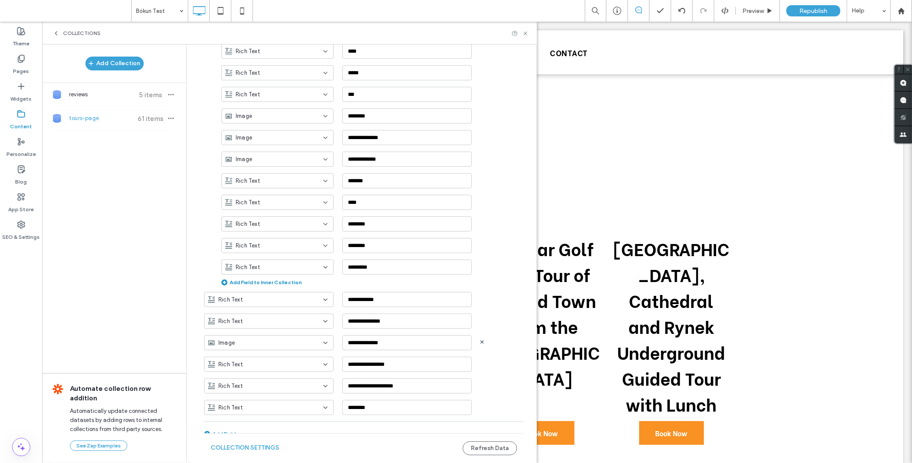
scroll to position [1564, 0]
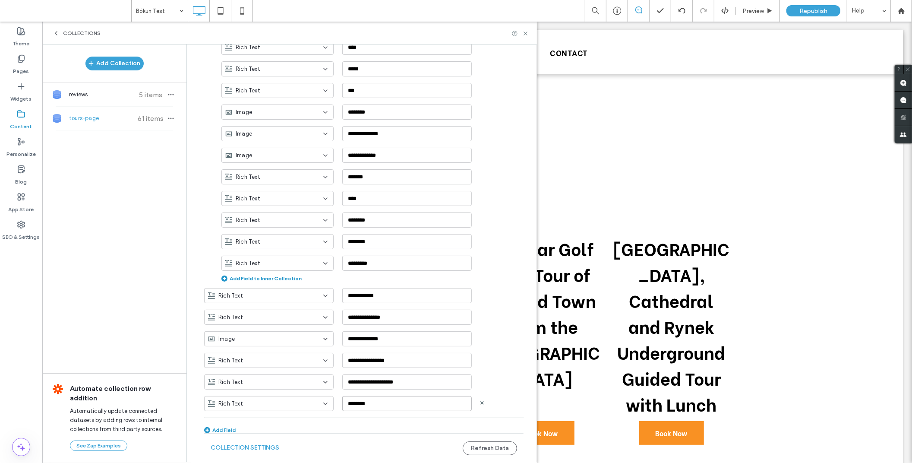
click at [376, 396] on input "********" at bounding box center [407, 403] width 130 height 15
type input "*******"
click at [473, 448] on button "Refresh Data" at bounding box center [490, 448] width 54 height 14
click at [489, 448] on button "Refresh Data" at bounding box center [490, 448] width 54 height 14
click at [267, 443] on button "Collection Settings" at bounding box center [245, 448] width 69 height 14
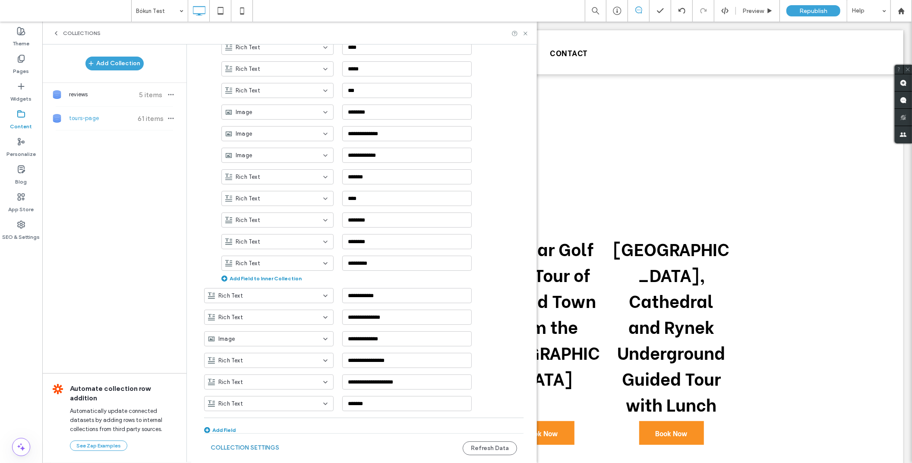
scroll to position [0, 0]
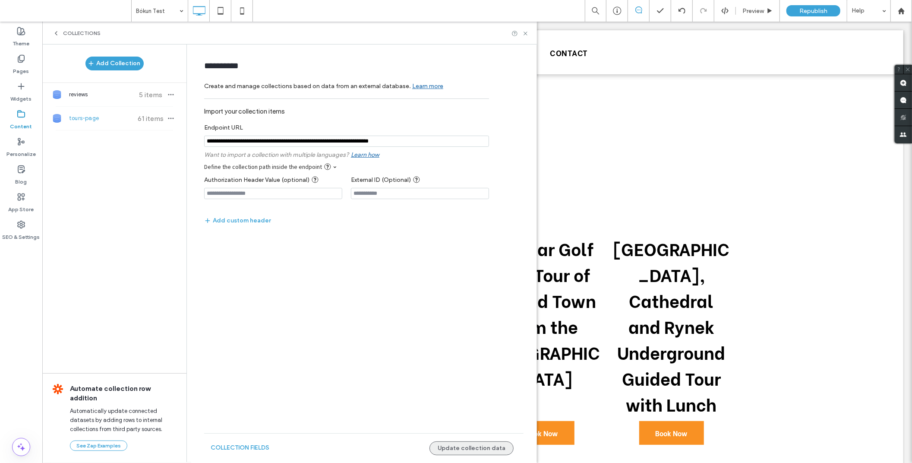
click at [465, 447] on button "Update collection data" at bounding box center [472, 448] width 84 height 14
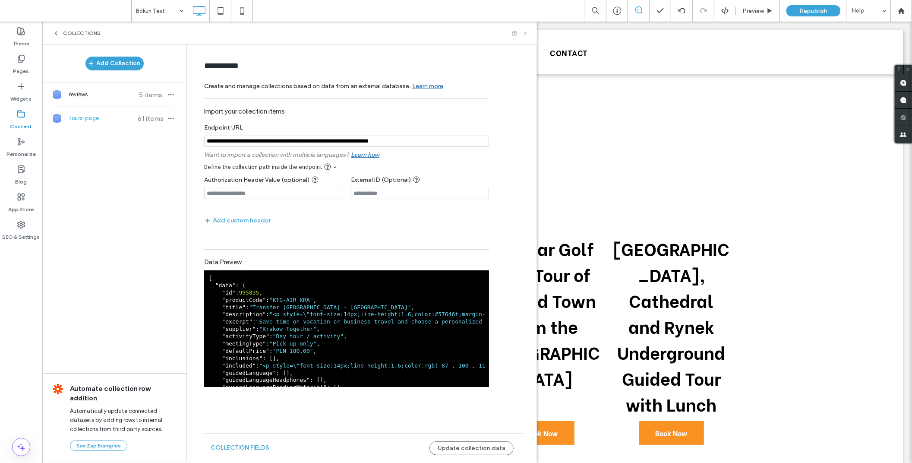
click at [527, 33] on icon at bounding box center [525, 33] width 6 height 6
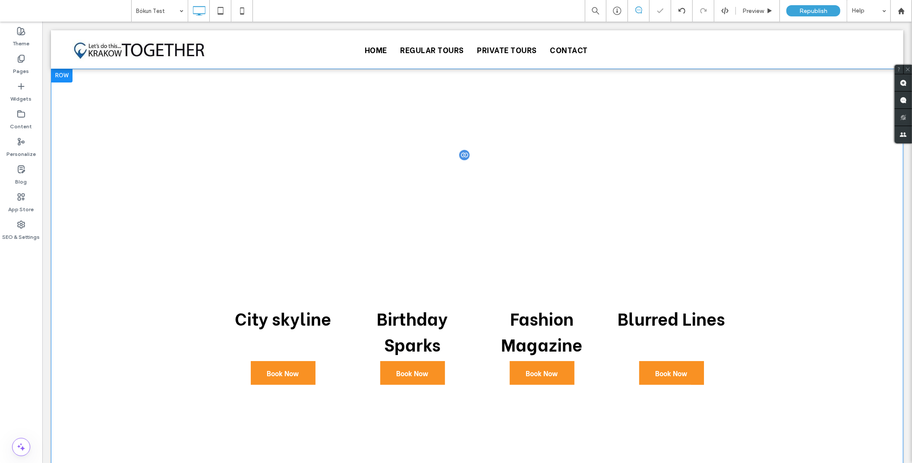
click at [462, 152] on div at bounding box center [464, 154] width 13 height 13
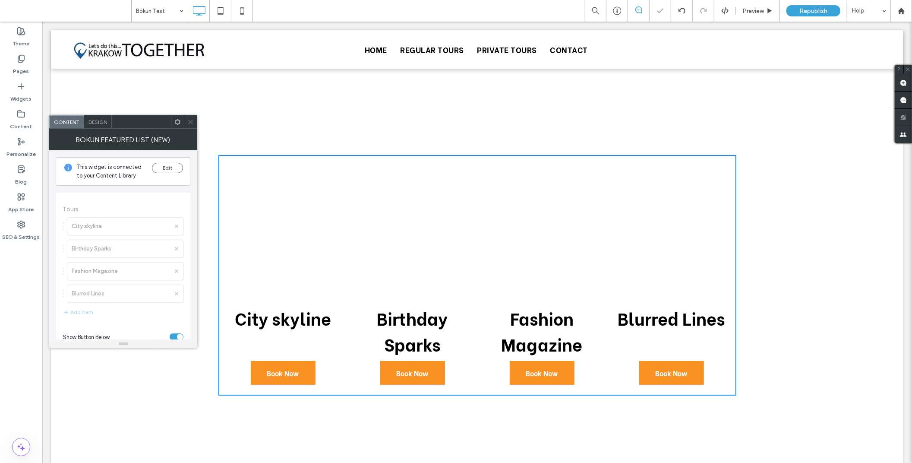
click at [176, 121] on use at bounding box center [178, 122] width 6 height 6
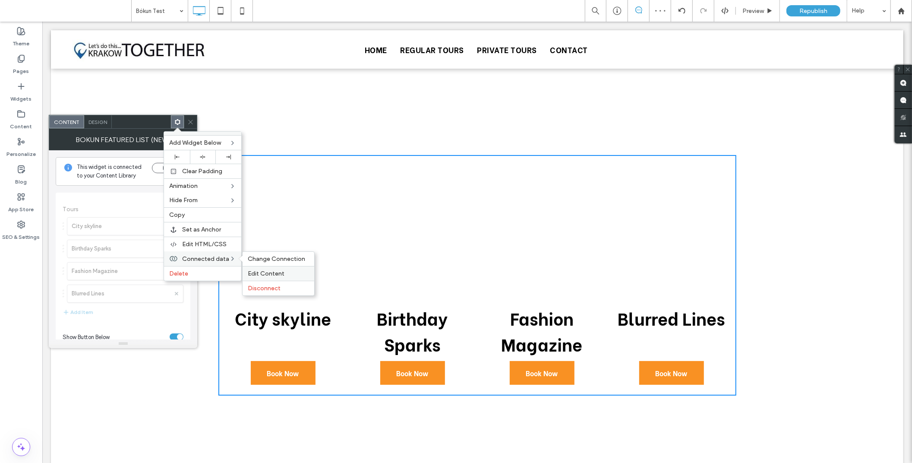
click at [269, 268] on div "Edit Content" at bounding box center [279, 273] width 72 height 15
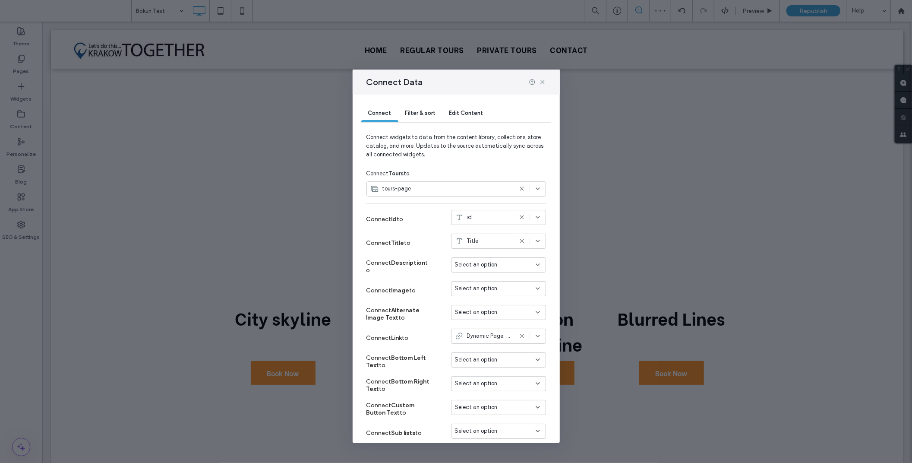
click at [454, 110] on span "Edit Content" at bounding box center [466, 113] width 34 height 6
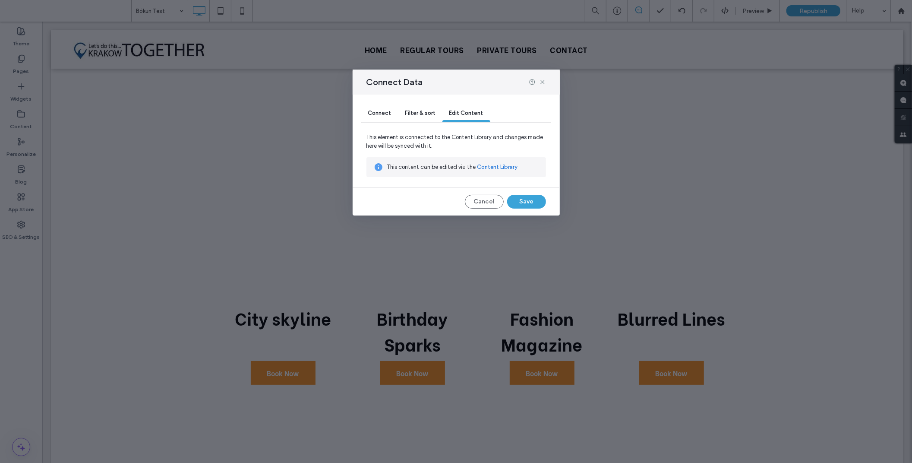
click at [423, 117] on div "Filter & sort" at bounding box center [420, 113] width 44 height 17
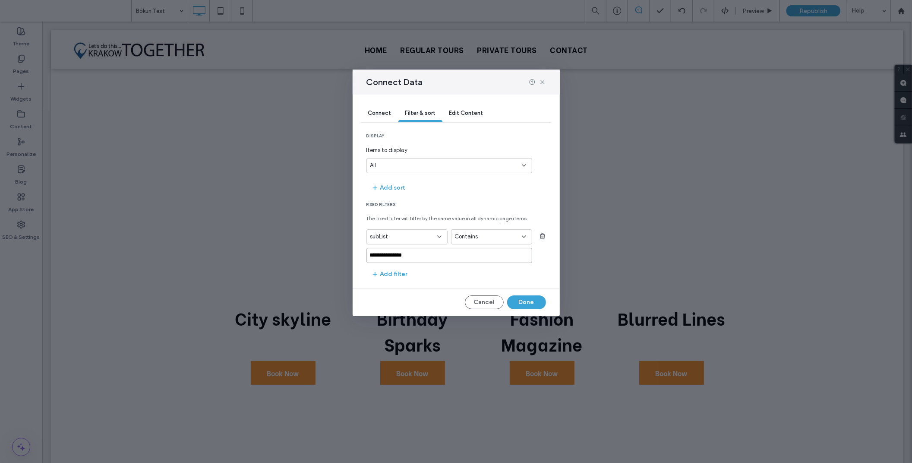
drag, startPoint x: 437, startPoint y: 254, endPoint x: 344, endPoint y: 254, distance: 93.3
click at [344, 254] on div "**********" at bounding box center [456, 231] width 912 height 463
type input "**********"
click at [522, 300] on button "Done" at bounding box center [526, 302] width 39 height 14
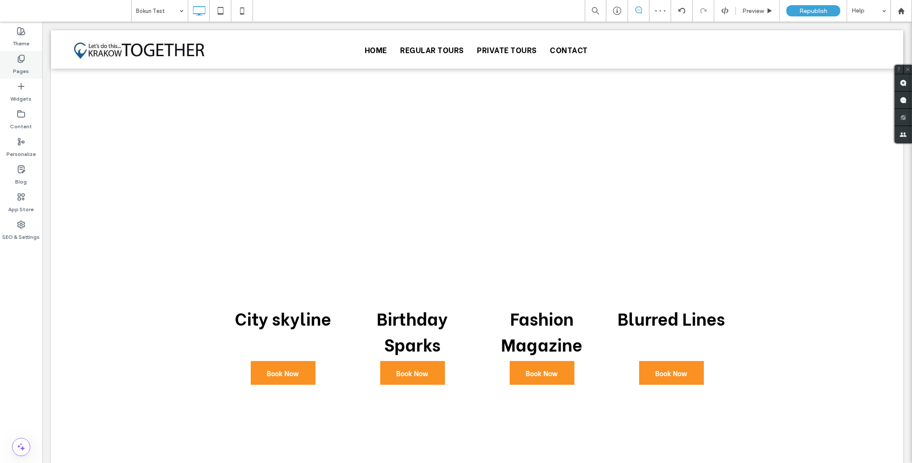
click at [25, 66] on label "Pages" at bounding box center [21, 69] width 16 height 12
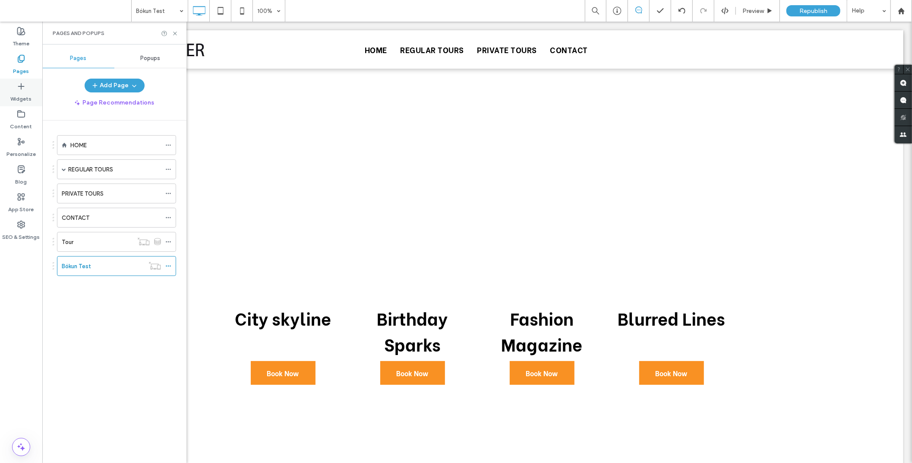
click at [18, 95] on label "Widgets" at bounding box center [21, 97] width 21 height 12
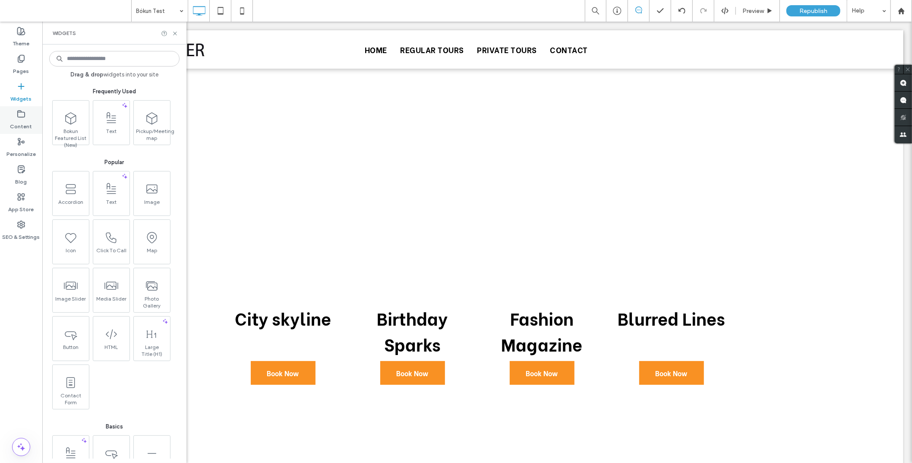
click at [29, 119] on label "Content" at bounding box center [21, 124] width 22 height 12
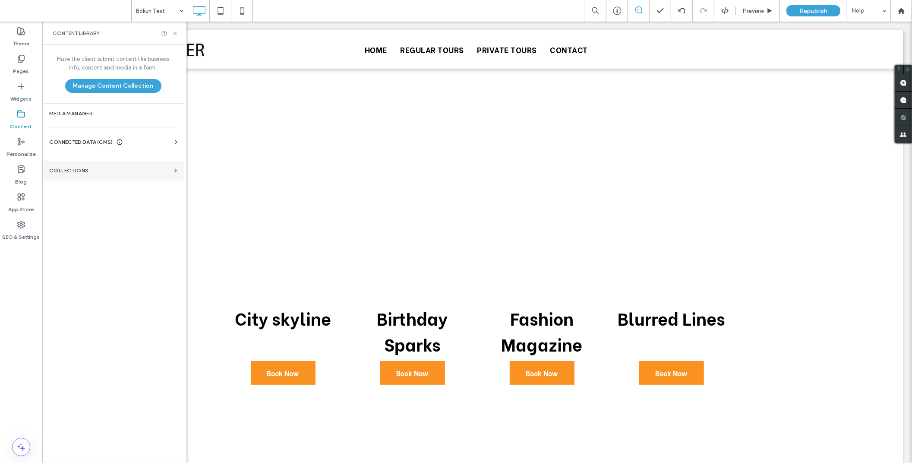
click at [98, 171] on label "Collections" at bounding box center [110, 171] width 122 height 6
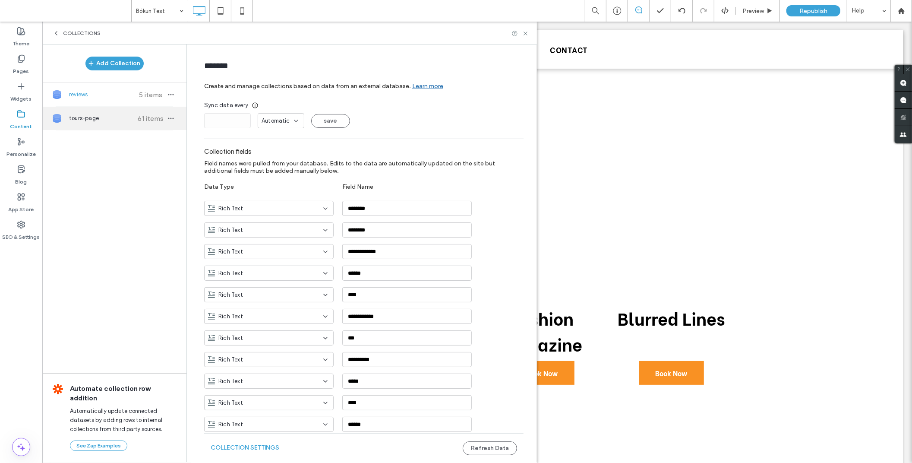
click at [94, 128] on div "tours-page 61 items" at bounding box center [114, 118] width 144 height 23
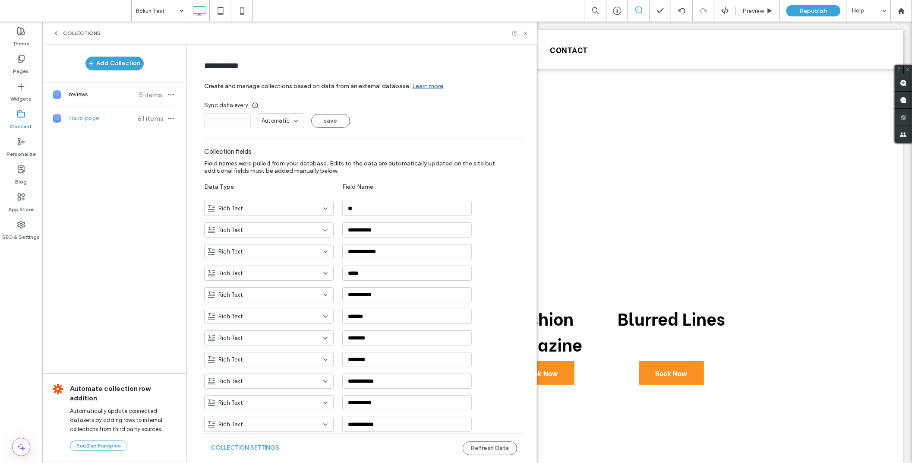
type input "**********"
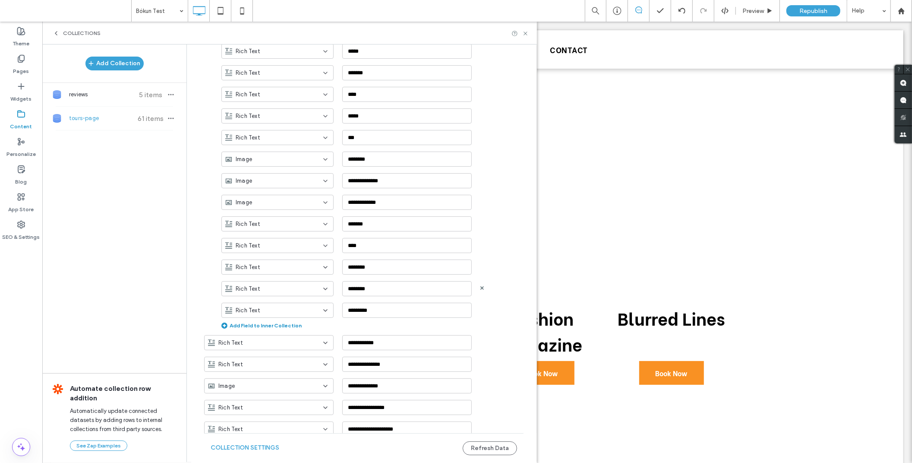
scroll to position [1564, 0]
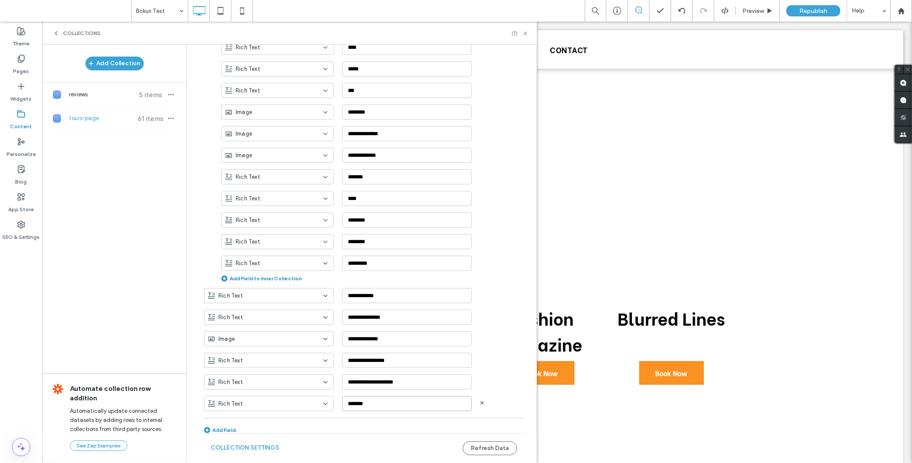
click at [382, 398] on input "*******" at bounding box center [407, 403] width 130 height 15
type input "********"
click at [493, 451] on button "Refresh Data" at bounding box center [490, 448] width 54 height 14
click at [497, 450] on button "Refresh Data" at bounding box center [490, 448] width 54 height 14
click at [260, 450] on button "Collection Settings" at bounding box center [245, 448] width 69 height 14
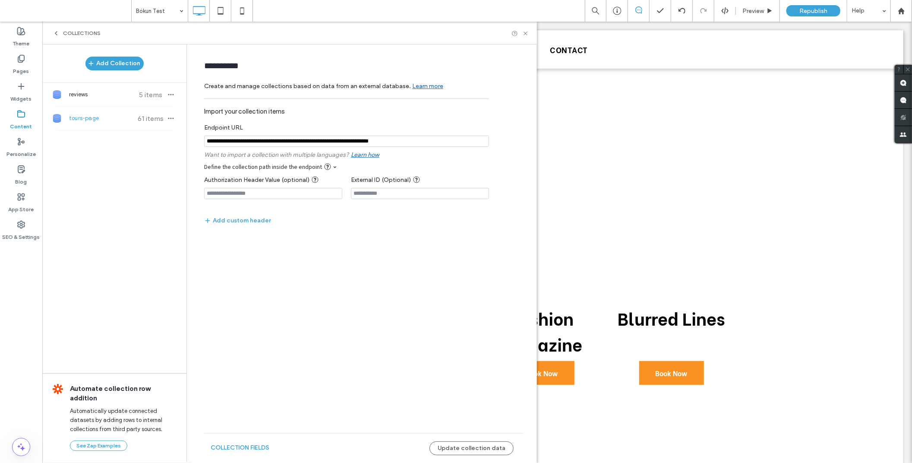
scroll to position [0, 0]
click at [479, 452] on button "Update collection data" at bounding box center [472, 448] width 84 height 14
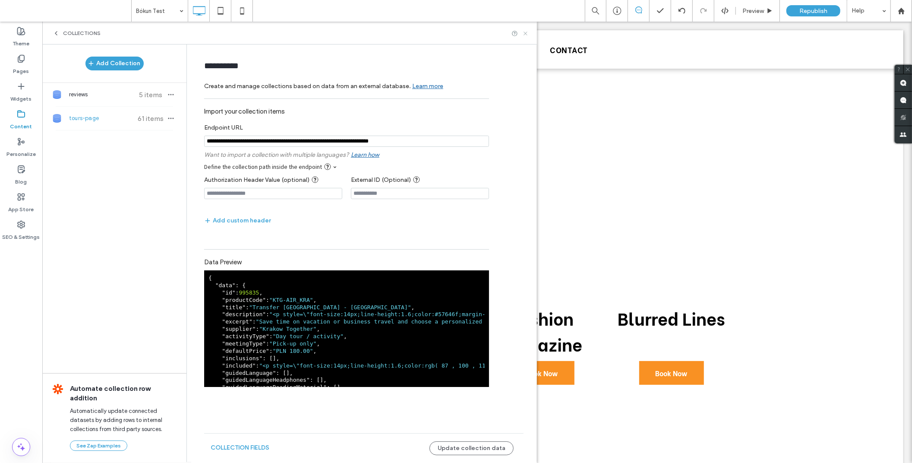
click at [526, 31] on icon at bounding box center [525, 33] width 6 height 6
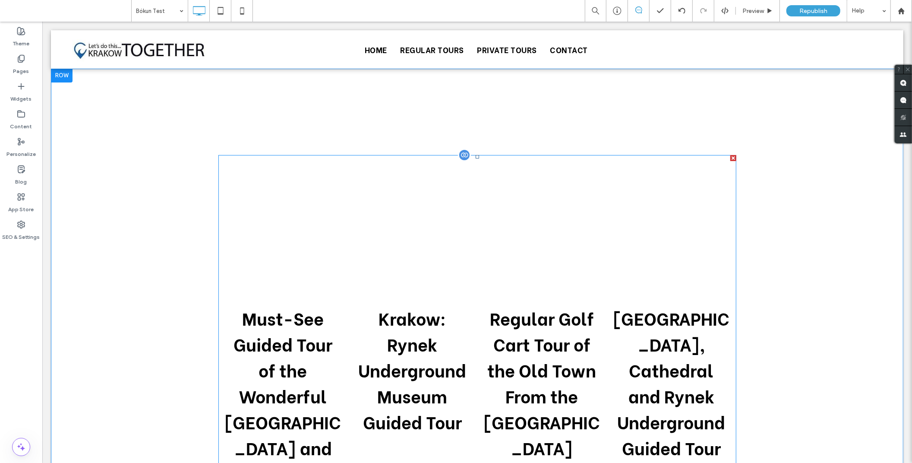
click at [462, 153] on div at bounding box center [464, 154] width 13 height 13
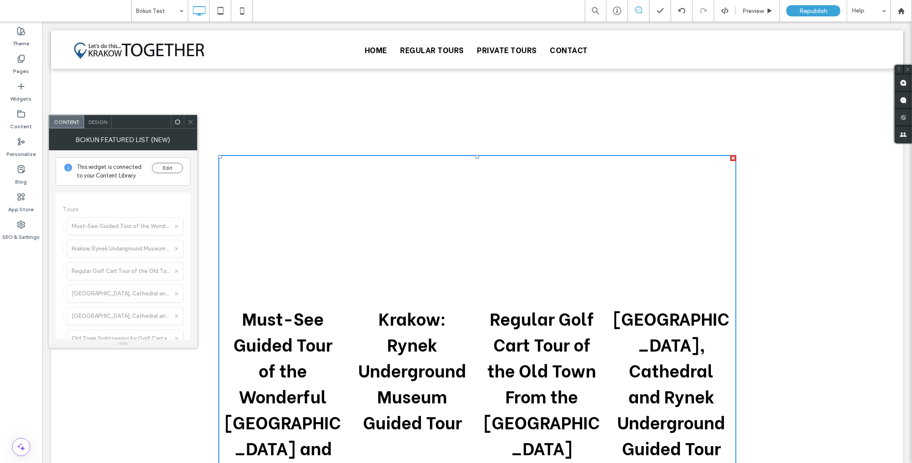
click at [178, 125] on span at bounding box center [177, 121] width 6 height 13
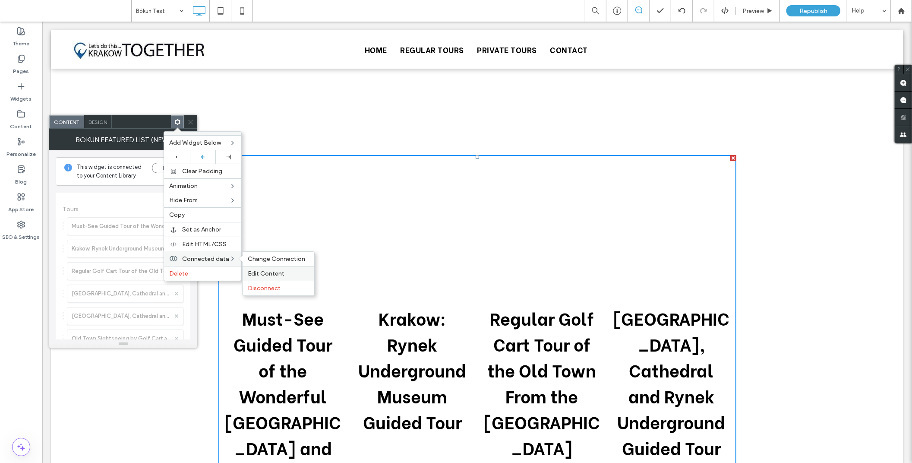
click at [274, 271] on span "Edit Content" at bounding box center [266, 273] width 37 height 7
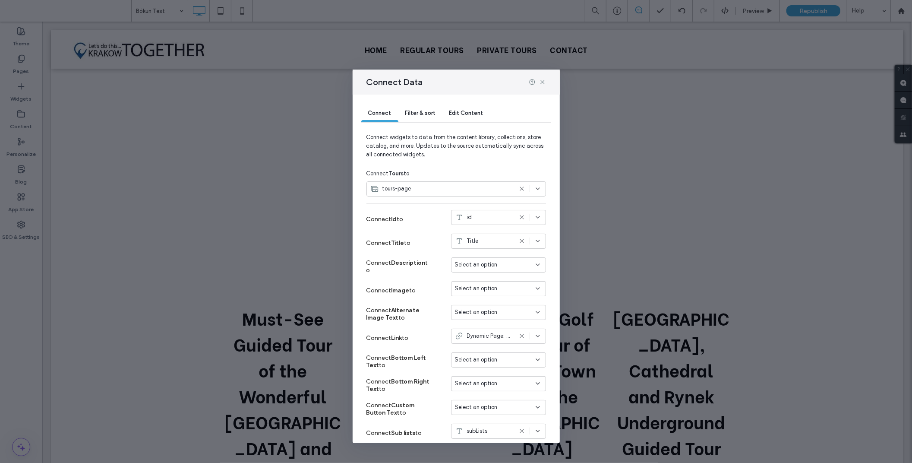
click at [427, 111] on span "Filter & sort" at bounding box center [420, 113] width 30 height 6
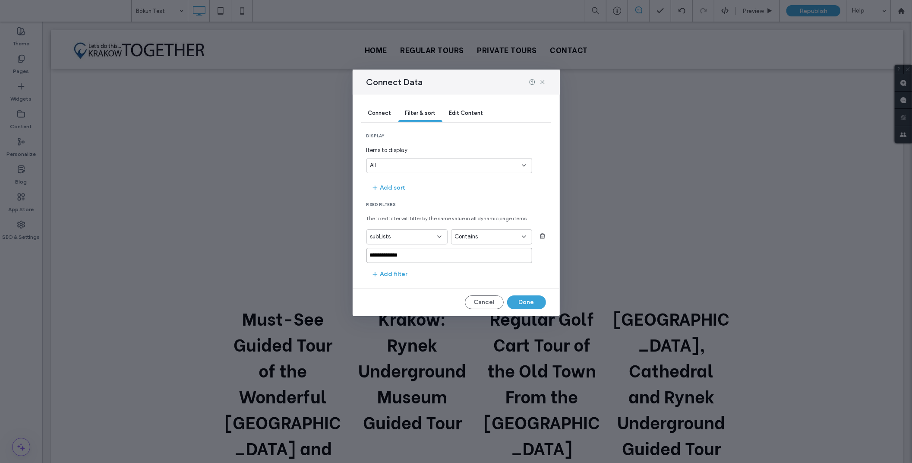
drag, startPoint x: 429, startPoint y: 253, endPoint x: 348, endPoint y: 256, distance: 81.7
click at [348, 256] on div "**********" at bounding box center [456, 231] width 912 height 463
paste input "****"
type input "**********"
click at [529, 304] on button "Done" at bounding box center [526, 302] width 39 height 14
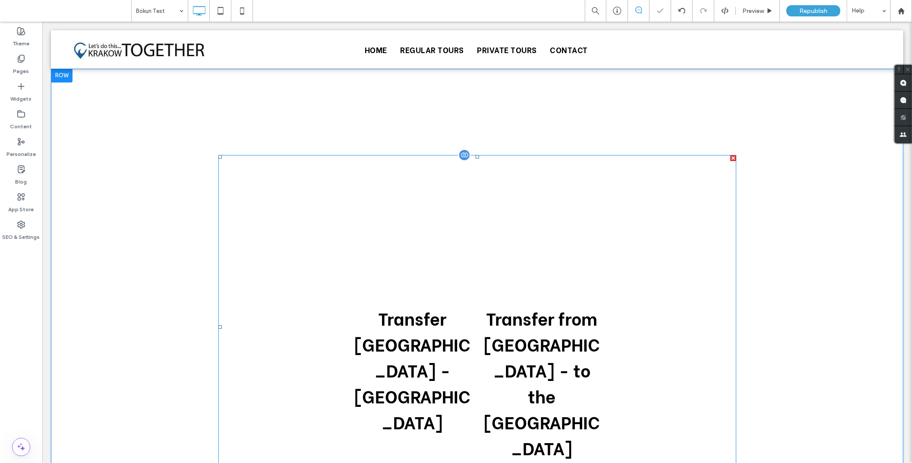
scroll to position [48, 0]
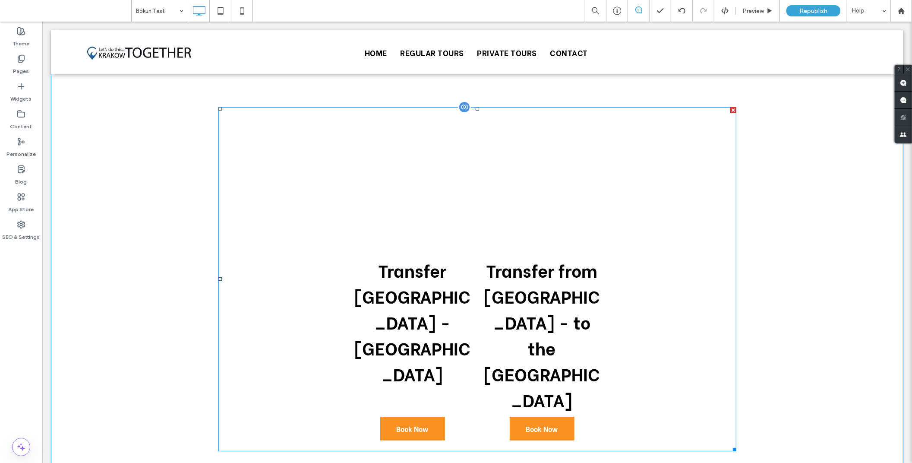
click at [461, 102] on div at bounding box center [464, 106] width 13 height 13
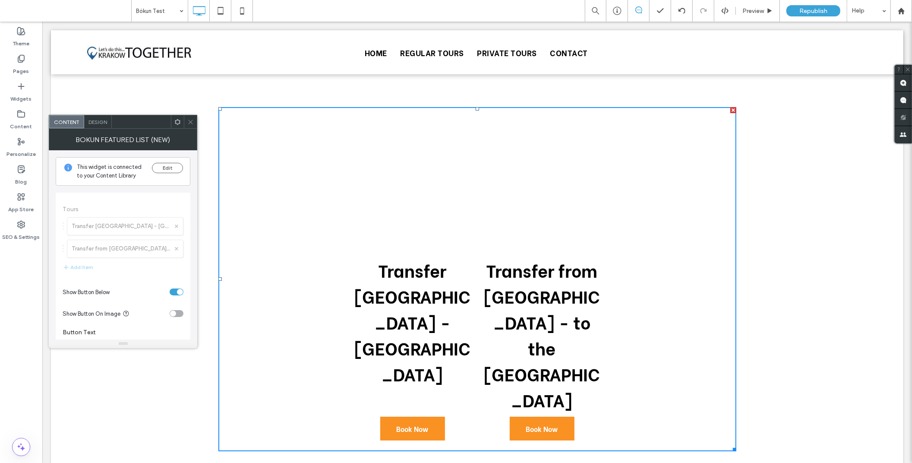
click at [174, 120] on icon at bounding box center [177, 122] width 6 height 6
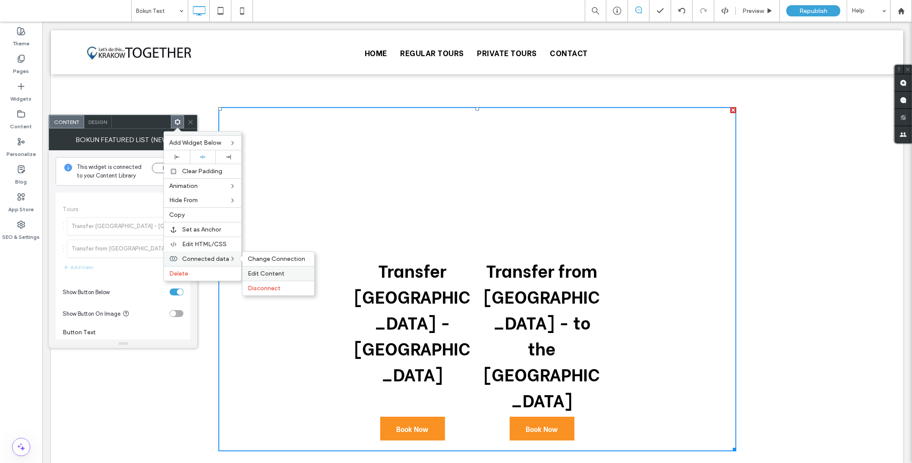
click at [273, 268] on div "Edit Content" at bounding box center [279, 273] width 72 height 15
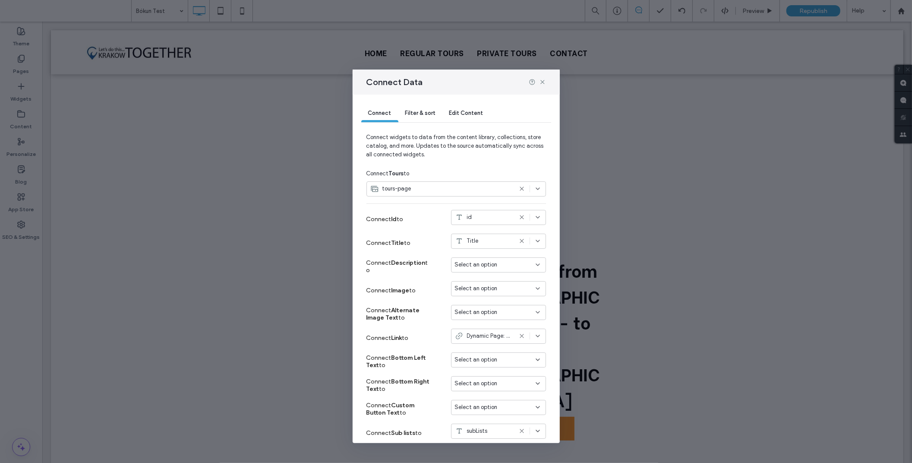
click at [426, 114] on span "Filter & sort" at bounding box center [420, 113] width 30 height 6
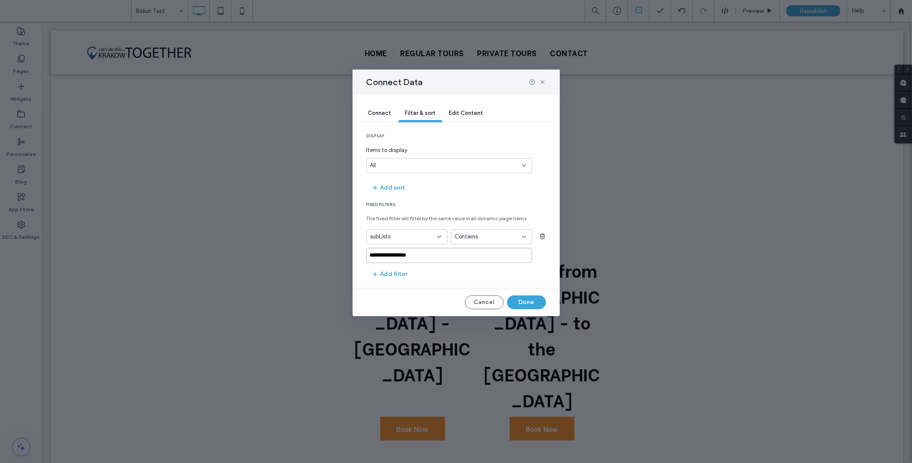
drag, startPoint x: 376, startPoint y: 256, endPoint x: 319, endPoint y: 259, distance: 57.5
click at [320, 258] on div "**********" at bounding box center [456, 231] width 912 height 463
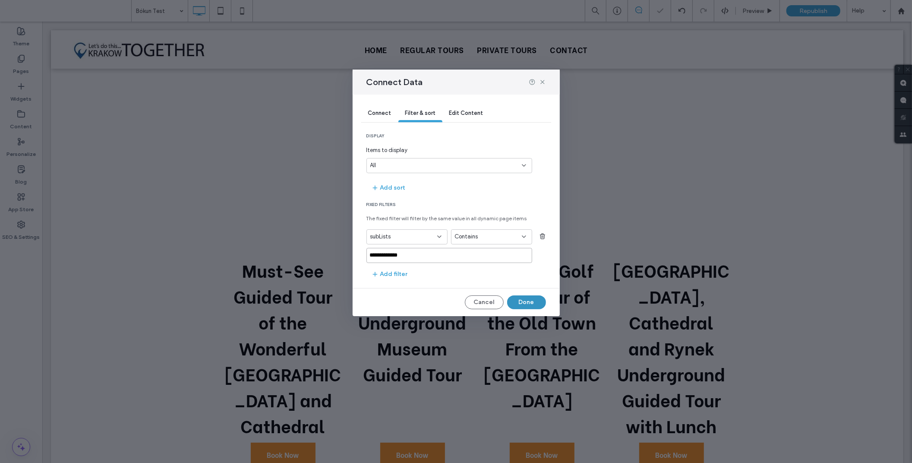
type input "**********"
click at [537, 306] on button "Done" at bounding box center [526, 302] width 39 height 14
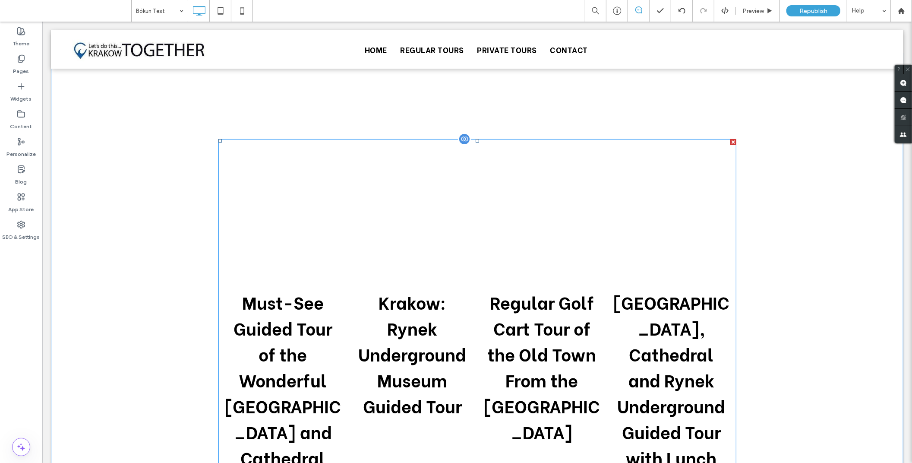
scroll to position [0, 0]
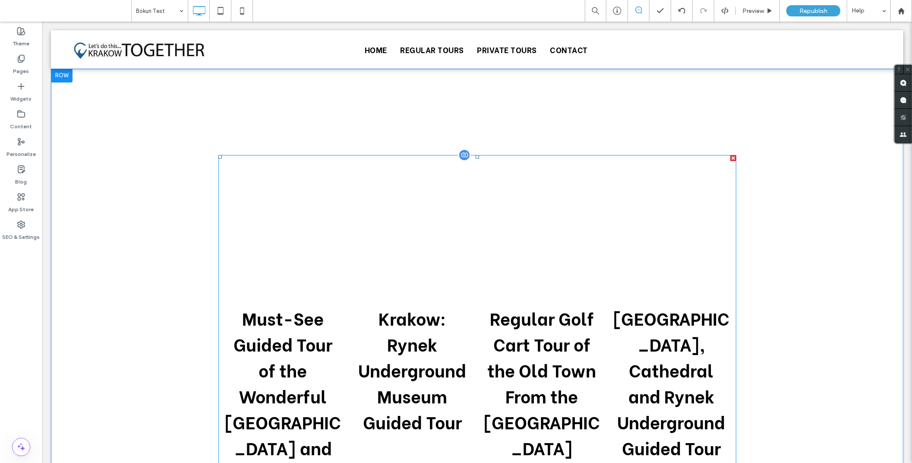
click at [464, 158] on div at bounding box center [464, 154] width 13 height 13
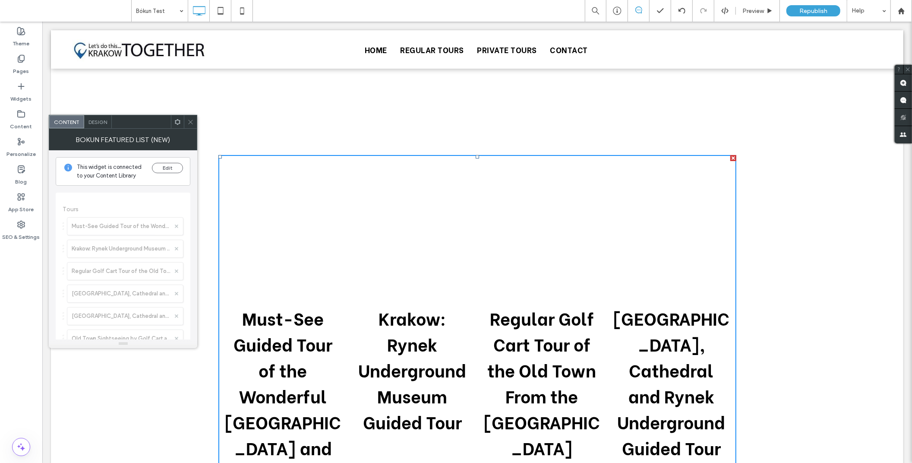
click at [180, 122] on icon at bounding box center [177, 122] width 6 height 6
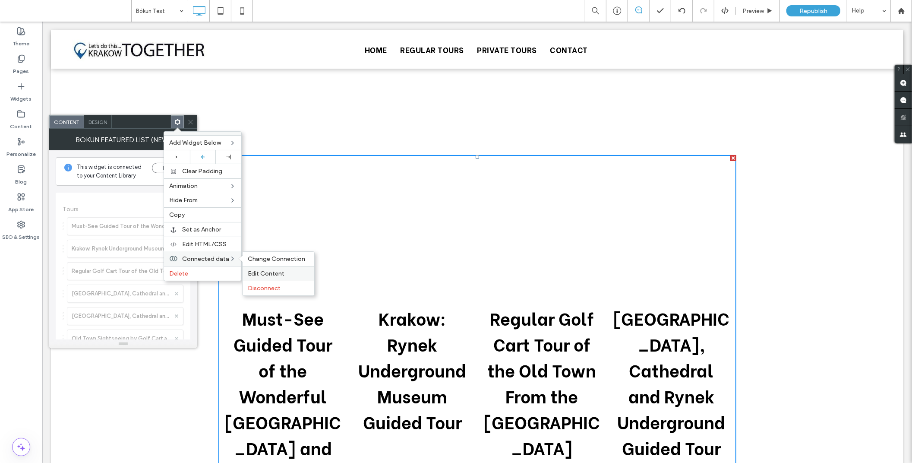
click at [265, 270] on span "Edit Content" at bounding box center [266, 273] width 37 height 7
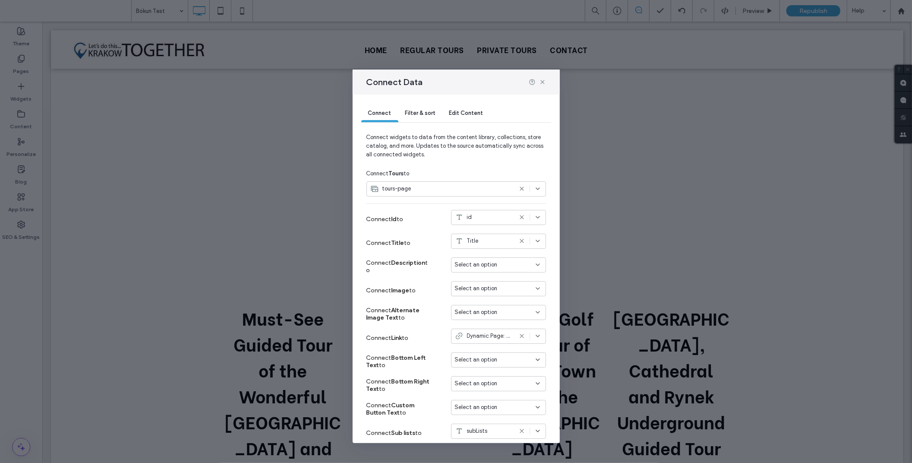
click at [423, 113] on span "Filter & sort" at bounding box center [420, 113] width 30 height 6
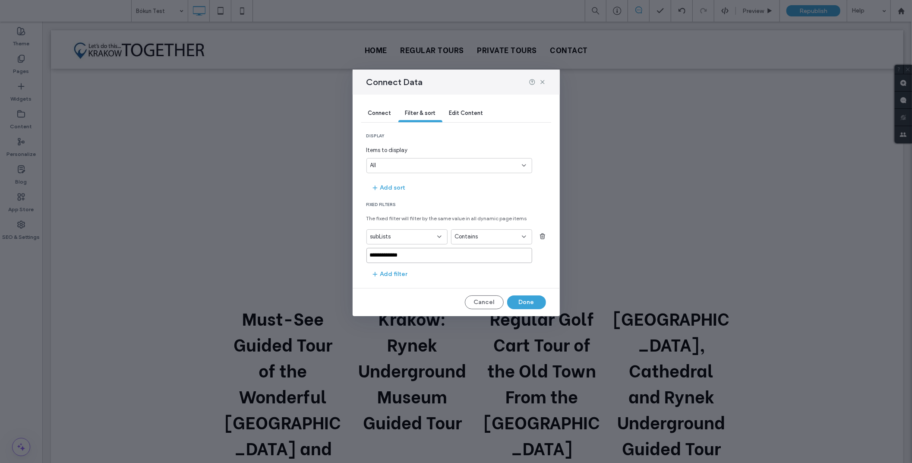
drag, startPoint x: 437, startPoint y: 255, endPoint x: 348, endPoint y: 255, distance: 88.5
click at [348, 255] on div "**********" at bounding box center [456, 231] width 912 height 463
paste input "***"
type input "**********"
click at [533, 305] on button "Done" at bounding box center [526, 302] width 39 height 14
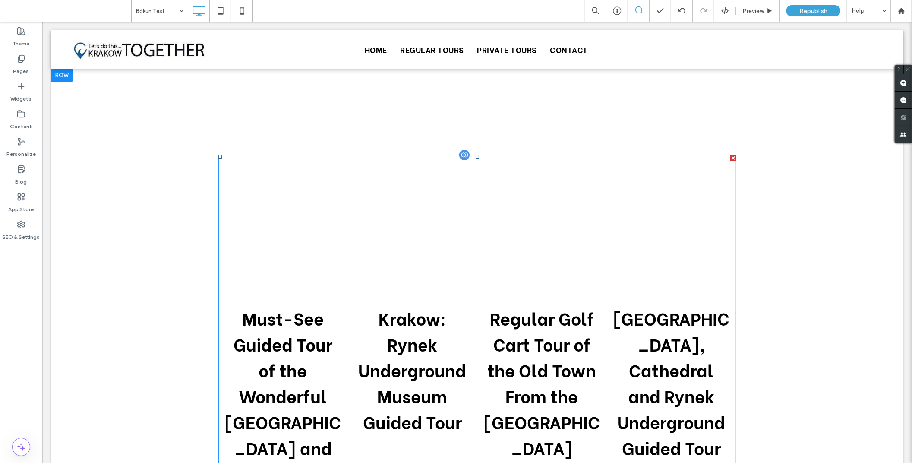
click at [464, 153] on div at bounding box center [464, 154] width 13 height 13
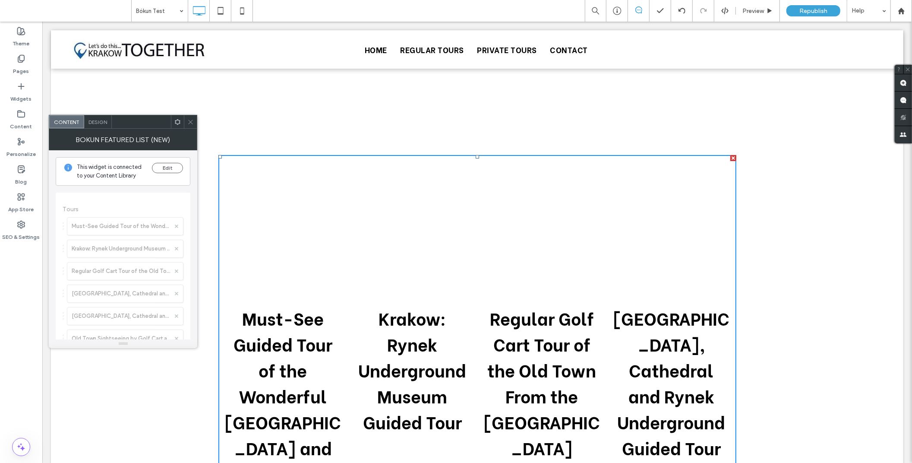
click at [173, 123] on div at bounding box center [177, 121] width 13 height 13
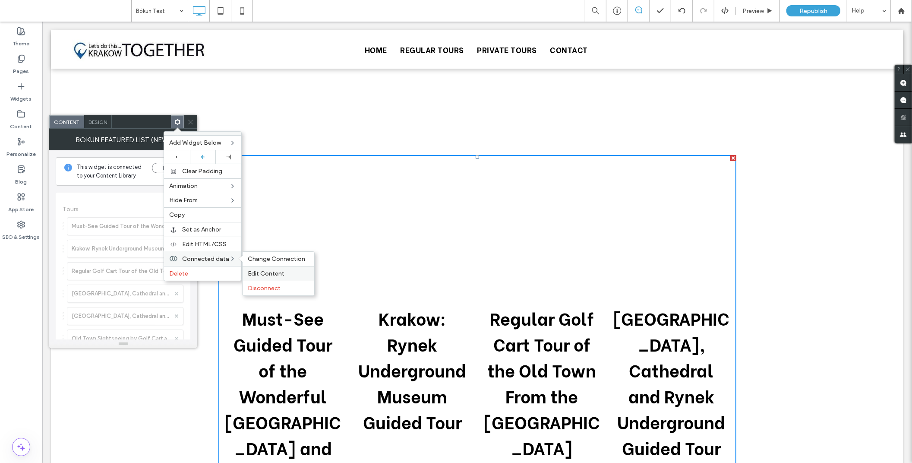
click at [275, 270] on span "Edit Content" at bounding box center [266, 273] width 37 height 7
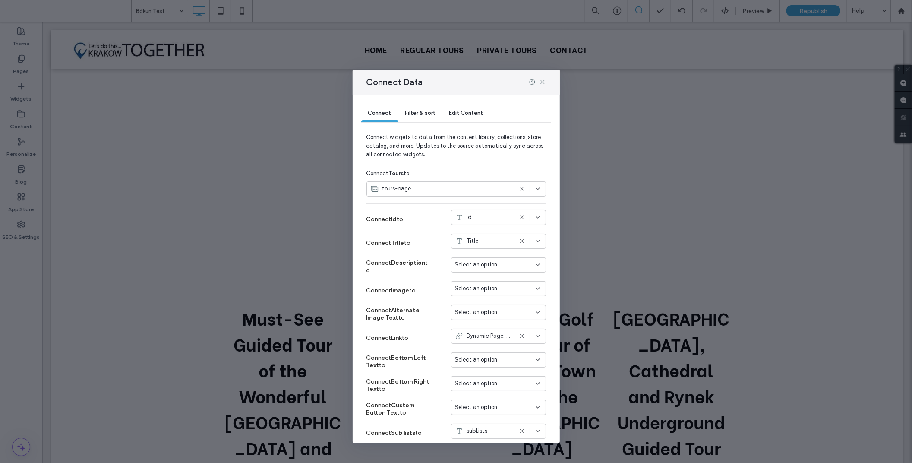
click at [428, 110] on span "Filter & sort" at bounding box center [420, 113] width 30 height 6
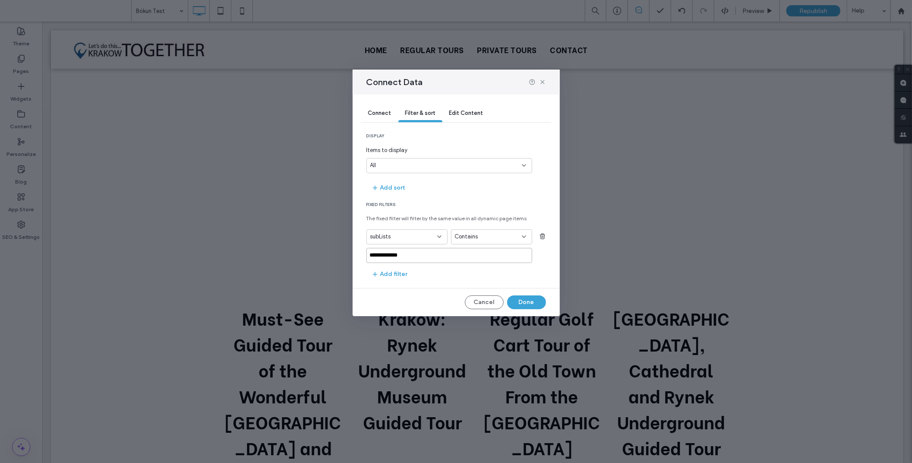
drag, startPoint x: 398, startPoint y: 255, endPoint x: 351, endPoint y: 255, distance: 47.9
click at [353, 255] on div "**********" at bounding box center [456, 205] width 207 height 221
paste input "***"
type input "**********"
click at [467, 276] on section "**********" at bounding box center [457, 241] width 180 height 79
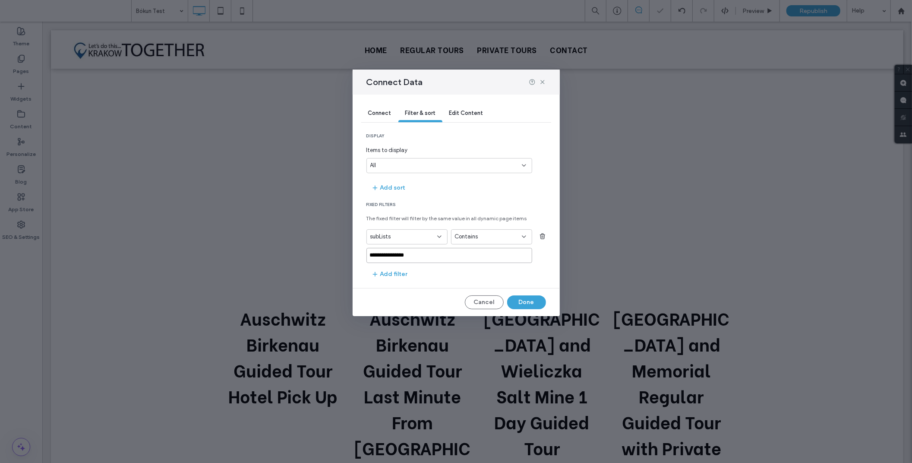
click at [461, 259] on input "**********" at bounding box center [450, 255] width 166 height 15
click at [522, 300] on button "Done" at bounding box center [526, 302] width 39 height 14
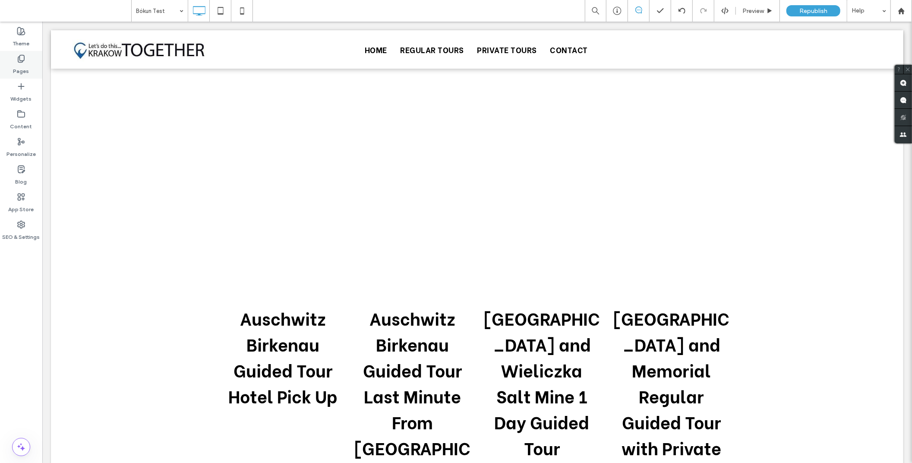
click at [26, 65] on label "Pages" at bounding box center [21, 69] width 16 height 12
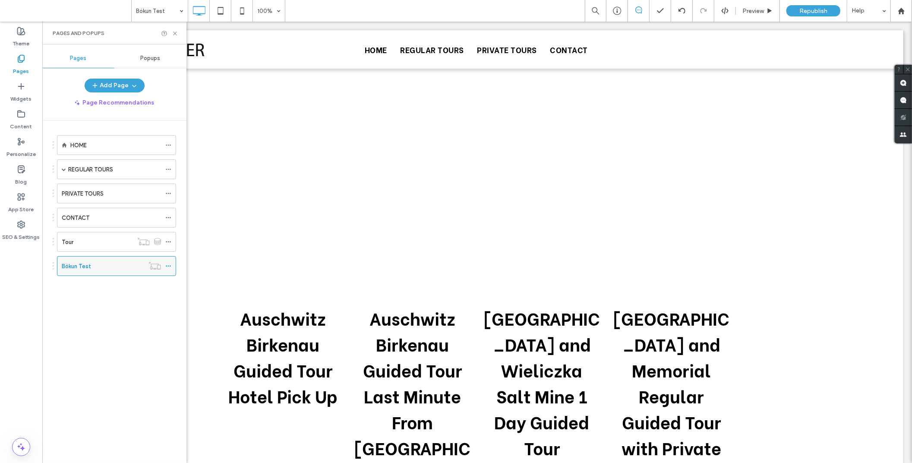
click at [167, 267] on icon at bounding box center [168, 266] width 6 height 6
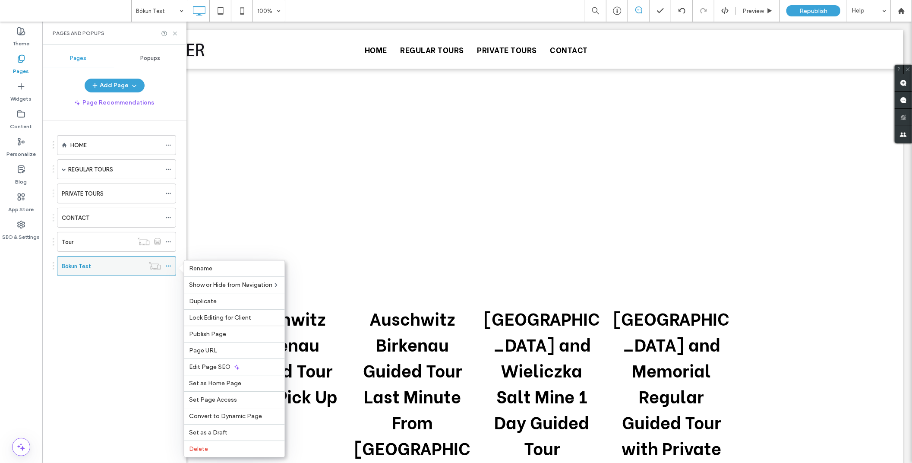
click at [167, 267] on icon at bounding box center [168, 266] width 6 height 6
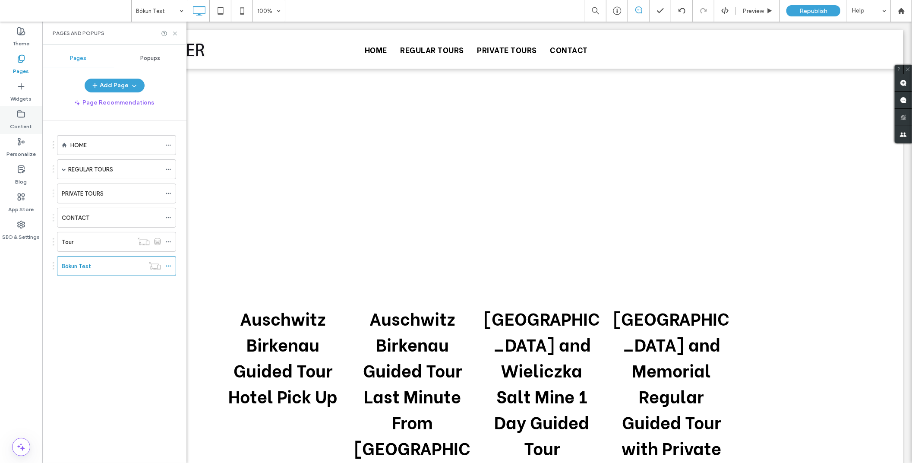
click at [20, 122] on label "Content" at bounding box center [21, 124] width 22 height 12
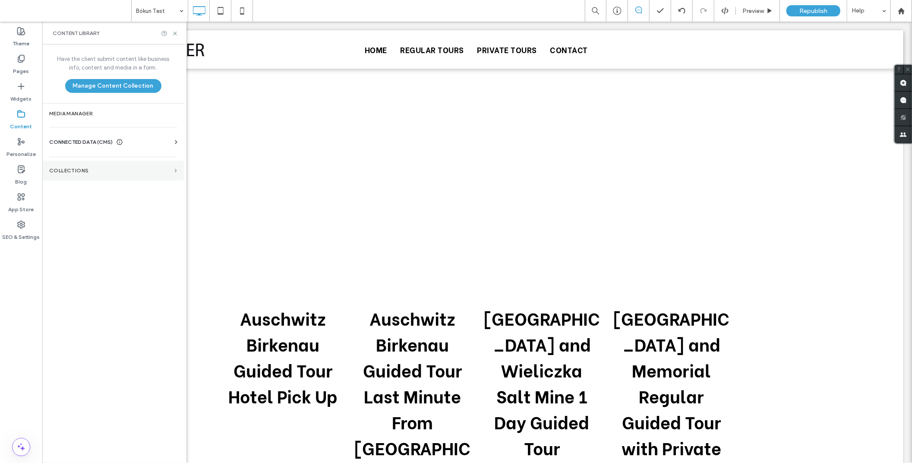
click at [175, 171] on span at bounding box center [175, 171] width 3 height 4
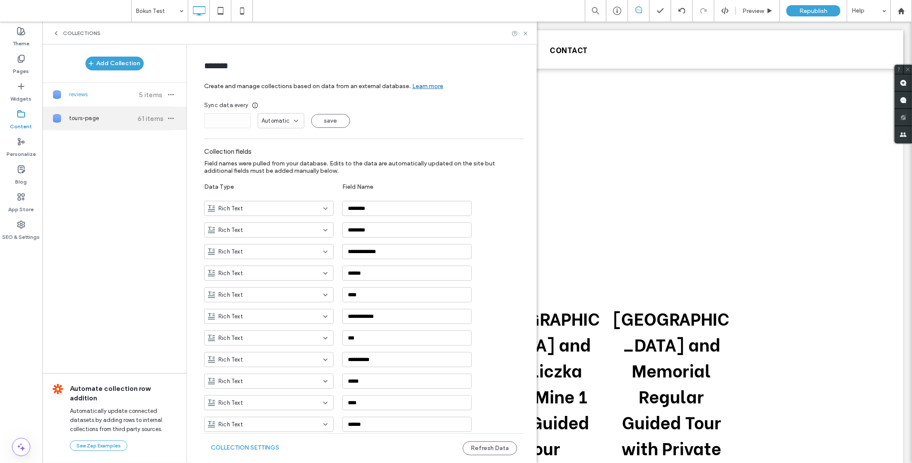
click at [176, 123] on div "tours-page 61 items" at bounding box center [114, 118] width 144 height 23
type input "**********"
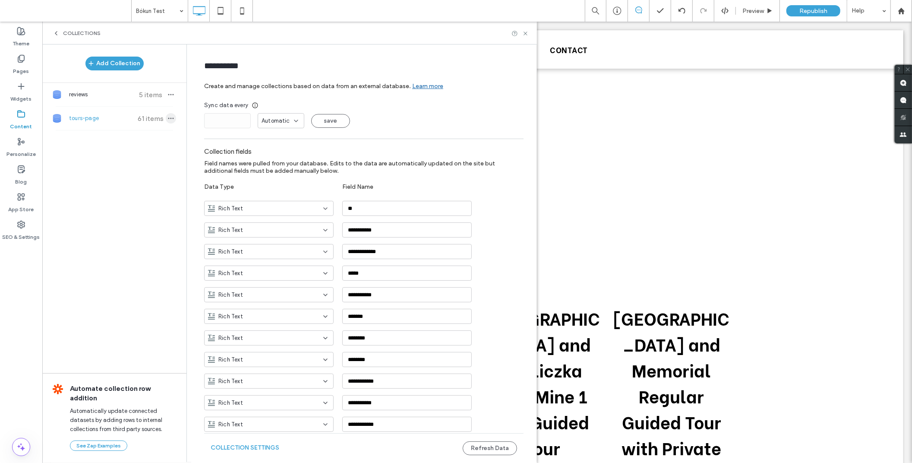
click at [171, 121] on span "button" at bounding box center [171, 118] width 10 height 10
click at [200, 91] on span "Refresh Data" at bounding box center [210, 91] width 35 height 9
click at [527, 34] on use at bounding box center [525, 33] width 3 height 3
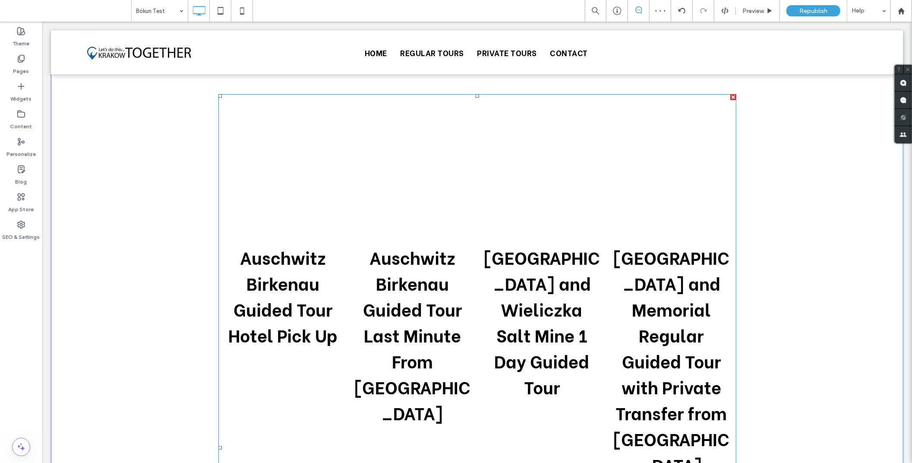
scroll to position [48, 0]
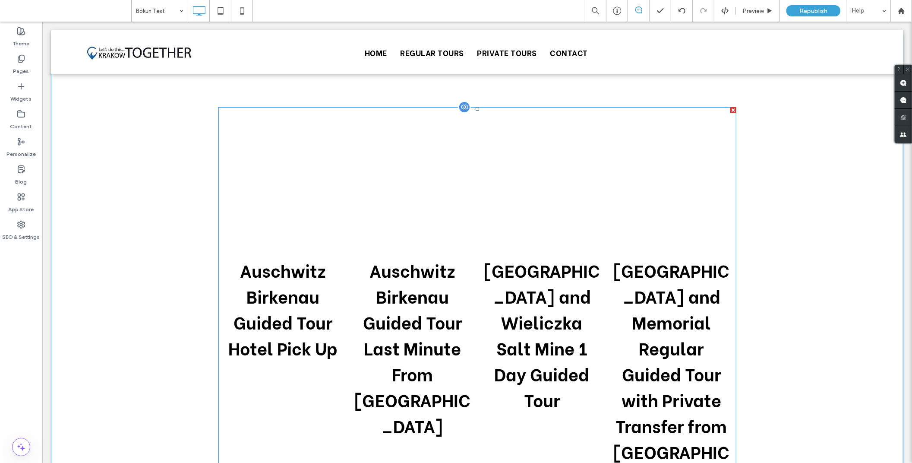
click at [465, 107] on div at bounding box center [464, 106] width 13 height 13
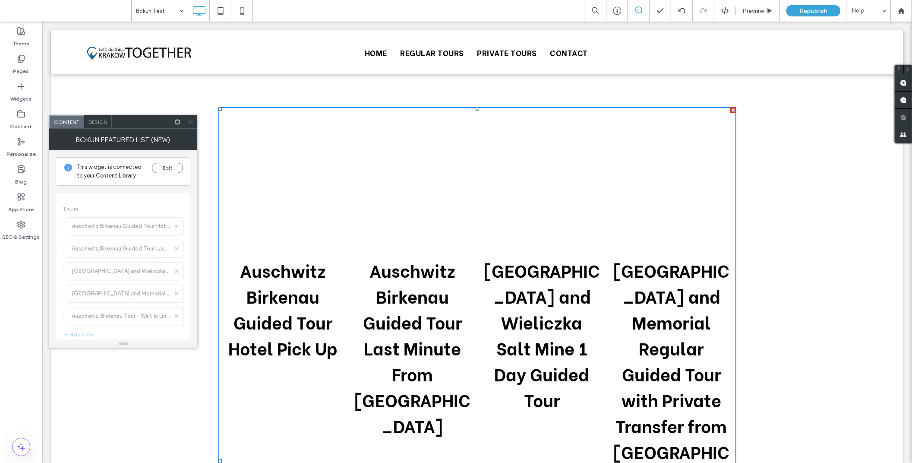
click at [180, 122] on use at bounding box center [178, 122] width 6 height 6
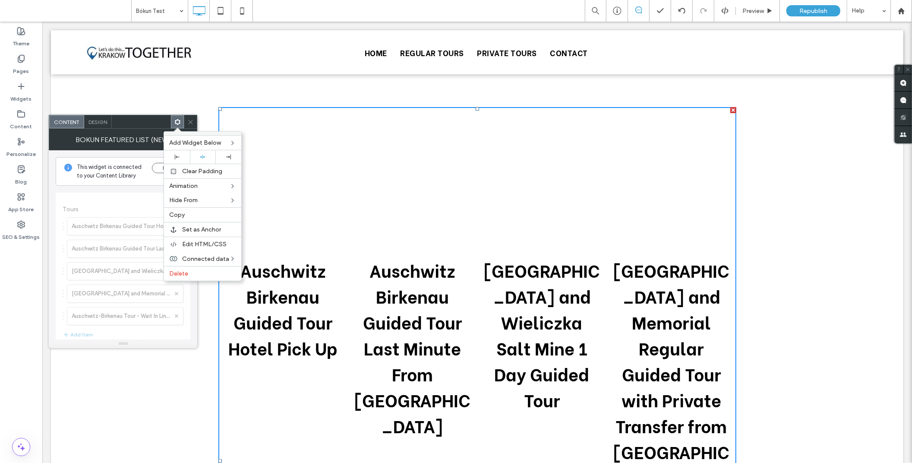
click at [180, 122] on icon at bounding box center [177, 122] width 6 height 6
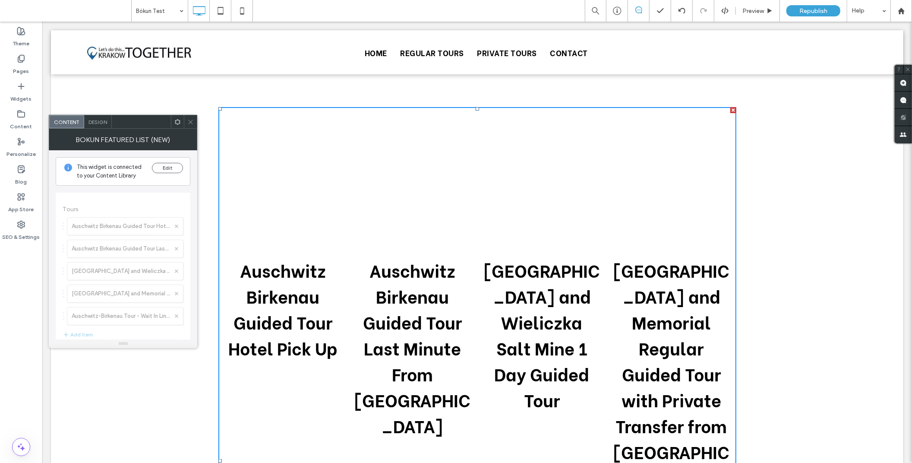
click at [169, 116] on div at bounding box center [141, 121] width 59 height 13
click at [19, 94] on label "Widgets" at bounding box center [21, 97] width 21 height 12
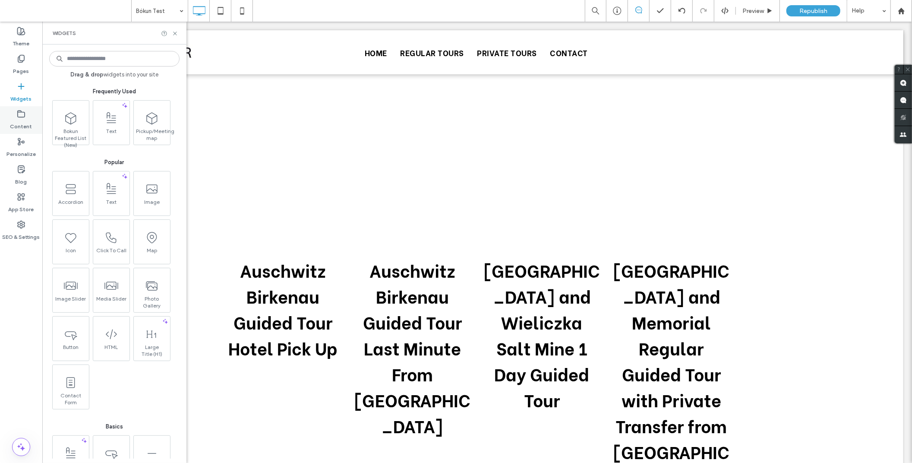
click at [23, 123] on label "Content" at bounding box center [21, 124] width 22 height 12
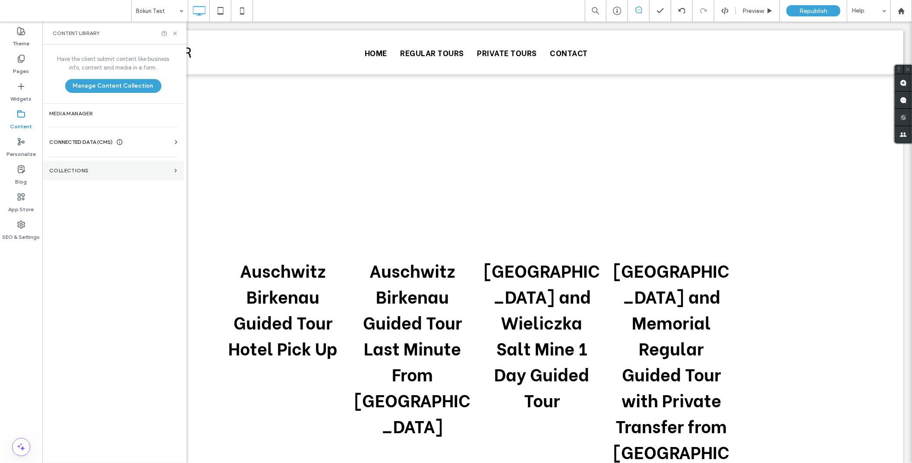
click at [73, 170] on label "Collections" at bounding box center [110, 171] width 122 height 6
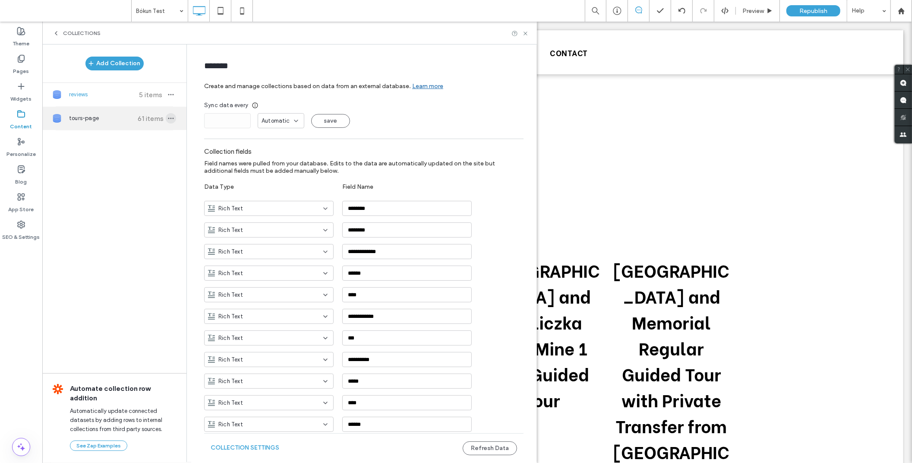
click at [171, 123] on span "button" at bounding box center [171, 118] width 10 height 10
type input "**********"
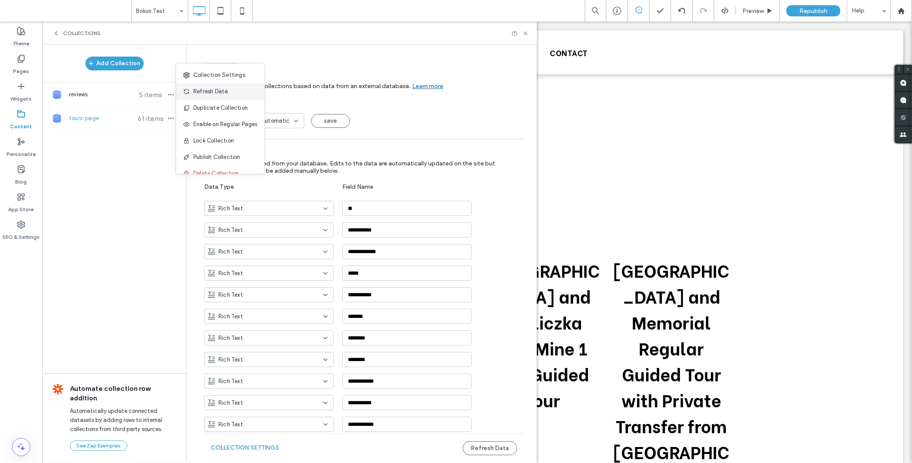
click at [195, 92] on span "Refresh Data" at bounding box center [210, 91] width 35 height 9
click at [494, 452] on button "Refresh Data" at bounding box center [490, 448] width 54 height 14
drag, startPoint x: 491, startPoint y: 451, endPoint x: 404, endPoint y: 454, distance: 87.2
click at [490, 451] on button "Refresh Data" at bounding box center [490, 448] width 54 height 14
click at [252, 448] on button "Collection Settings" at bounding box center [245, 448] width 69 height 14
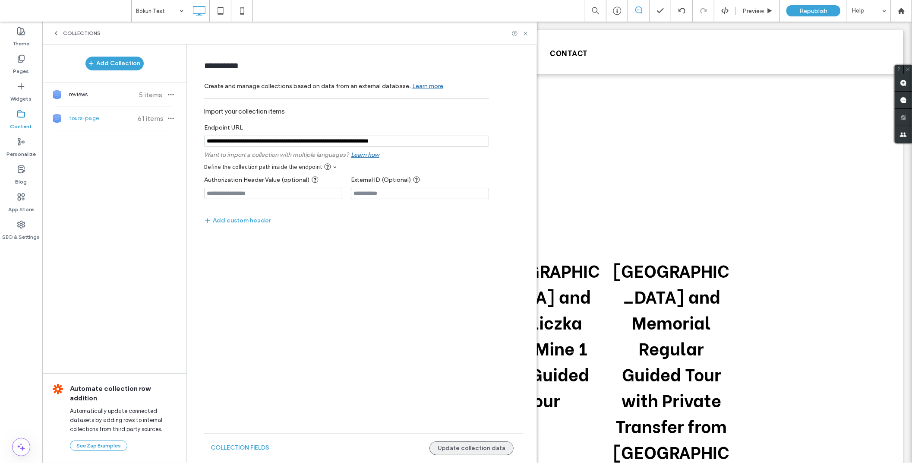
click at [466, 450] on button "Update collection data" at bounding box center [472, 448] width 84 height 14
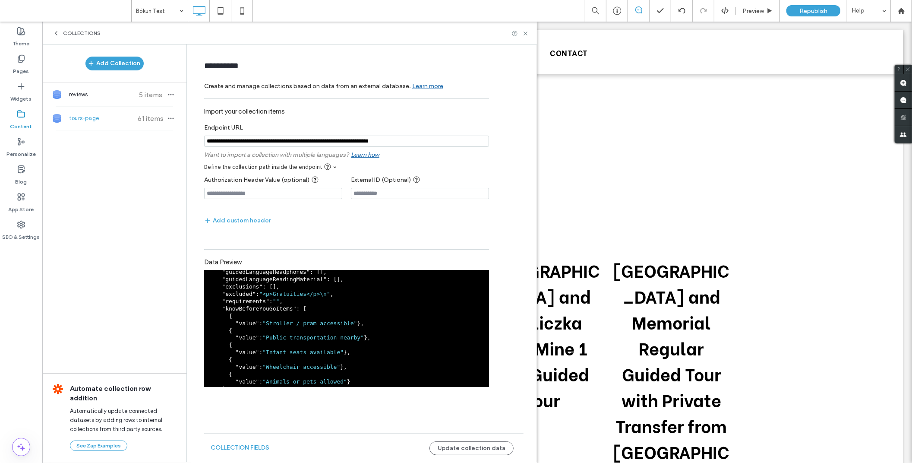
scroll to position [0, 0]
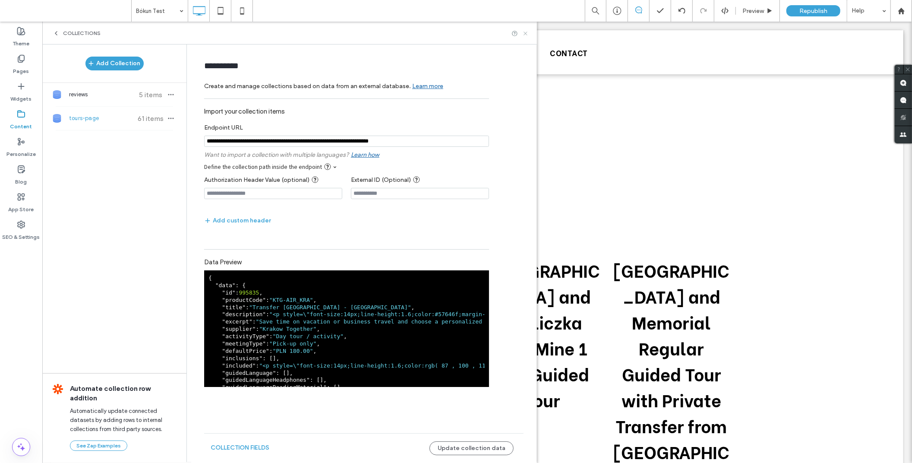
click at [523, 35] on icon at bounding box center [525, 33] width 6 height 6
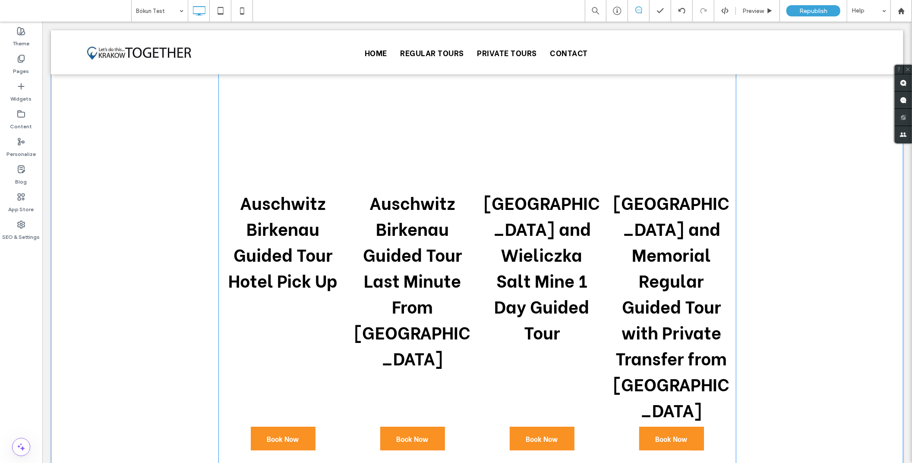
scroll to position [48, 0]
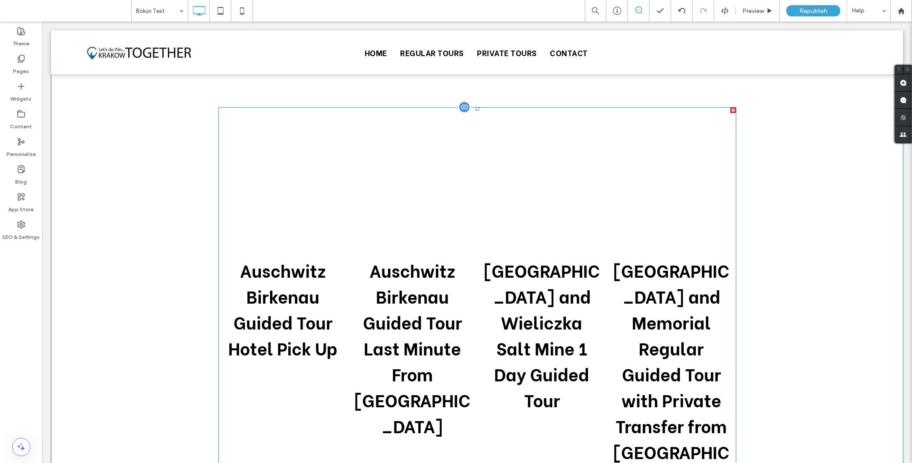
click at [730, 109] on div at bounding box center [733, 110] width 6 height 6
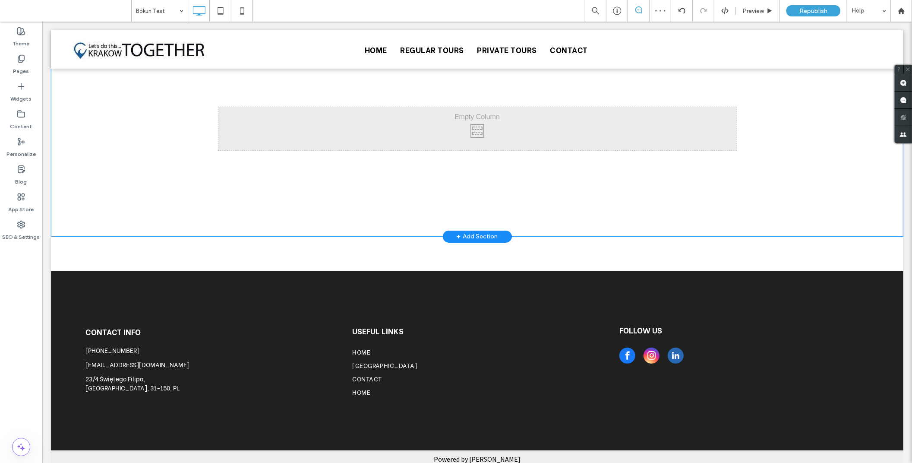
click at [480, 121] on div "Click To Paste" at bounding box center [477, 128] width 518 height 43
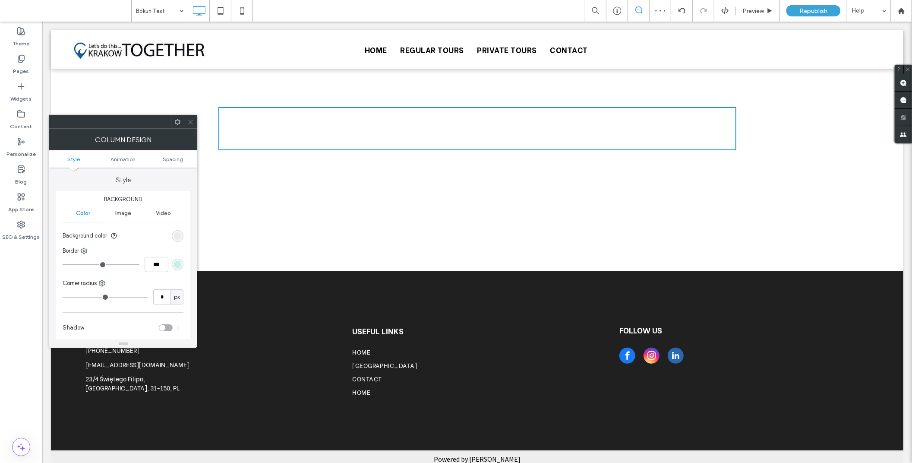
click at [189, 124] on icon at bounding box center [190, 122] width 6 height 6
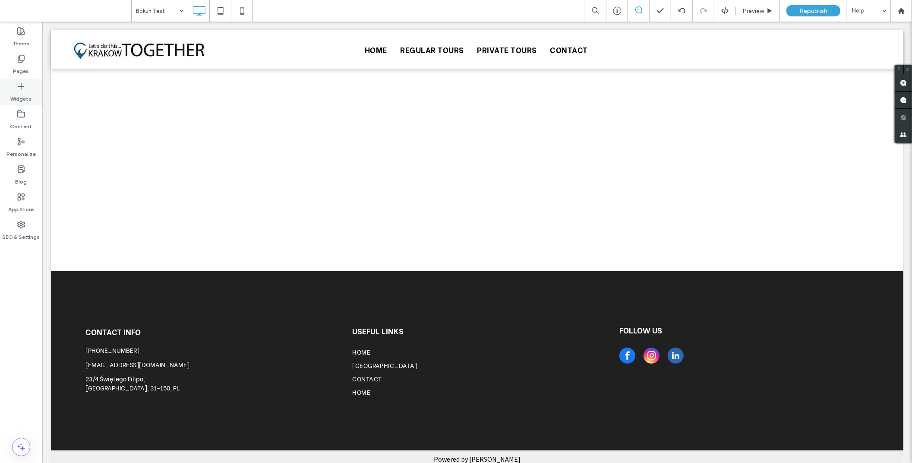
click at [19, 89] on icon at bounding box center [21, 86] width 9 height 9
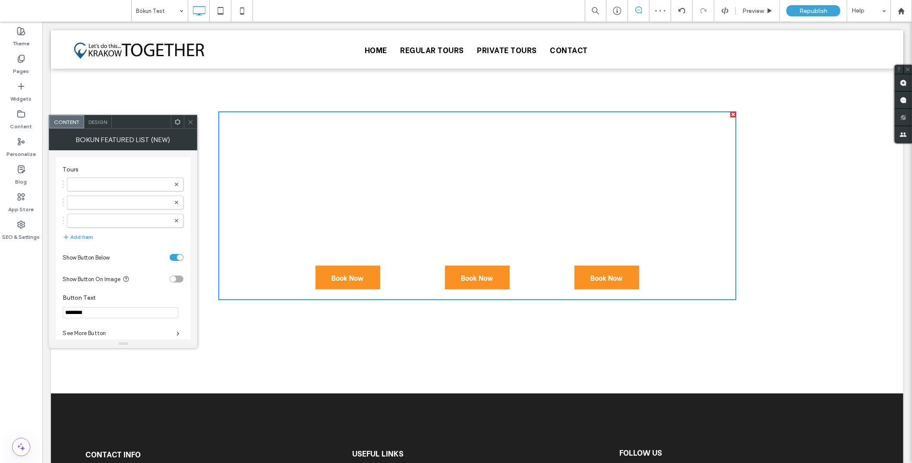
click at [188, 121] on icon at bounding box center [190, 122] width 6 height 6
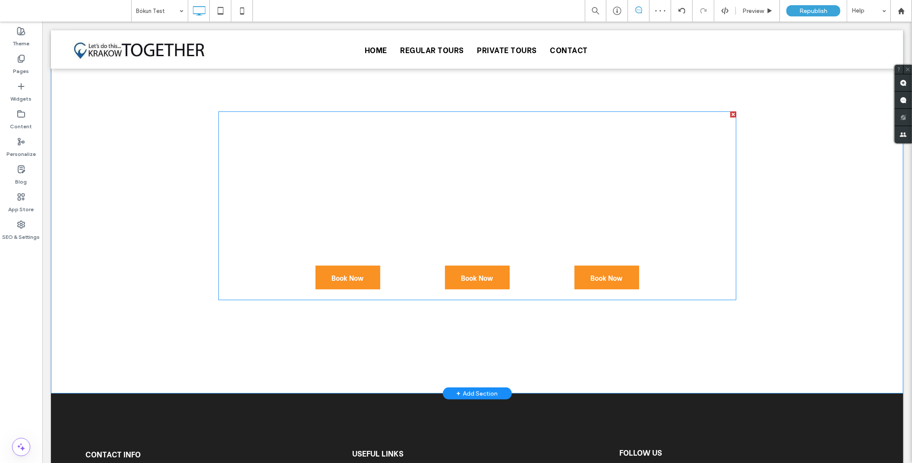
click at [469, 113] on span at bounding box center [477, 205] width 518 height 189
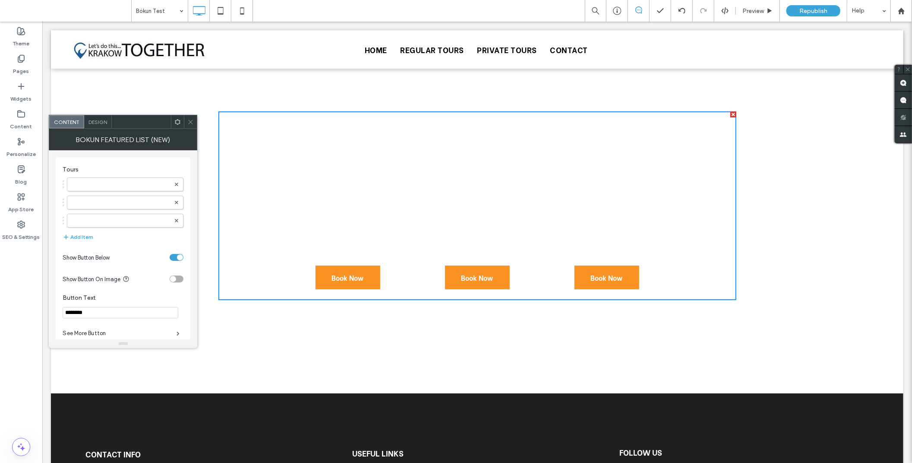
click at [171, 121] on div at bounding box center [177, 121] width 13 height 13
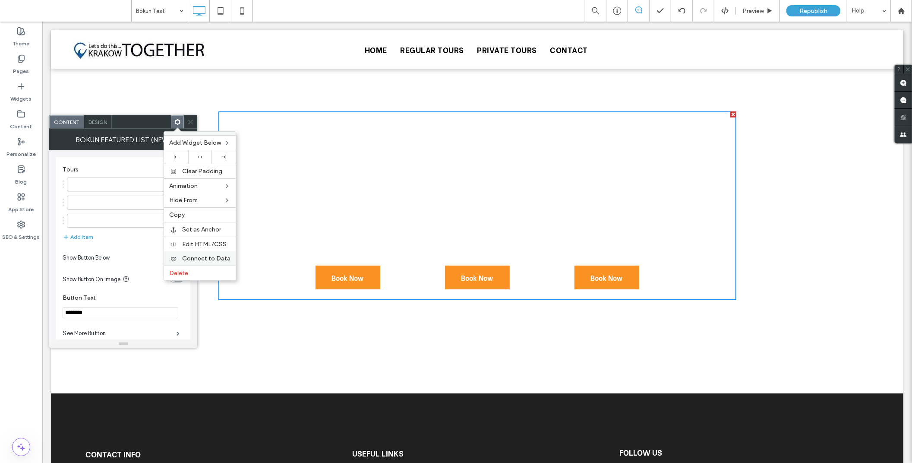
click at [221, 260] on span "Connect to Data" at bounding box center [206, 258] width 48 height 7
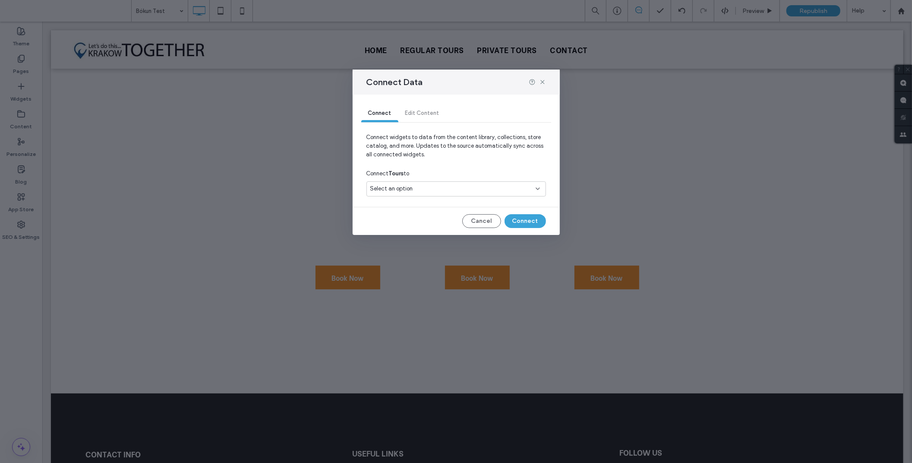
click at [429, 187] on div "Select an option" at bounding box center [450, 188] width 161 height 9
drag, startPoint x: 398, startPoint y: 236, endPoint x: 399, endPoint y: 228, distance: 7.8
click at [398, 235] on span "tours-page" at bounding box center [400, 234] width 29 height 9
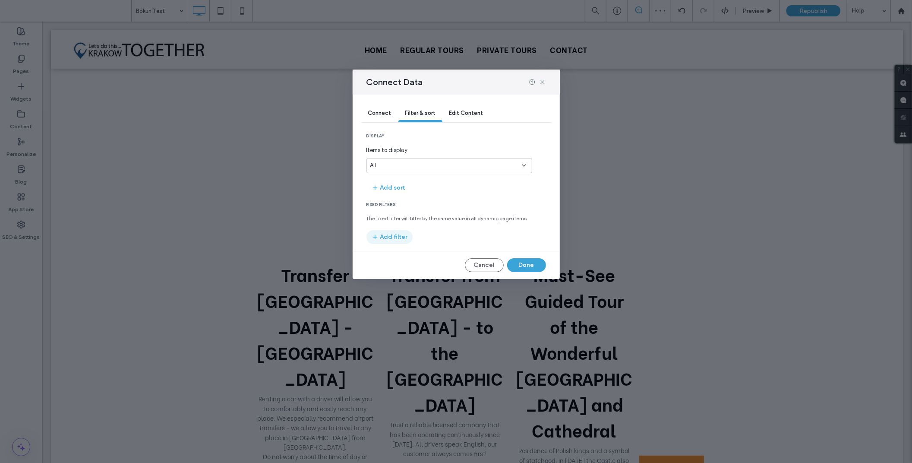
click at [401, 238] on button "Add filter" at bounding box center [390, 237] width 46 height 14
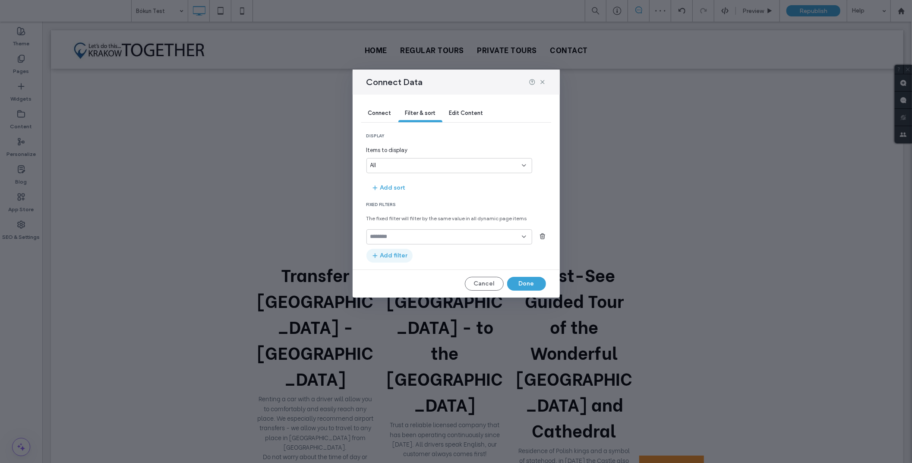
click at [401, 237] on input "fields-dropdown" at bounding box center [446, 236] width 152 height 7
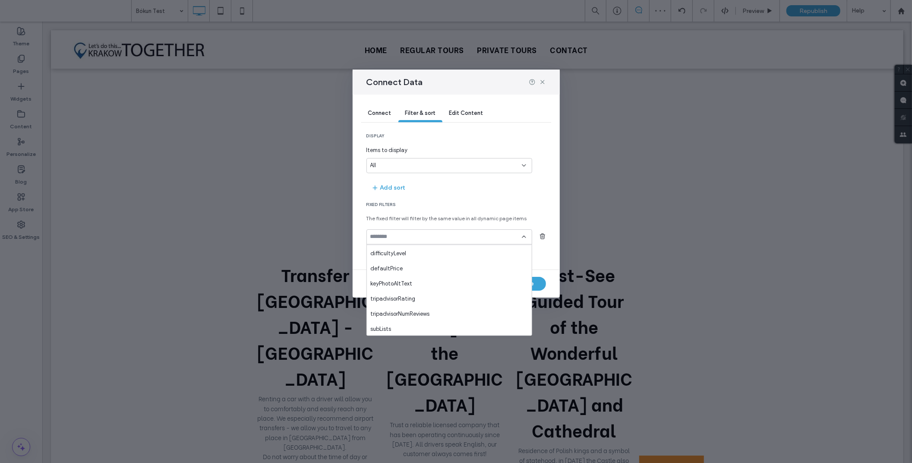
scroll to position [332, 0]
click at [390, 322] on div "subLists" at bounding box center [449, 327] width 165 height 15
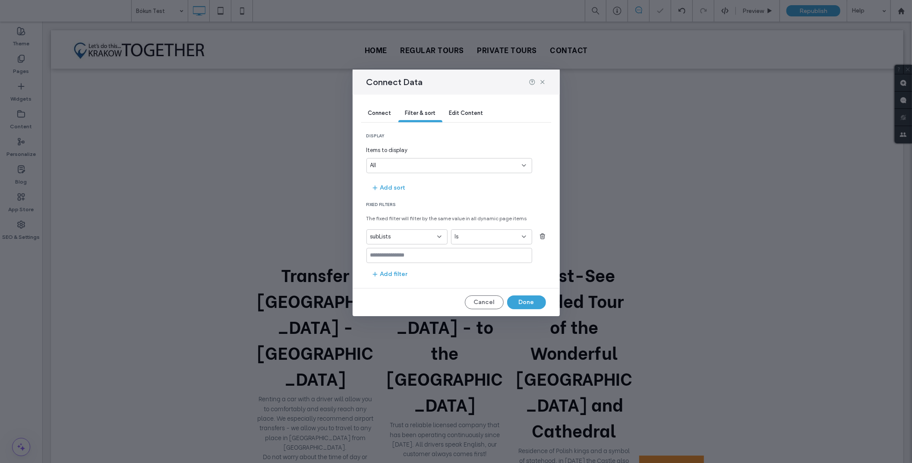
click at [479, 234] on div "Is" at bounding box center [486, 236] width 63 height 9
click at [485, 275] on div "Contains" at bounding box center [491, 282] width 80 height 15
click at [416, 257] on input at bounding box center [450, 255] width 166 height 15
paste input "**********"
type input "**********"
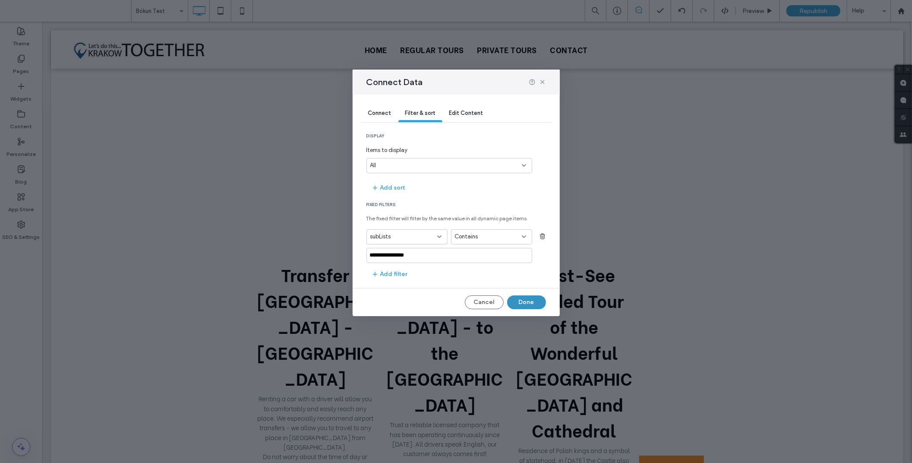
click at [510, 303] on button "Done" at bounding box center [526, 302] width 39 height 14
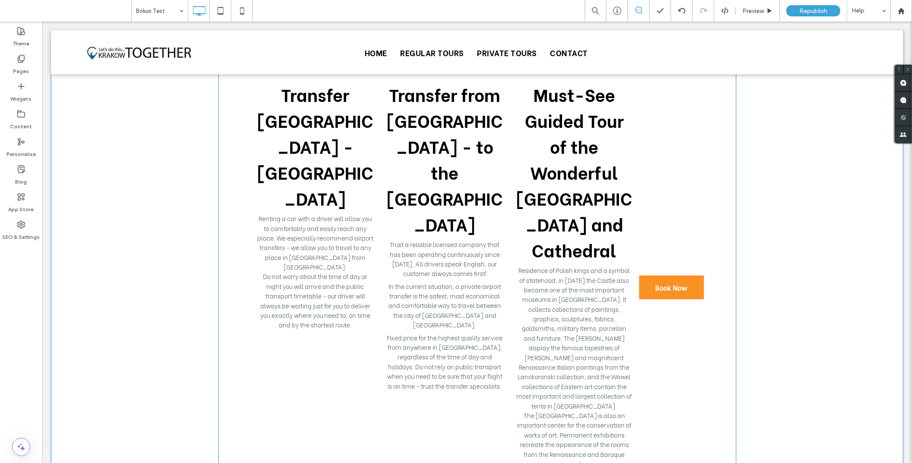
scroll to position [0, 0]
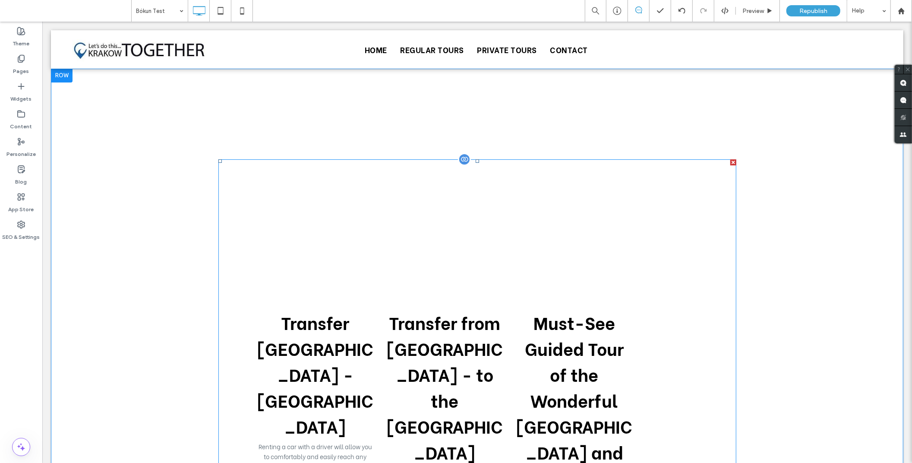
click at [730, 161] on div at bounding box center [733, 162] width 6 height 6
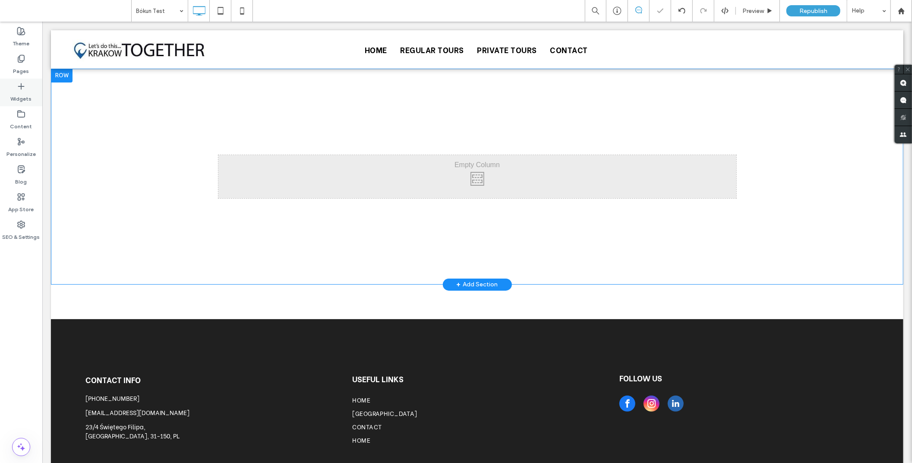
click at [28, 94] on label "Widgets" at bounding box center [21, 97] width 21 height 12
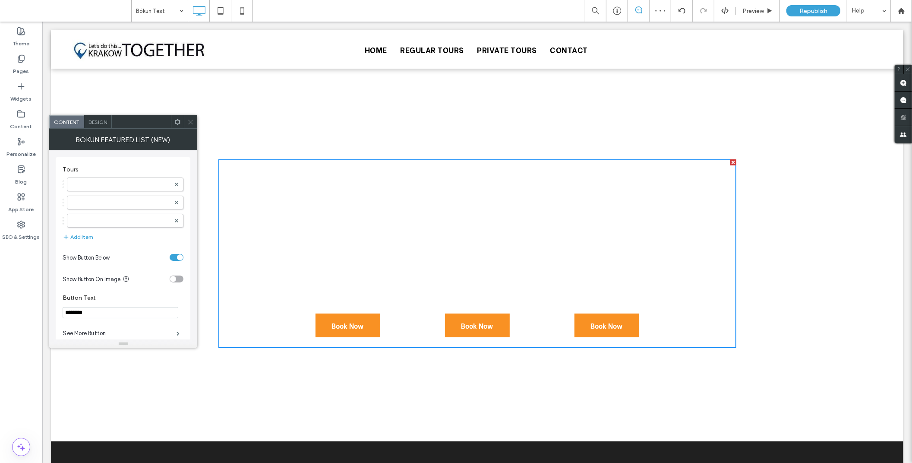
click at [176, 119] on icon at bounding box center [177, 122] width 6 height 6
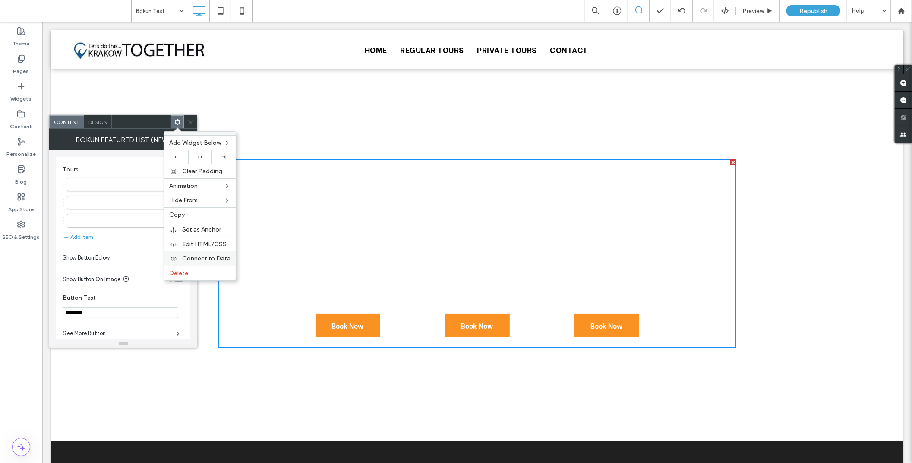
click at [200, 259] on span "Connect to Data" at bounding box center [206, 258] width 48 height 7
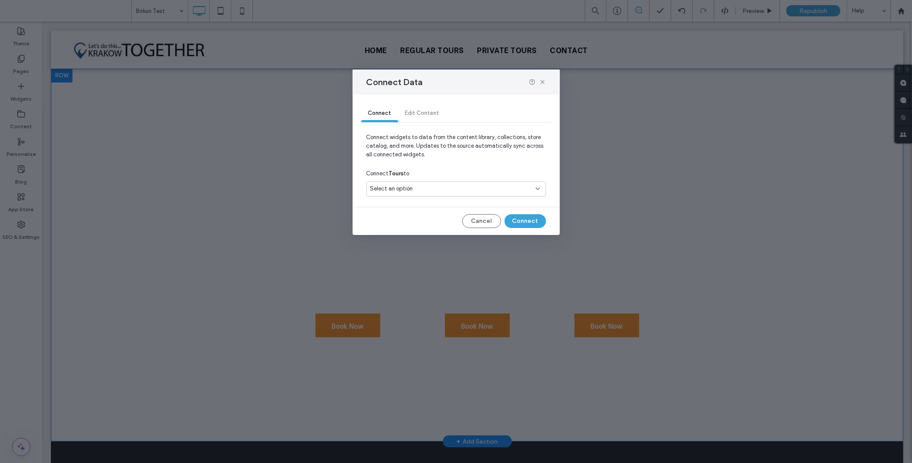
click at [430, 189] on div "Select an option" at bounding box center [450, 188] width 161 height 9
click at [398, 228] on div "tours-page" at bounding box center [456, 234] width 179 height 15
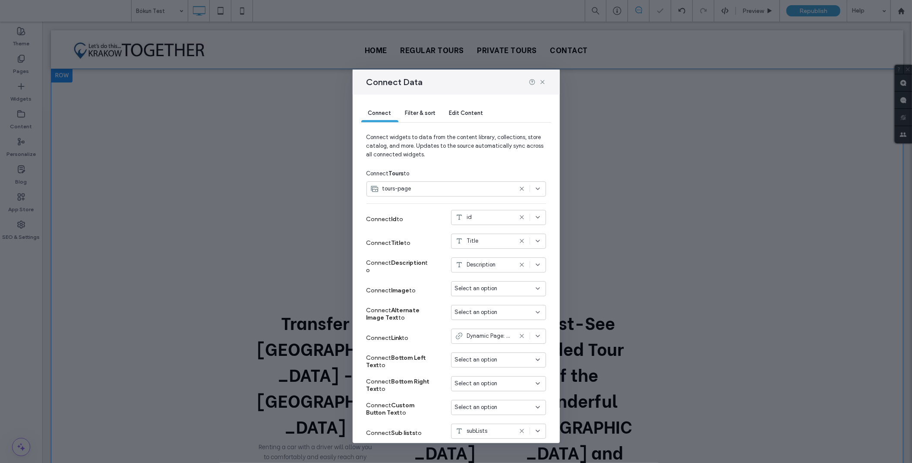
click at [422, 114] on span "Filter & sort" at bounding box center [420, 113] width 30 height 6
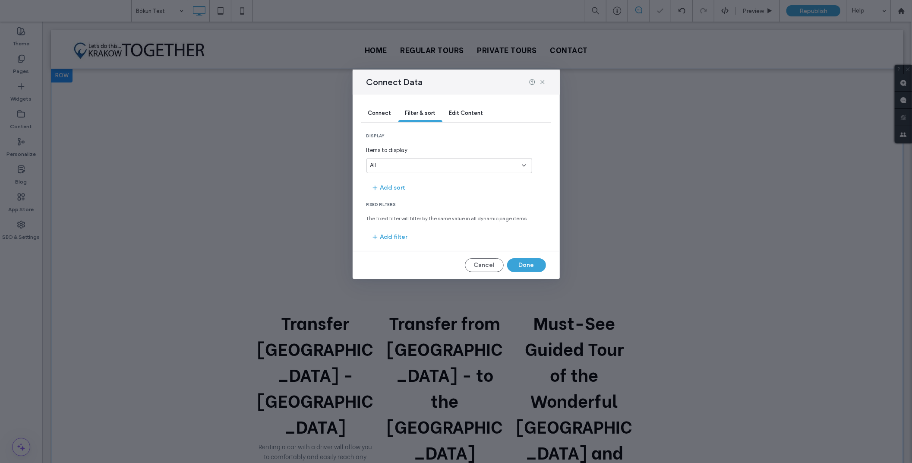
click at [460, 114] on span "Edit Content" at bounding box center [466, 113] width 34 height 6
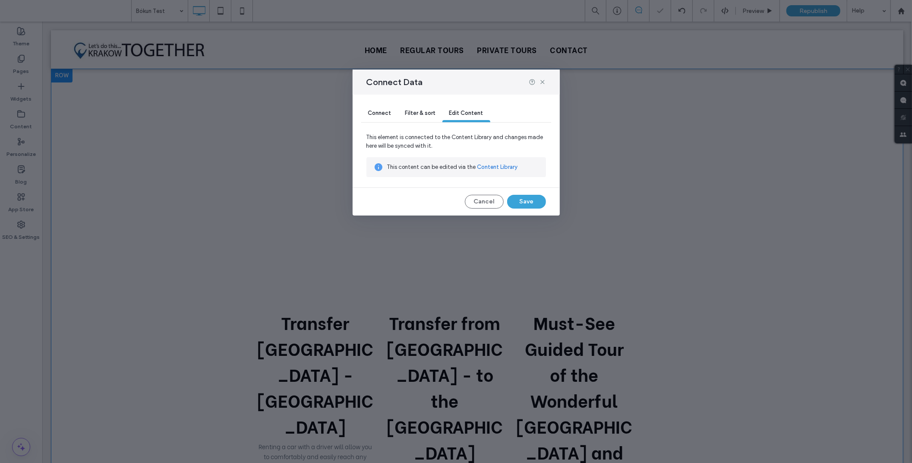
click at [421, 115] on span "Filter & sort" at bounding box center [420, 113] width 30 height 6
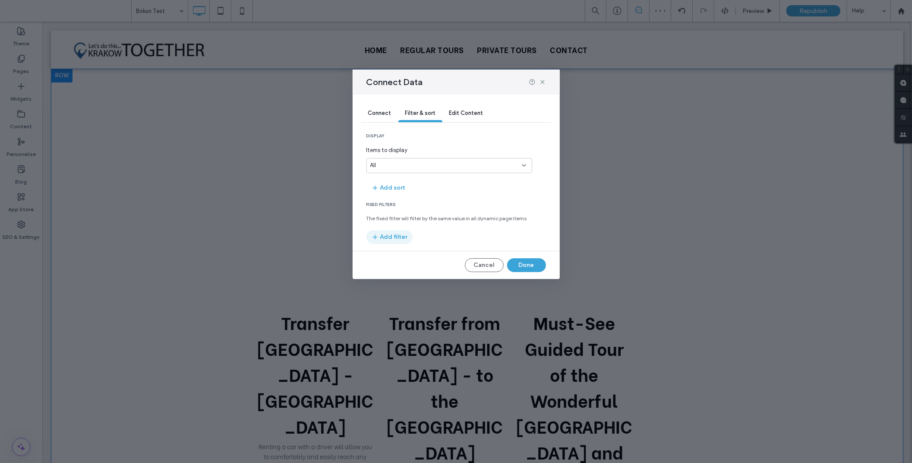
click at [397, 237] on button "Add filter" at bounding box center [390, 237] width 46 height 14
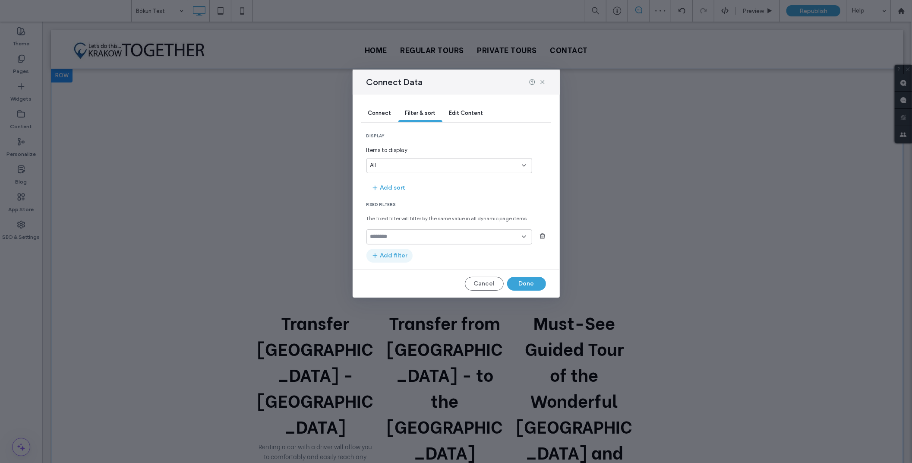
click at [397, 237] on input "fields-dropdown" at bounding box center [446, 236] width 152 height 7
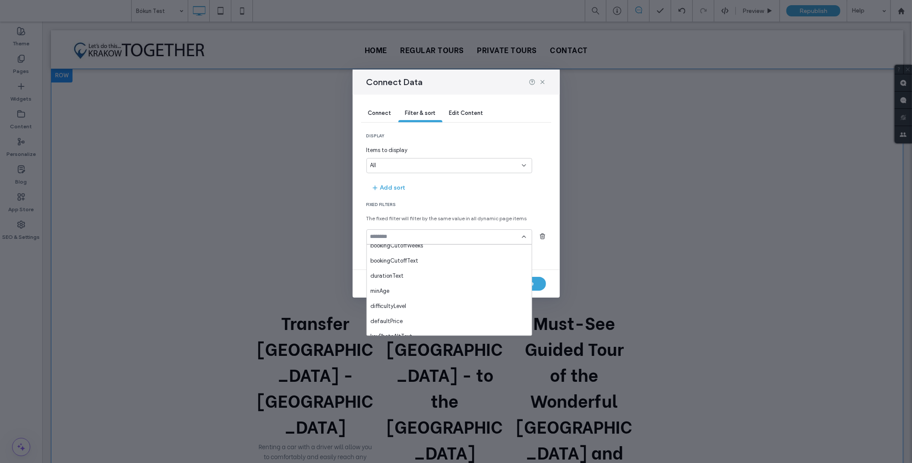
scroll to position [332, 0]
click at [391, 323] on span "subLists" at bounding box center [380, 327] width 21 height 9
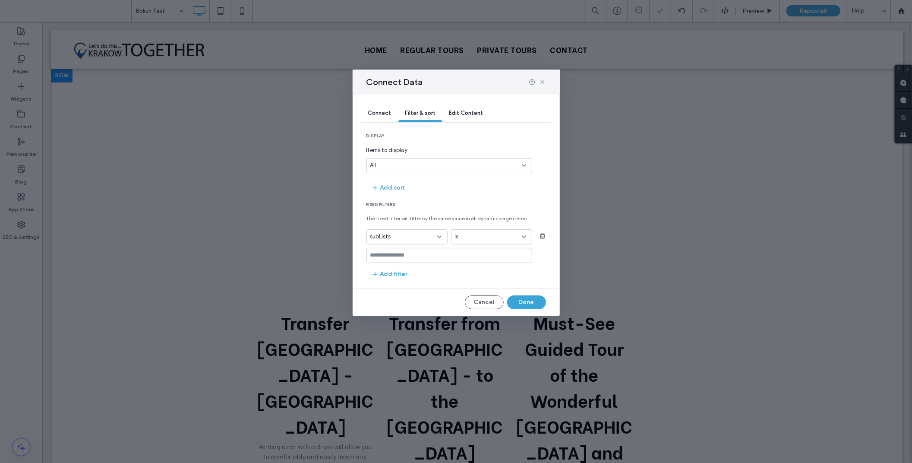
click at [493, 238] on div "Is" at bounding box center [486, 236] width 63 height 9
click at [483, 279] on div "Contains" at bounding box center [491, 282] width 80 height 15
click at [411, 255] on input at bounding box center [450, 255] width 166 height 15
drag, startPoint x: 435, startPoint y: 256, endPoint x: 430, endPoint y: 261, distance: 6.4
click at [434, 256] on input at bounding box center [450, 255] width 166 height 15
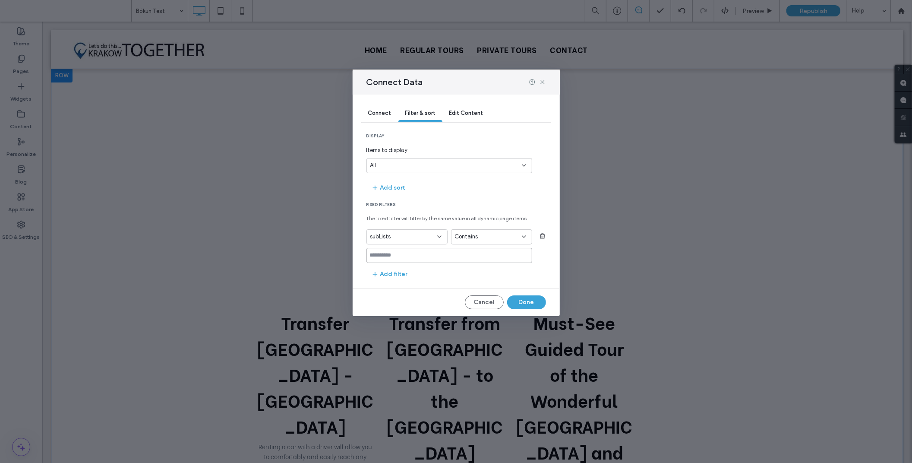
paste input "**********"
type input "**********"
click at [520, 300] on button "Done" at bounding box center [526, 302] width 39 height 14
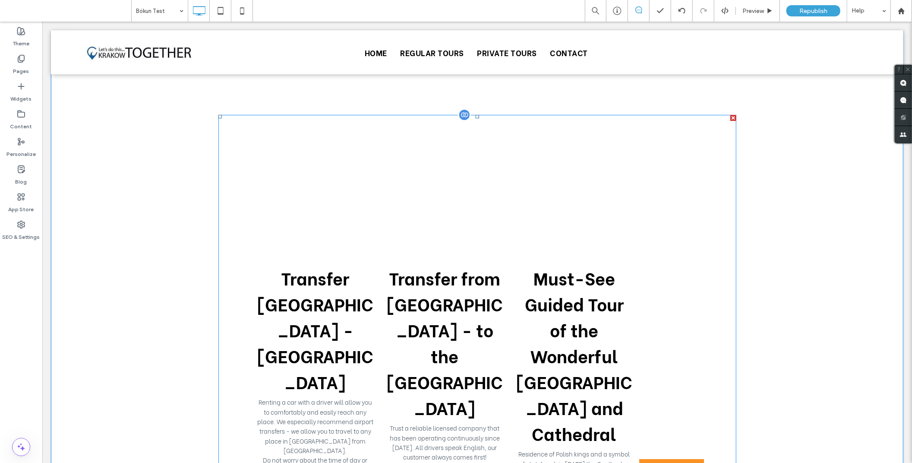
scroll to position [0, 0]
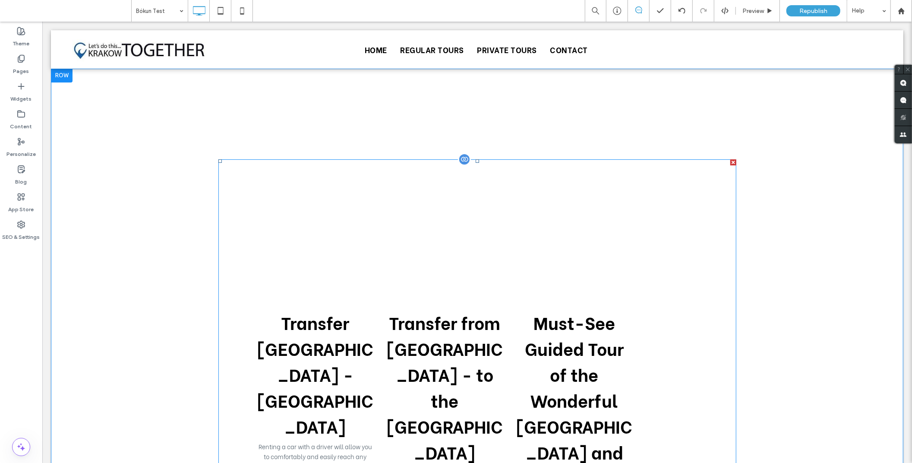
click at [463, 161] on div at bounding box center [464, 158] width 13 height 13
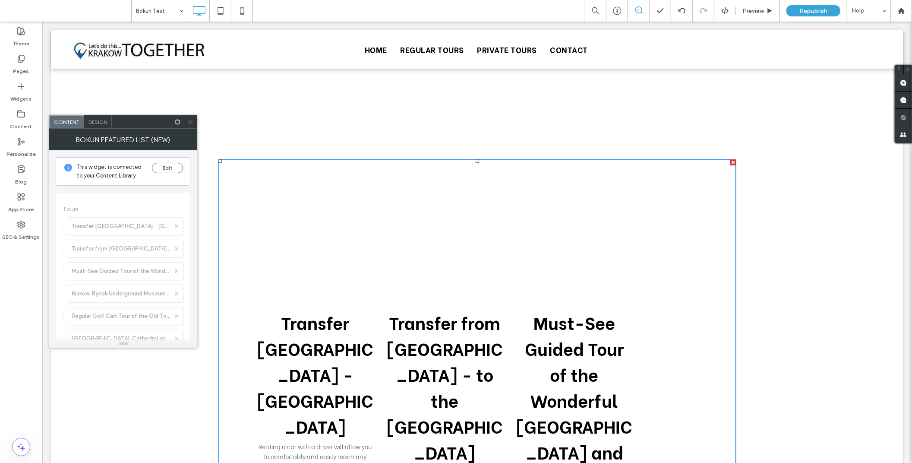
click at [172, 122] on div at bounding box center [177, 121] width 13 height 13
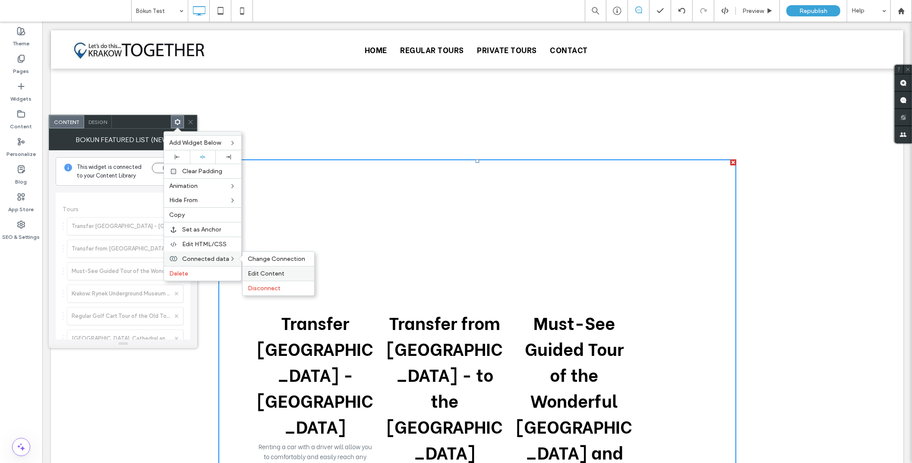
click at [260, 272] on span "Edit Content" at bounding box center [266, 273] width 37 height 7
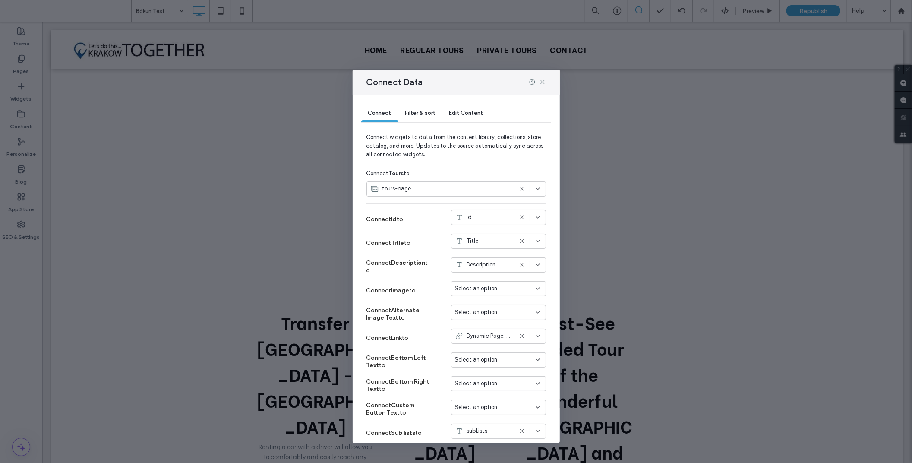
click at [418, 113] on span "Filter & sort" at bounding box center [420, 113] width 30 height 6
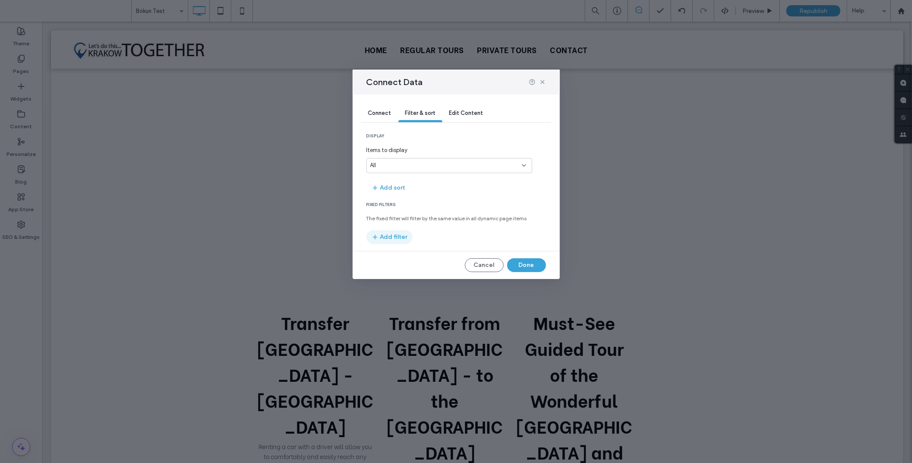
click at [399, 241] on button "Add filter" at bounding box center [390, 237] width 46 height 14
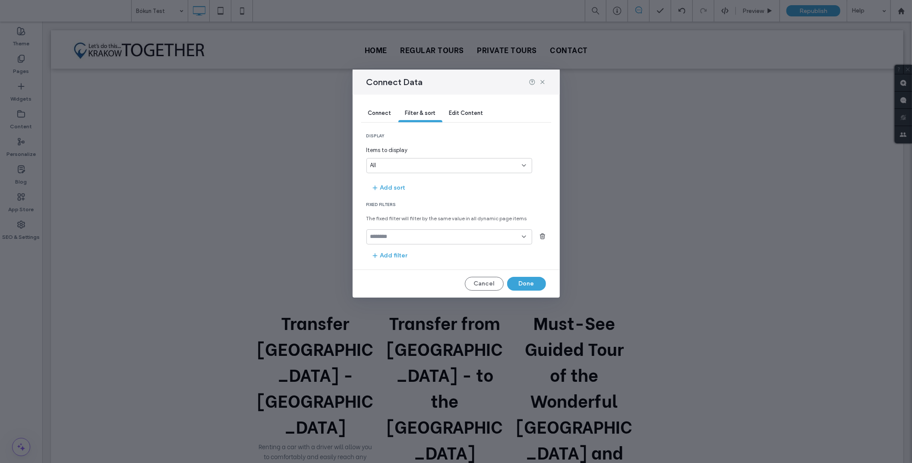
click at [419, 239] on input "fields-dropdown" at bounding box center [446, 236] width 152 height 7
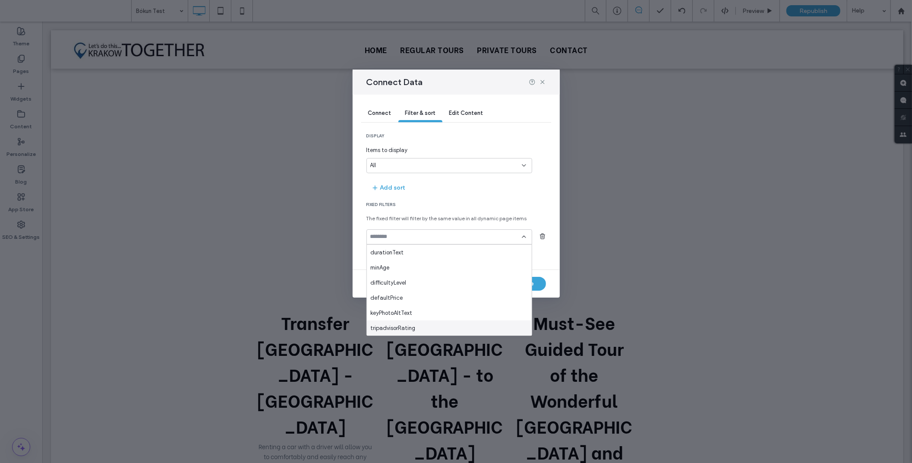
scroll to position [332, 0]
click at [391, 322] on div "subLists" at bounding box center [449, 327] width 165 height 15
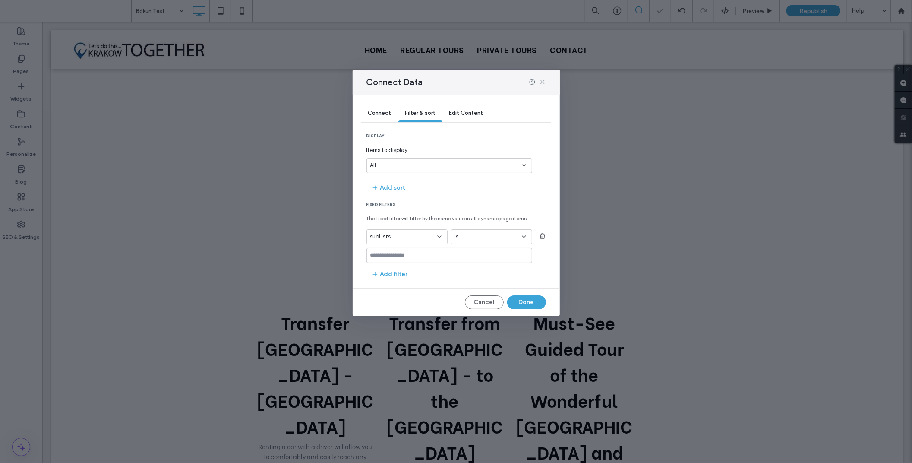
click at [511, 239] on div "Is" at bounding box center [486, 236] width 63 height 9
click at [486, 280] on div "Contains" at bounding box center [491, 282] width 80 height 15
click at [445, 255] on input at bounding box center [450, 255] width 166 height 15
paste input "**********"
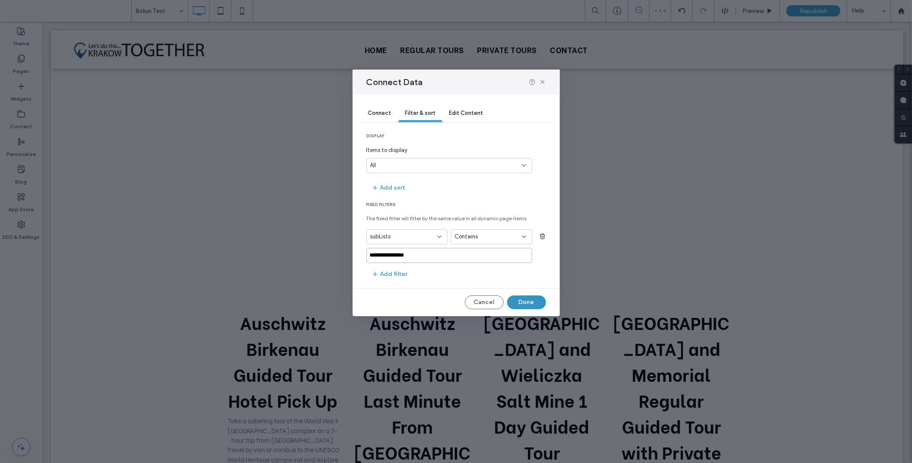
type input "**********"
click at [531, 301] on button "Done" at bounding box center [526, 302] width 39 height 14
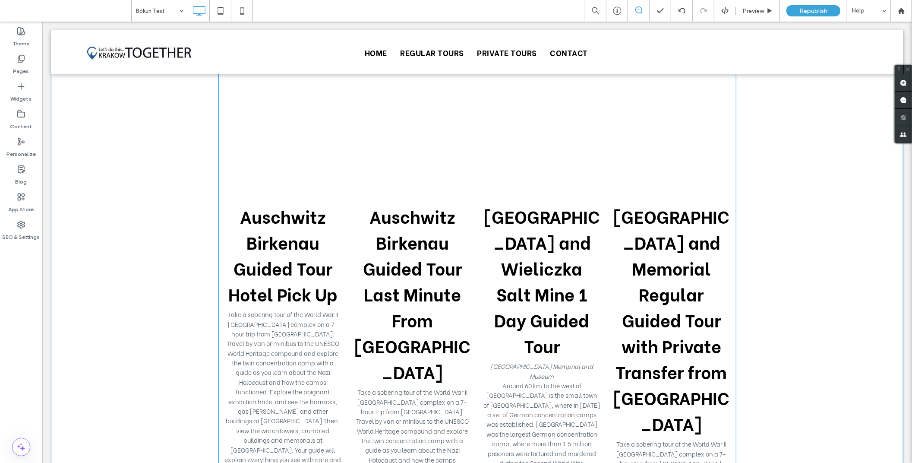
scroll to position [0, 0]
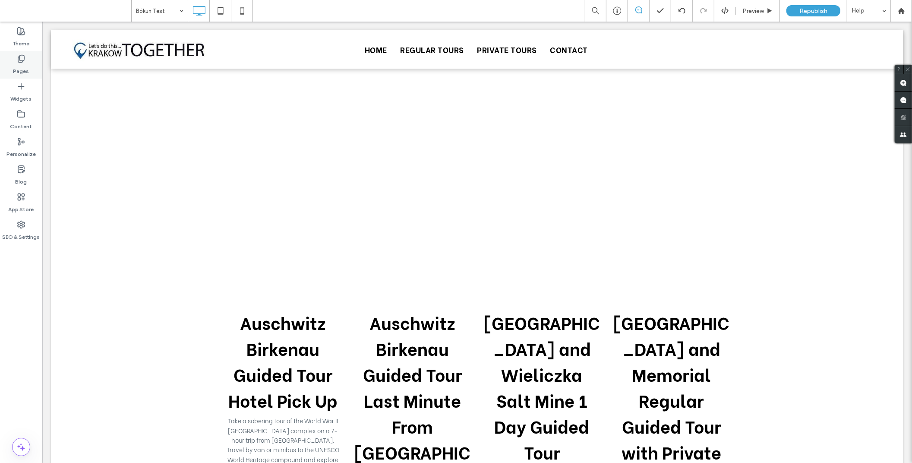
click at [20, 70] on label "Pages" at bounding box center [21, 69] width 16 height 12
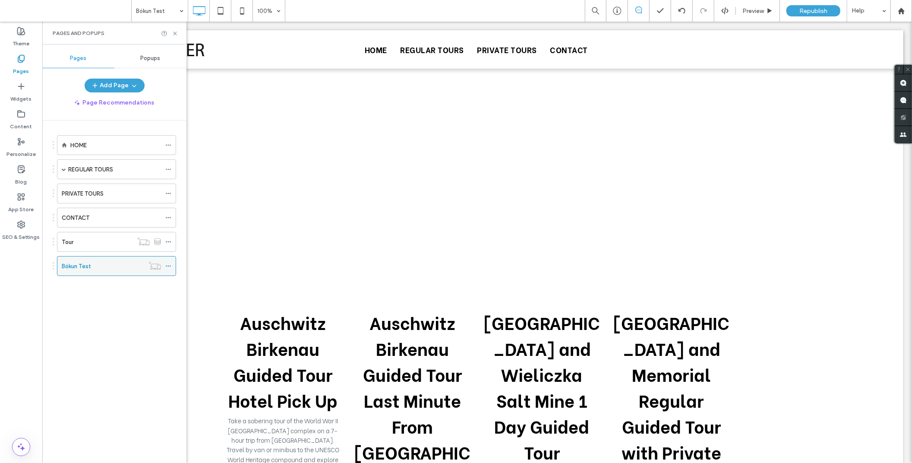
click at [167, 265] on icon at bounding box center [168, 266] width 6 height 6
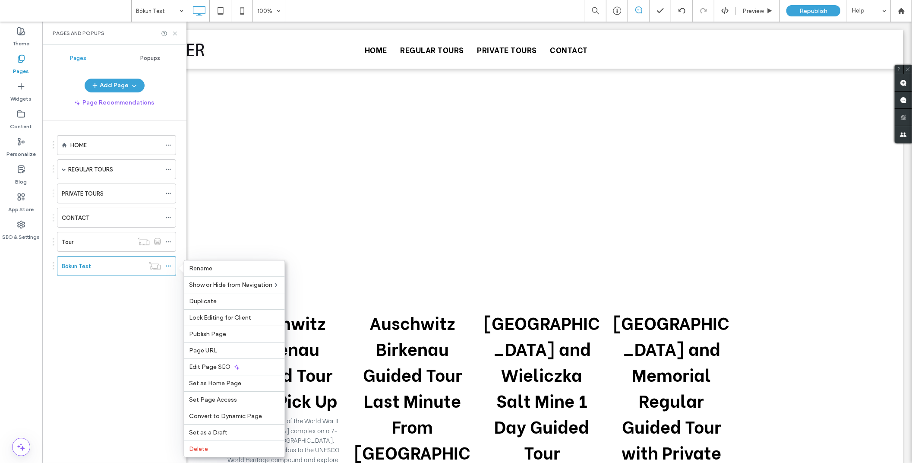
click at [20, 57] on icon at bounding box center [21, 58] width 9 height 9
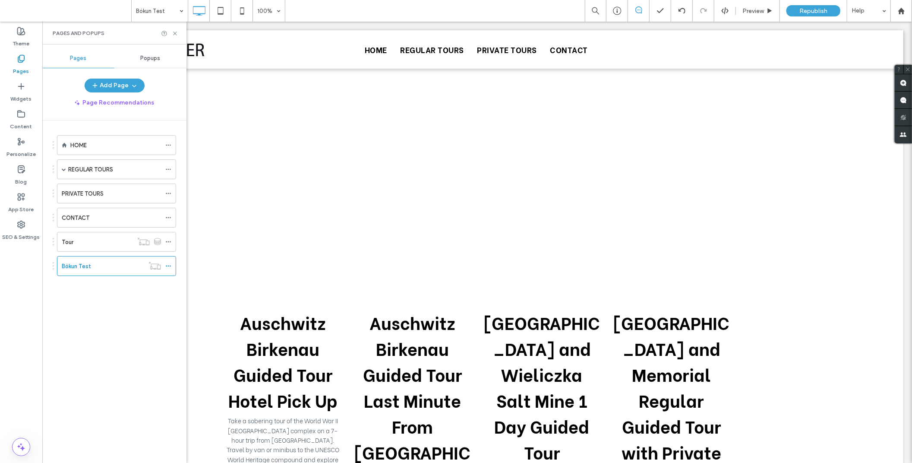
click at [19, 67] on label "Pages" at bounding box center [21, 69] width 16 height 12
click at [21, 94] on label "Widgets" at bounding box center [21, 97] width 21 height 12
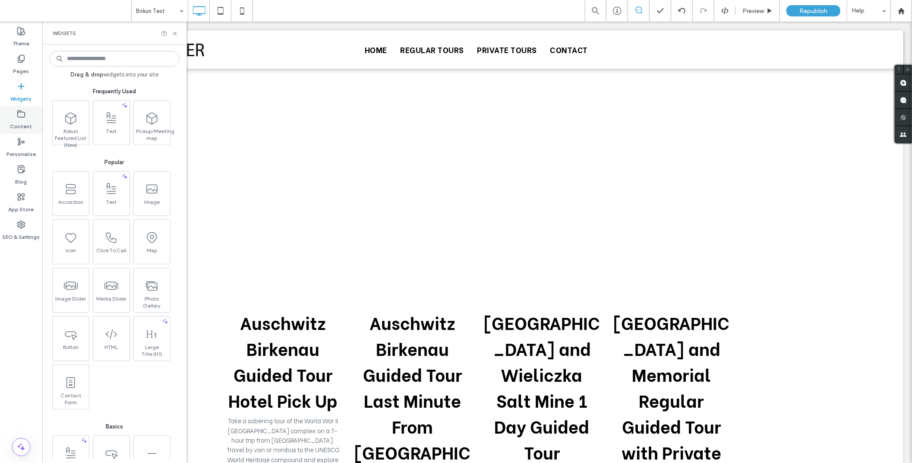
click at [26, 121] on label "Content" at bounding box center [21, 124] width 22 height 12
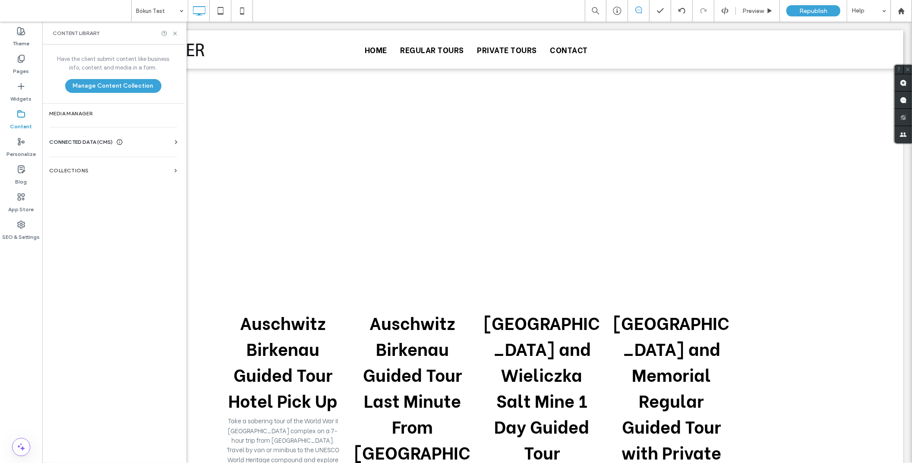
click at [117, 158] on div "Have the client submit content like business info, content and media in a form.…" at bounding box center [113, 252] width 142 height 417
click at [118, 166] on section "Collections" at bounding box center [113, 171] width 142 height 20
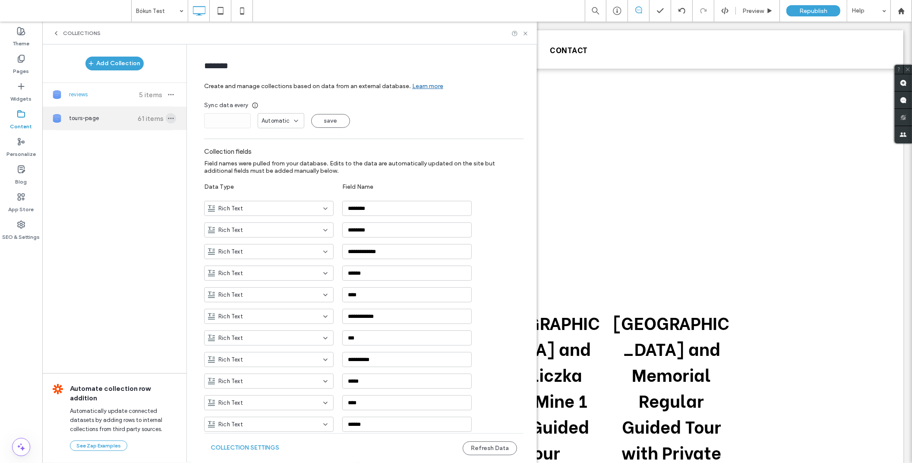
click at [168, 118] on use "button" at bounding box center [171, 118] width 6 height 1
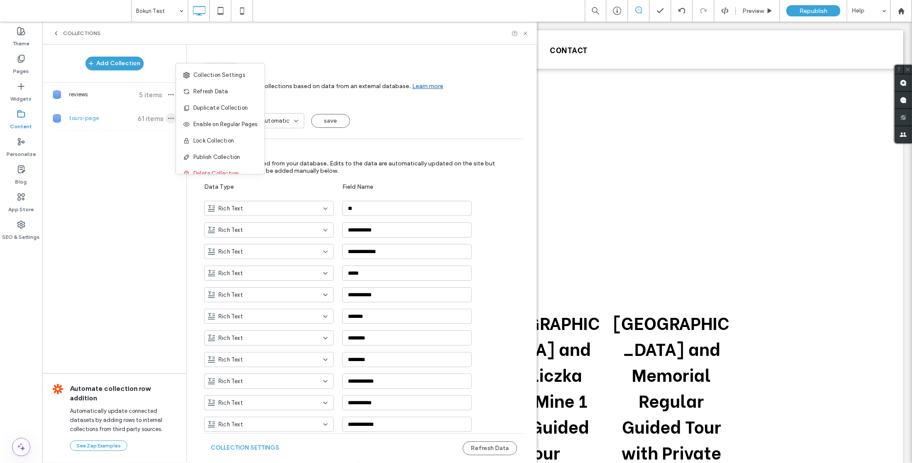
type input "**********"
click at [187, 92] on icon at bounding box center [186, 91] width 7 height 7
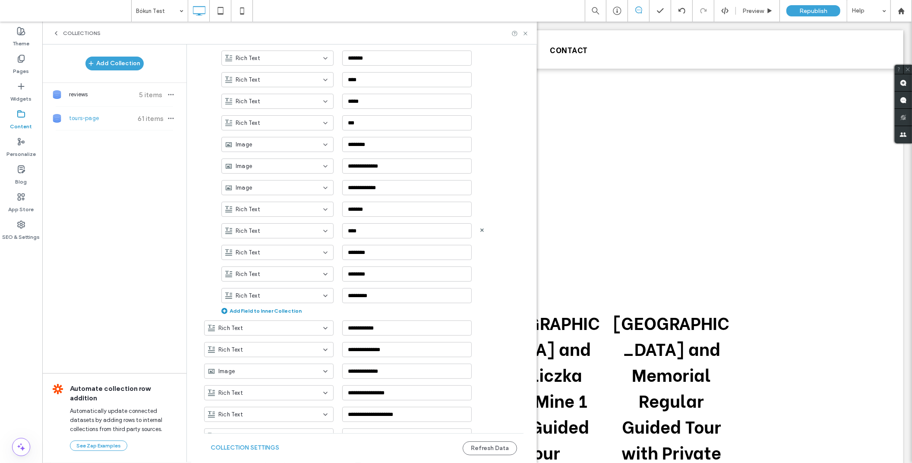
scroll to position [1564, 0]
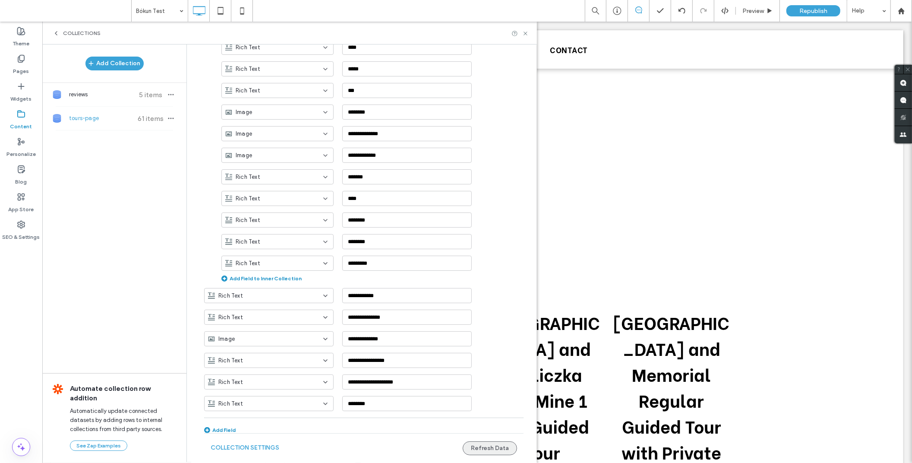
click at [480, 446] on button "Refresh Data" at bounding box center [490, 448] width 54 height 14
click at [237, 446] on button "Collection Settings" at bounding box center [245, 448] width 69 height 14
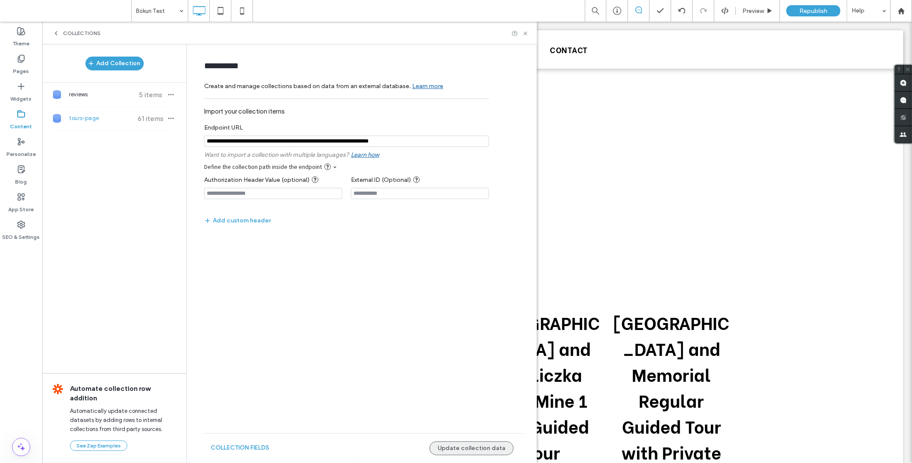
click at [468, 447] on button "Update collection data" at bounding box center [472, 448] width 84 height 14
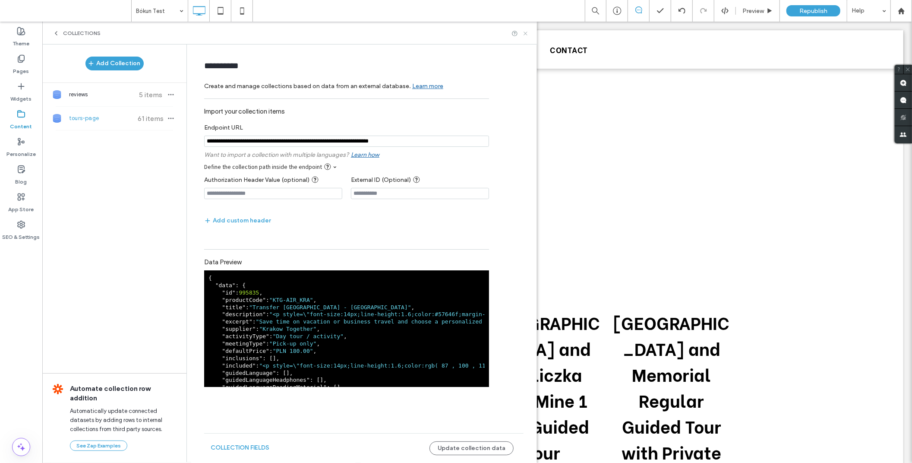
click at [525, 35] on icon at bounding box center [525, 33] width 6 height 6
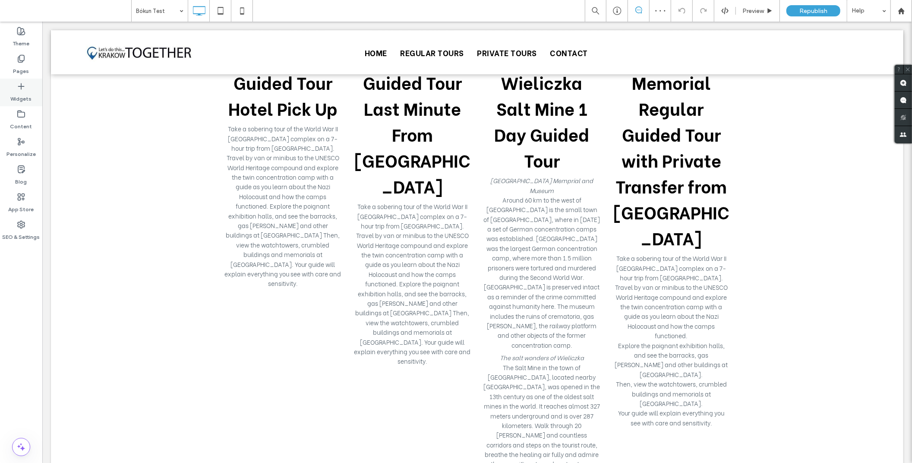
click at [23, 92] on label "Widgets" at bounding box center [21, 97] width 21 height 12
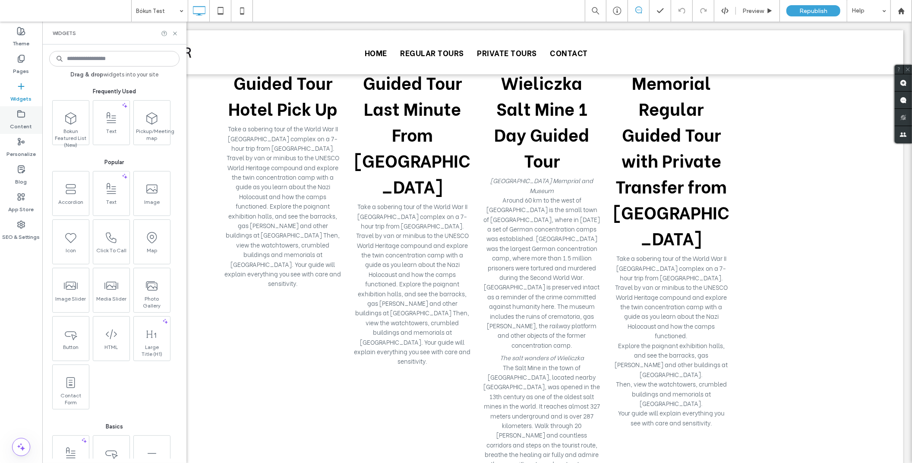
click at [20, 124] on label "Content" at bounding box center [21, 124] width 22 height 12
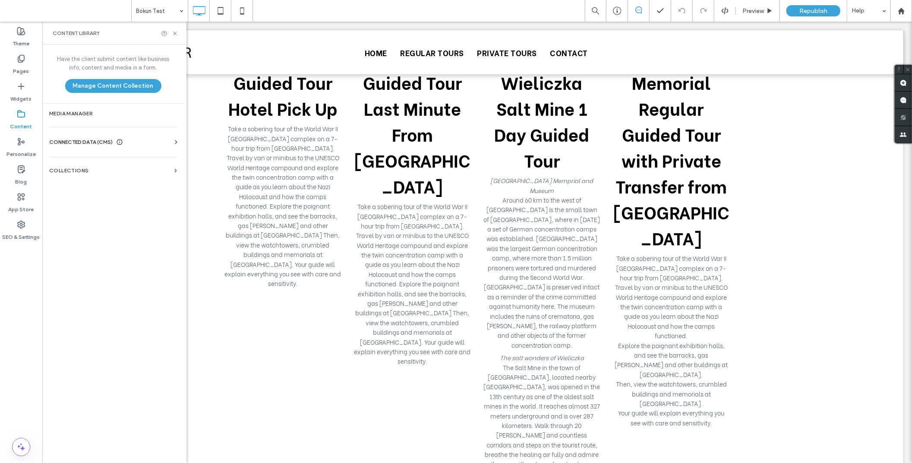
click at [92, 174] on section "Collections" at bounding box center [113, 171] width 142 height 20
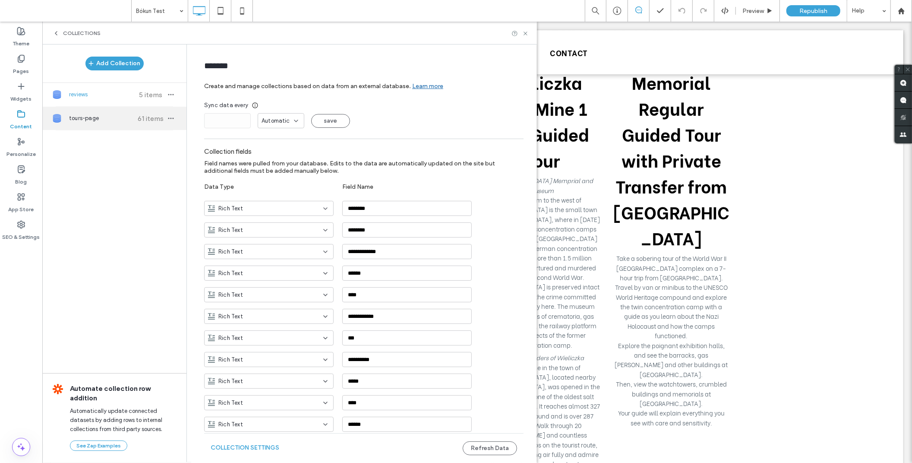
click at [126, 121] on span "tours-page" at bounding box center [101, 118] width 64 height 9
type input "**********"
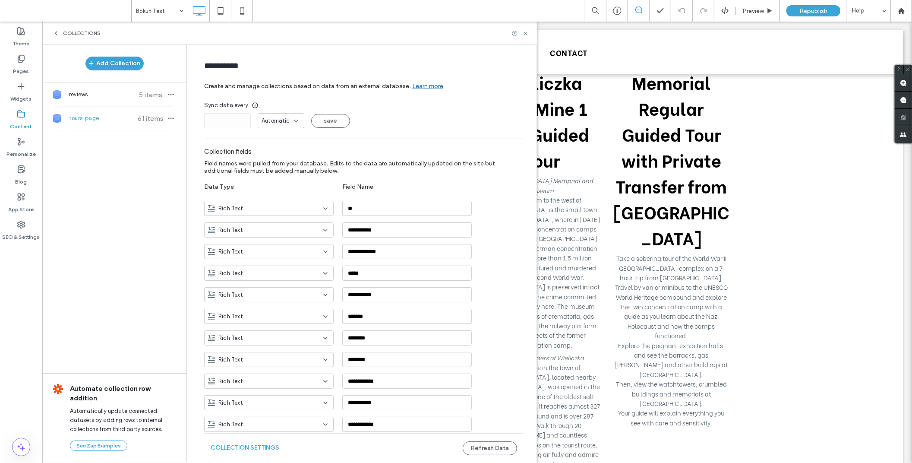
click at [293, 122] on icon at bounding box center [296, 120] width 7 height 7
click at [287, 123] on div "Automatic" at bounding box center [278, 121] width 32 height 9
click at [273, 136] on div "Hours" at bounding box center [277, 136] width 46 height 15
click at [244, 124] on input "*" at bounding box center [227, 120] width 47 height 15
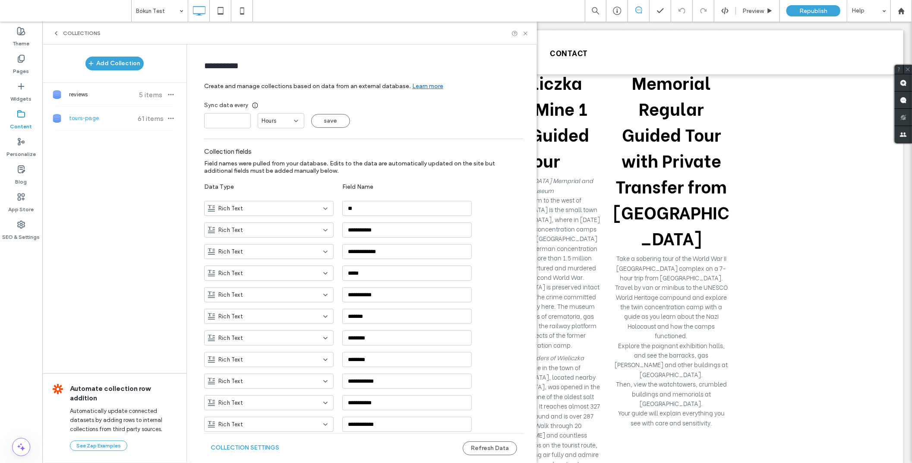
click at [294, 122] on icon at bounding box center [296, 120] width 7 height 7
click at [274, 170] on span "Automatic" at bounding box center [272, 166] width 28 height 9
click at [335, 124] on button "save" at bounding box center [330, 121] width 39 height 14
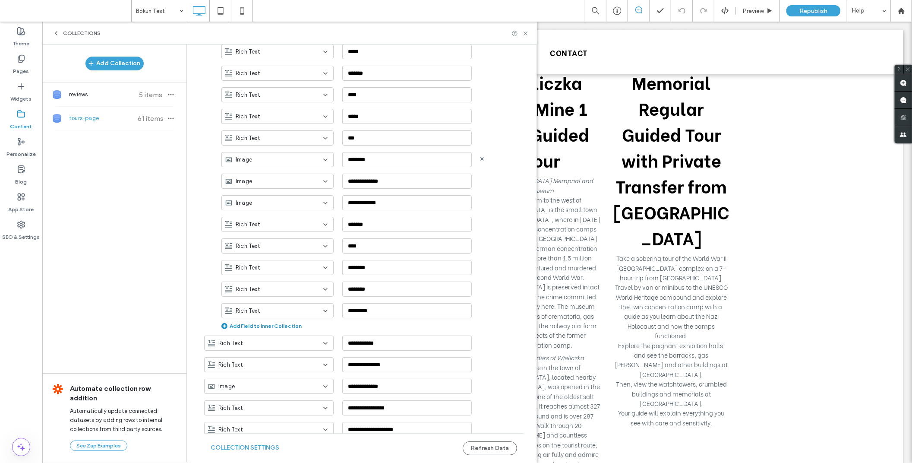
scroll to position [1564, 0]
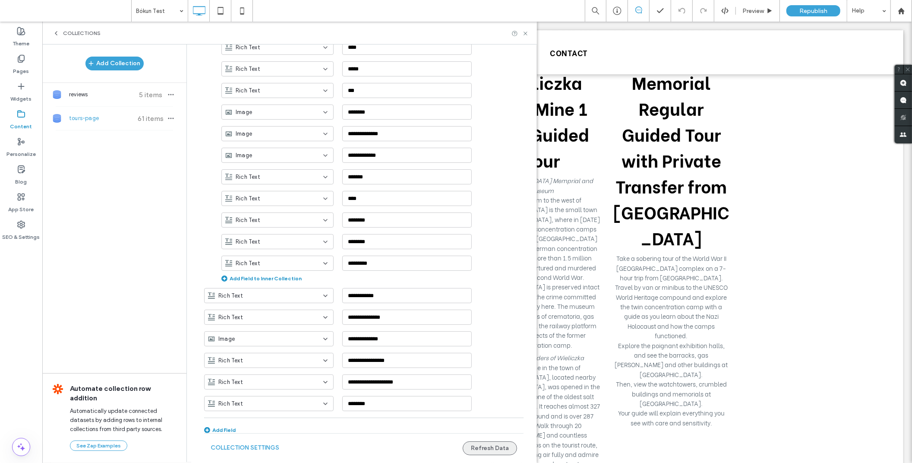
click at [488, 452] on button "Refresh Data" at bounding box center [490, 448] width 54 height 14
click at [259, 445] on button "Collection Settings" at bounding box center [245, 448] width 69 height 14
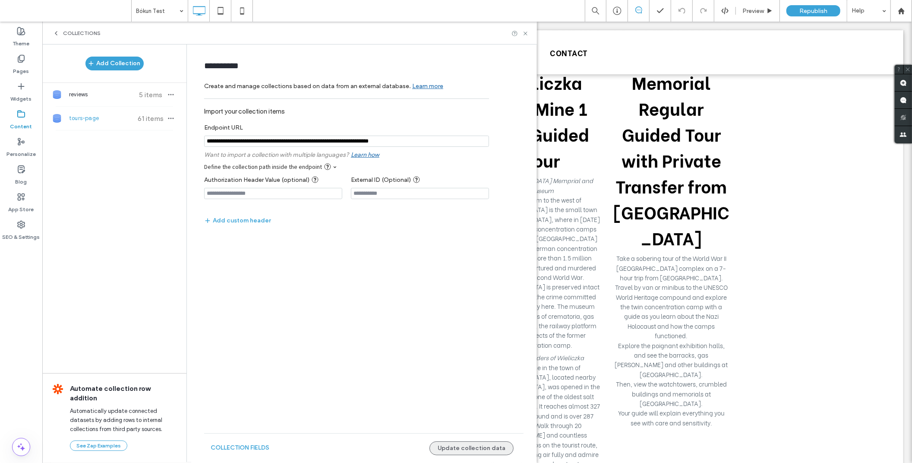
click at [464, 452] on button "Update collection data" at bounding box center [472, 448] width 84 height 14
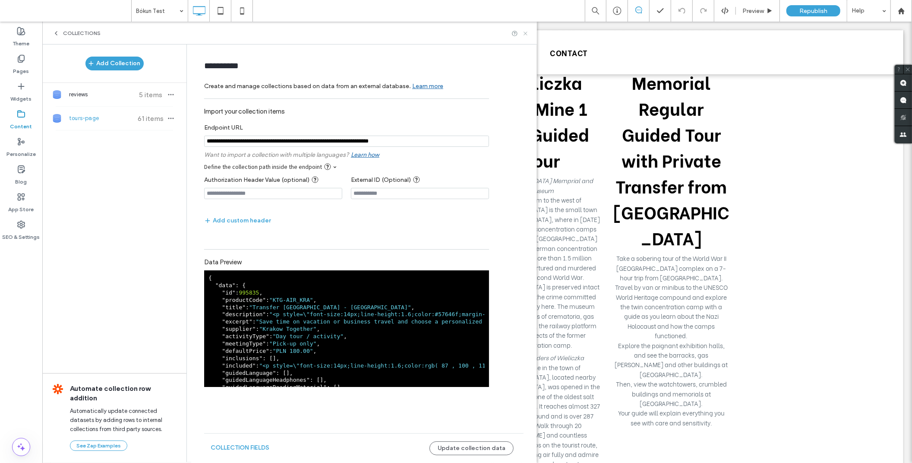
click at [525, 36] on icon at bounding box center [525, 33] width 6 height 6
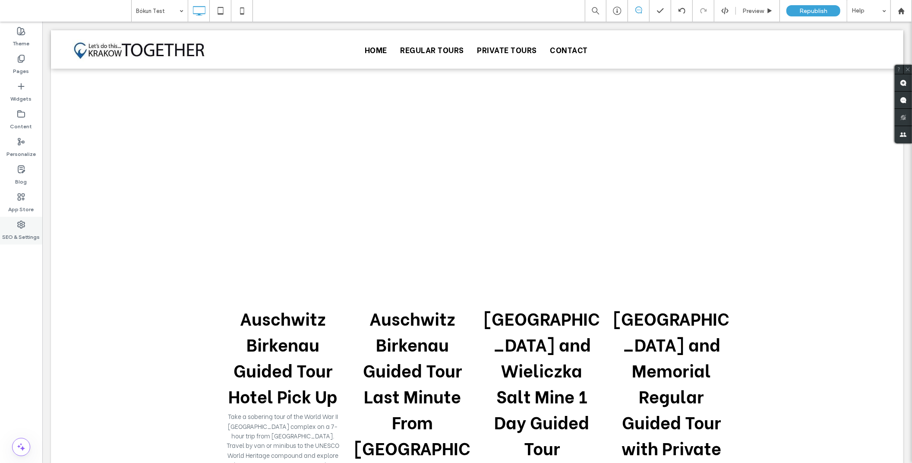
click at [25, 225] on icon at bounding box center [21, 224] width 9 height 9
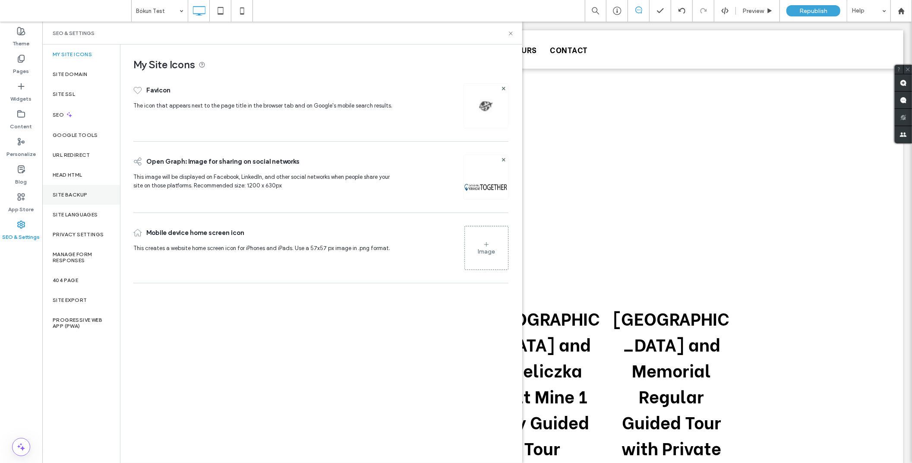
click at [85, 197] on label "Site Backup" at bounding box center [70, 195] width 35 height 6
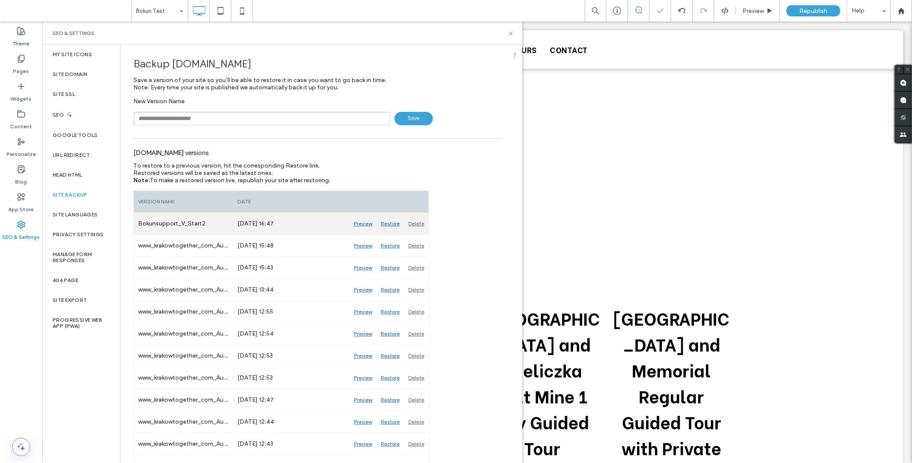
click at [386, 223] on div "Restore" at bounding box center [390, 224] width 28 height 22
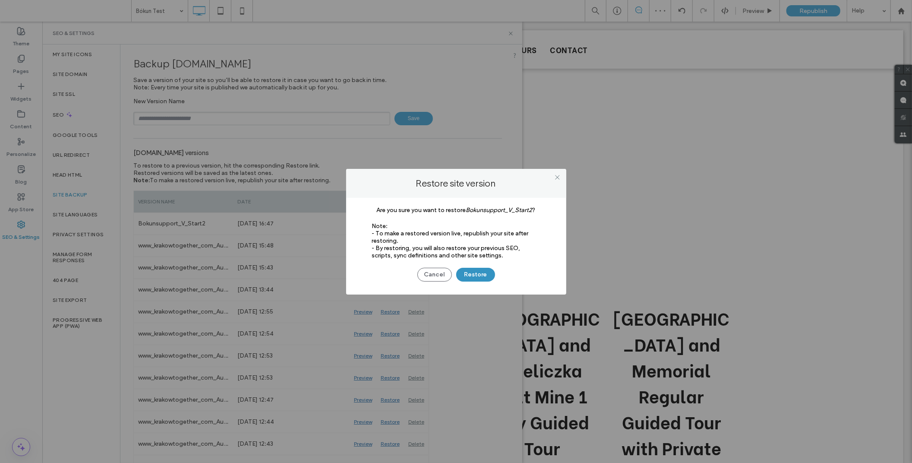
click at [472, 275] on button "Restore" at bounding box center [475, 275] width 39 height 14
